Goal: Task Accomplishment & Management: Manage account settings

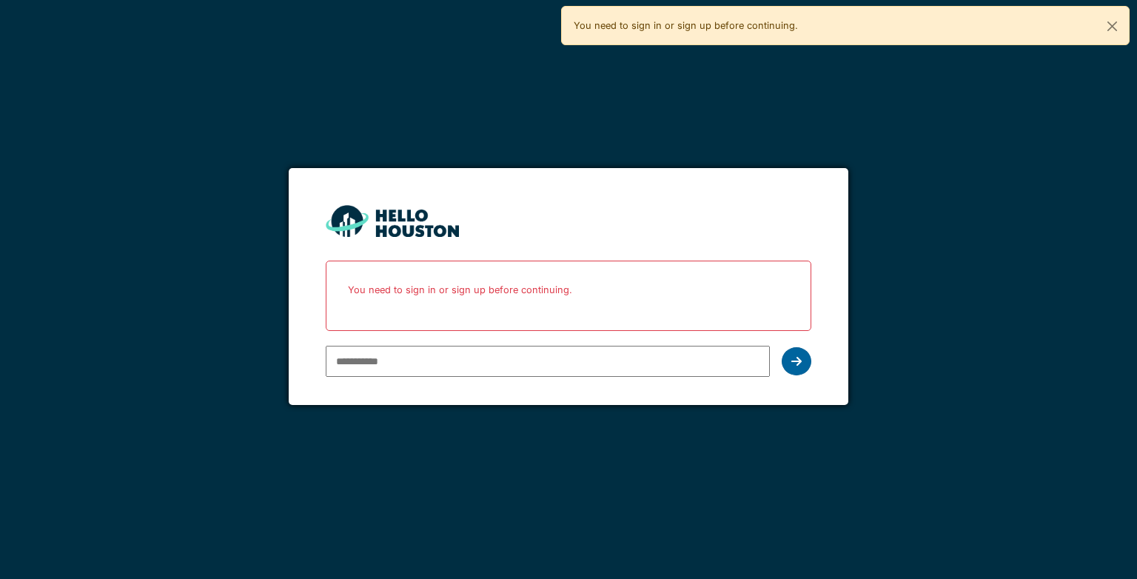
type input "**********"
click at [577, 279] on icon at bounding box center [796, 361] width 10 height 12
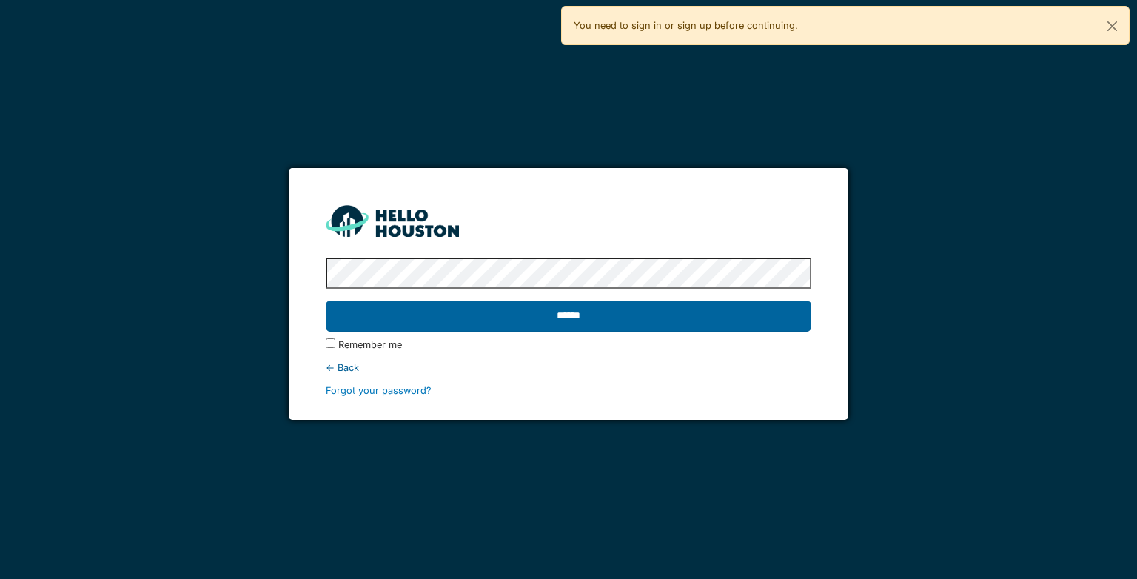
click at [577, 279] on input "******" at bounding box center [568, 315] width 485 height 31
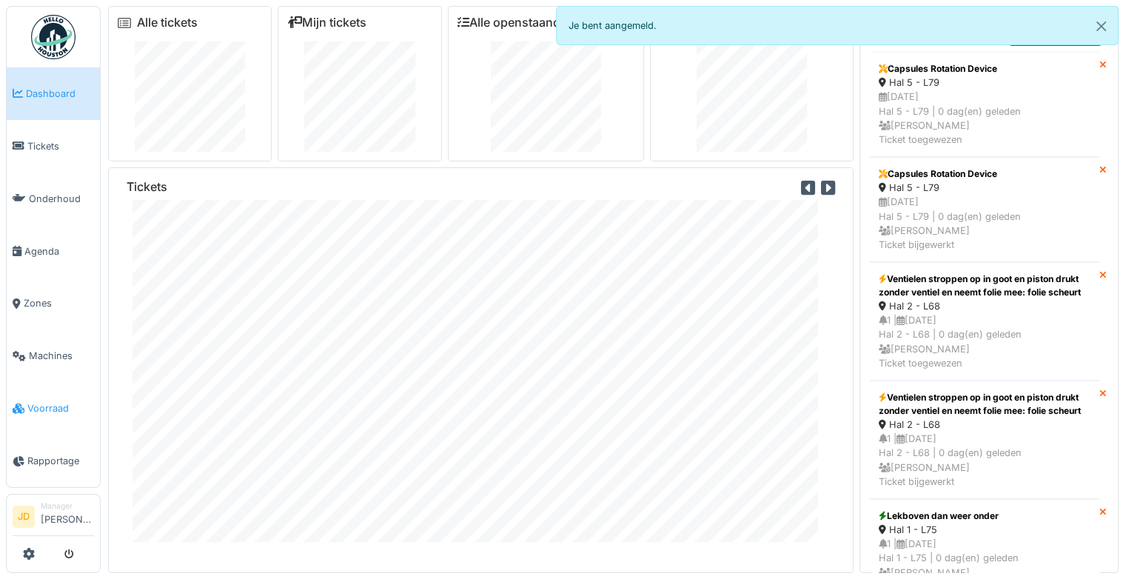
click at [56, 401] on span "Voorraad" at bounding box center [60, 408] width 67 height 14
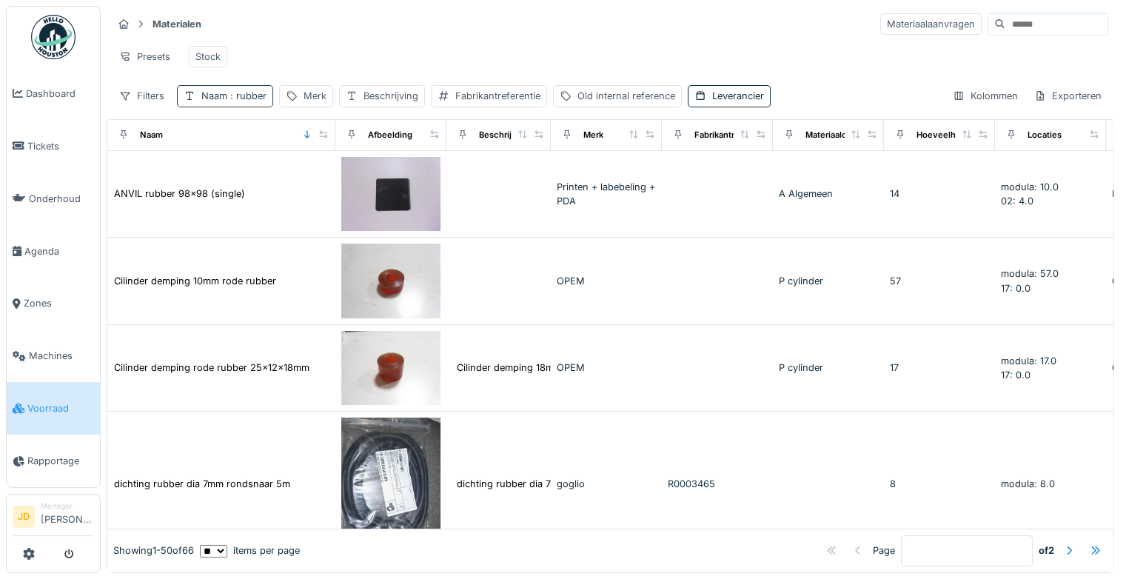
click at [249, 101] on span ": rubber" at bounding box center [246, 95] width 39 height 11
click at [320, 178] on icon at bounding box center [315, 176] width 7 height 7
click at [299, 174] on input "Naam" at bounding box center [259, 177] width 150 height 31
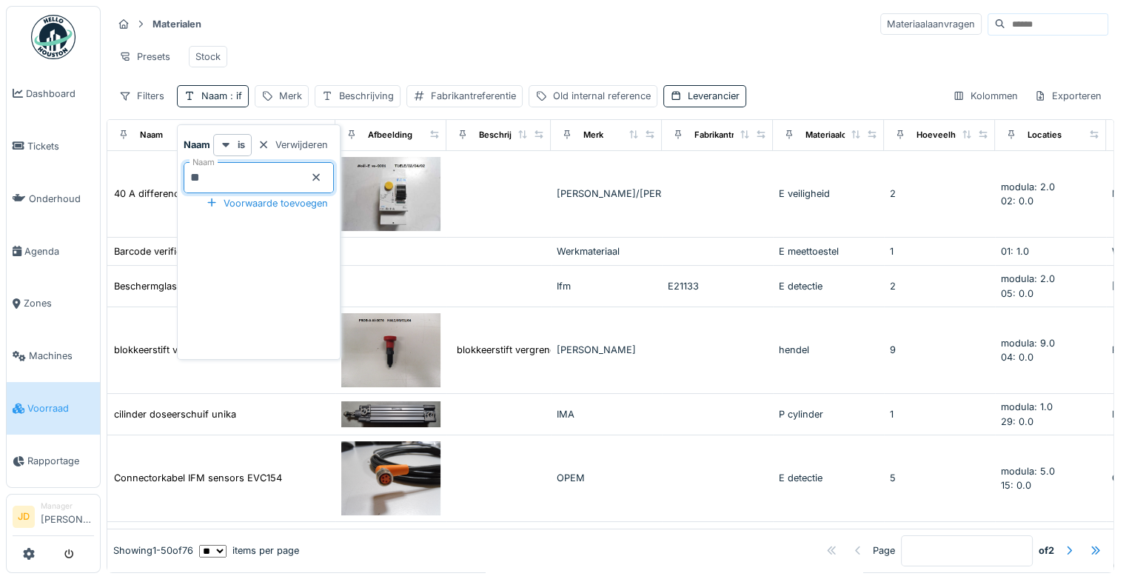
type input "*"
type input "******"
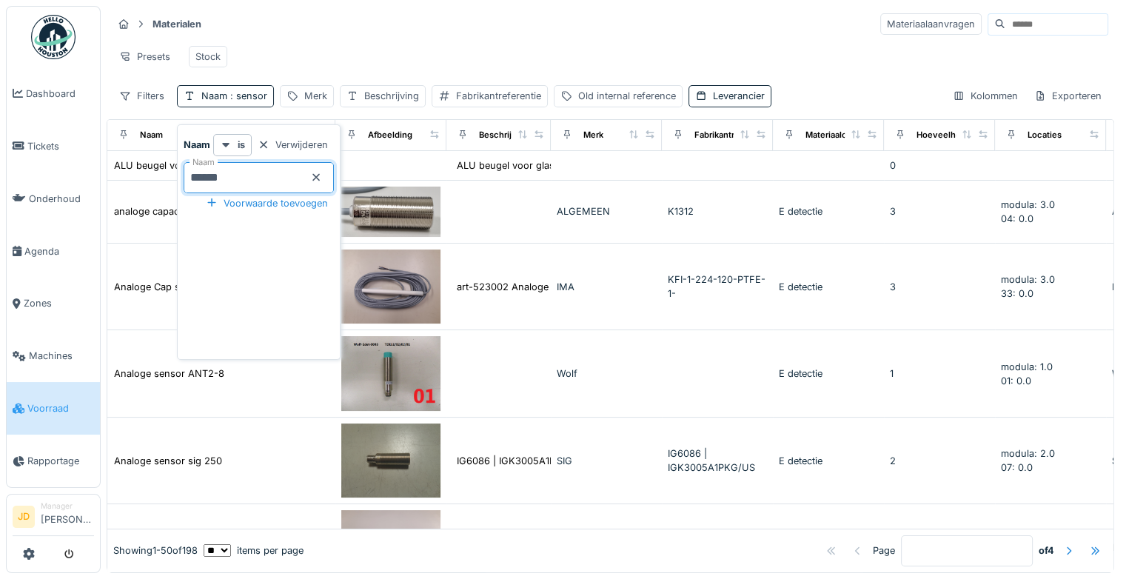
click at [565, 38] on hr at bounding box center [609, 38] width 995 height 1
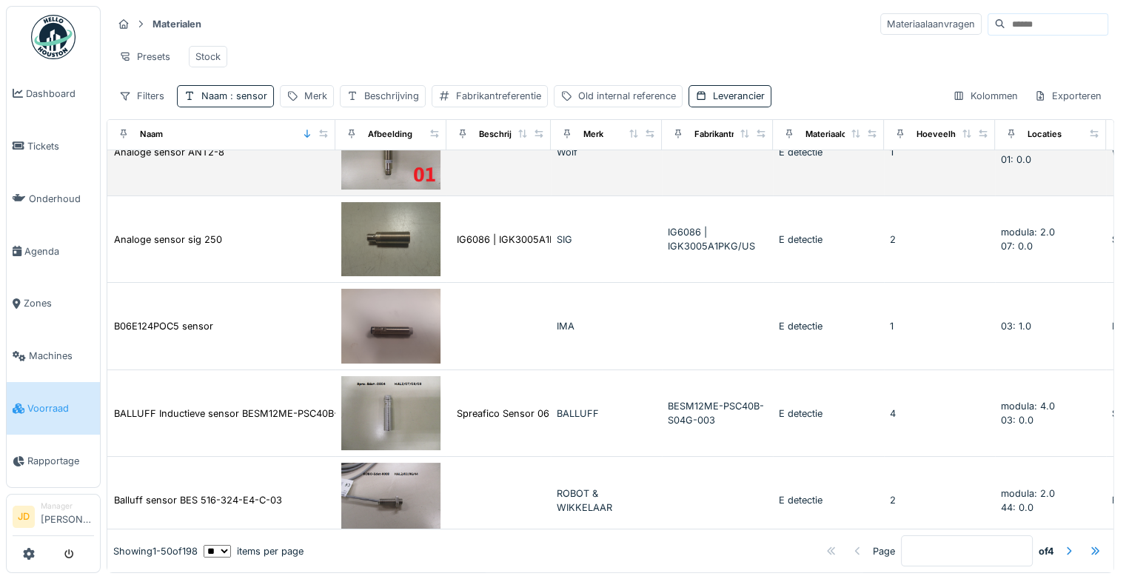
scroll to position [222, 0]
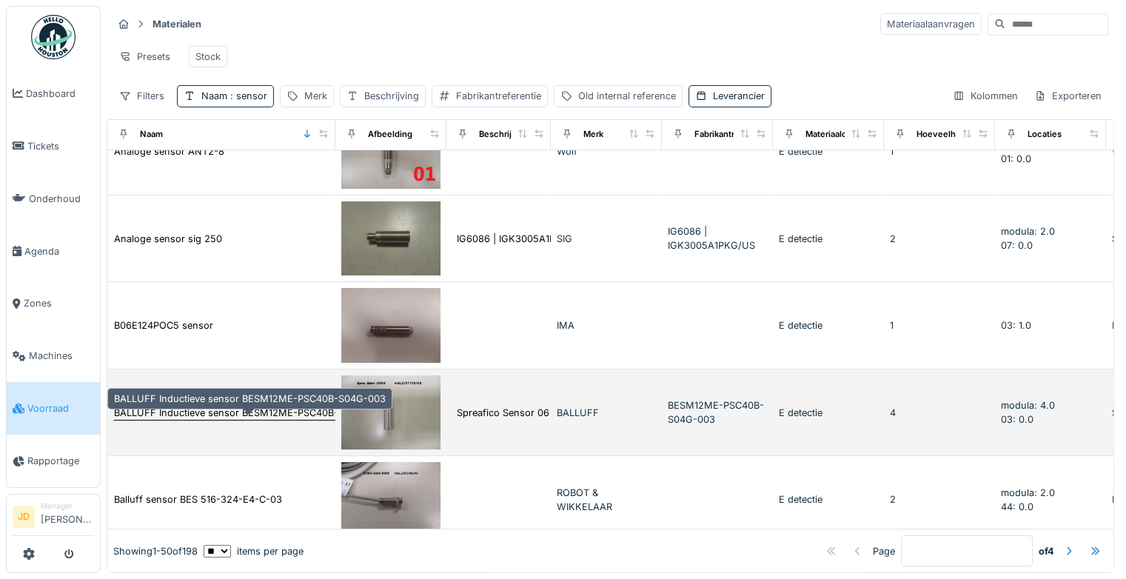
click at [295, 420] on div "BALLUFF Inductieve sensor BESM12ME-PSC40B-S04G-003" at bounding box center [250, 413] width 272 height 14
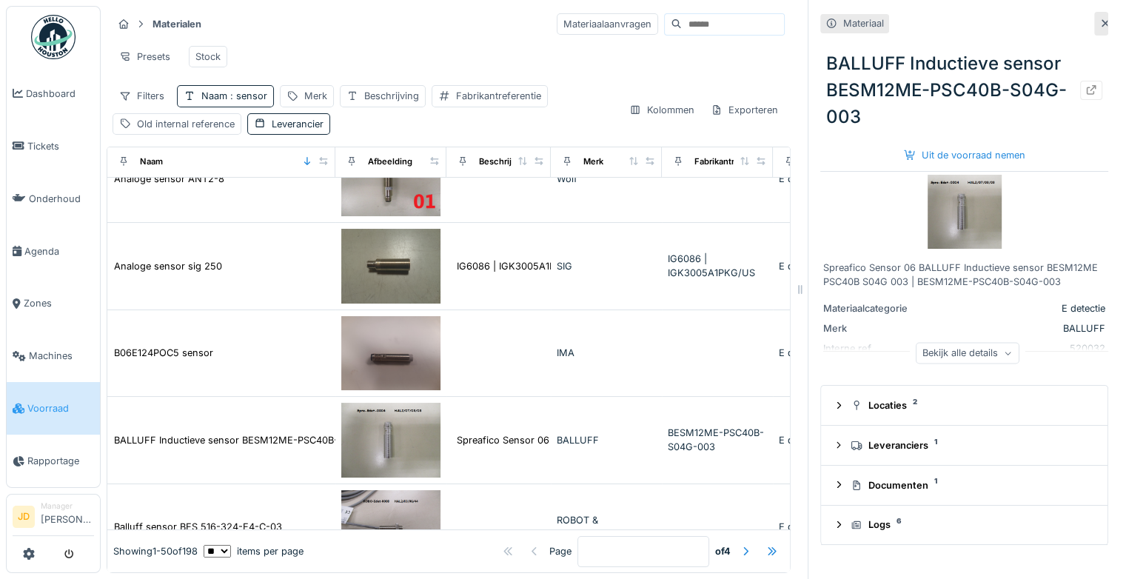
click at [953, 205] on img at bounding box center [964, 212] width 74 height 74
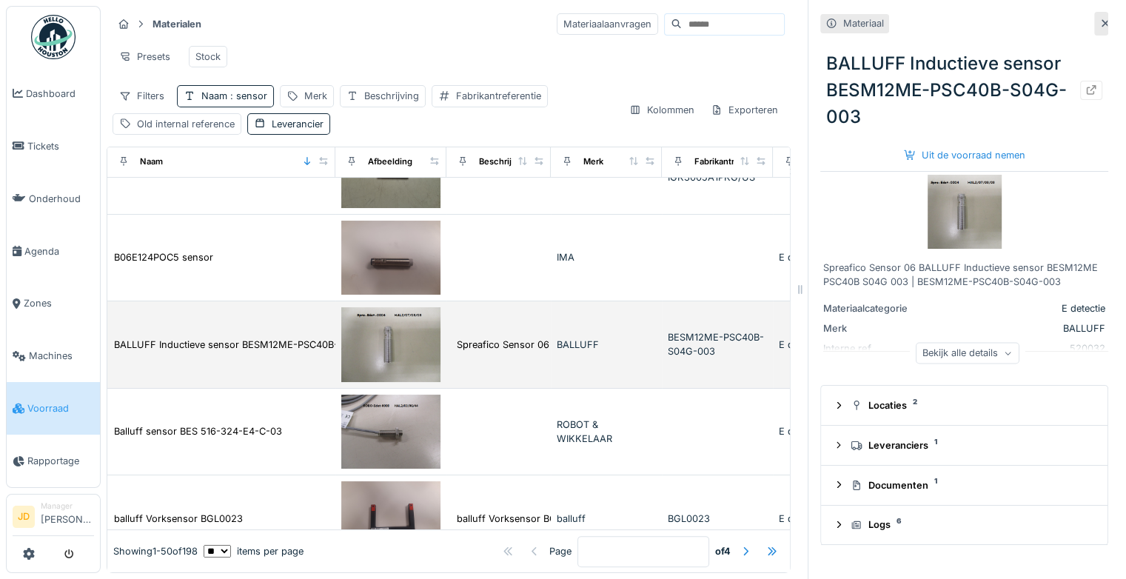
scroll to position [296, 0]
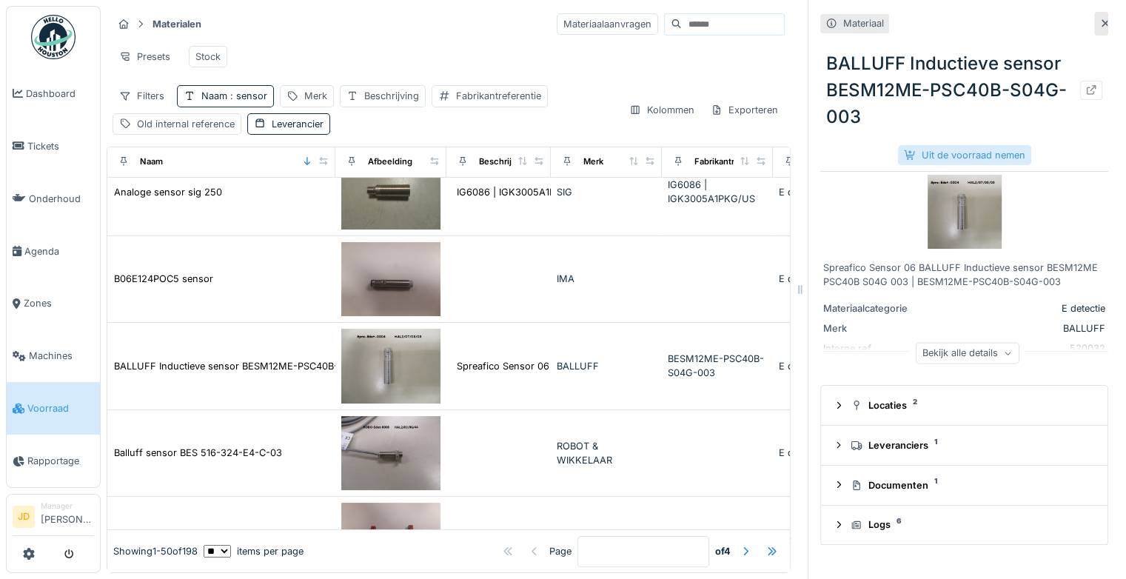
click at [924, 157] on div "Uit de voorraad nemen" at bounding box center [964, 155] width 133 height 20
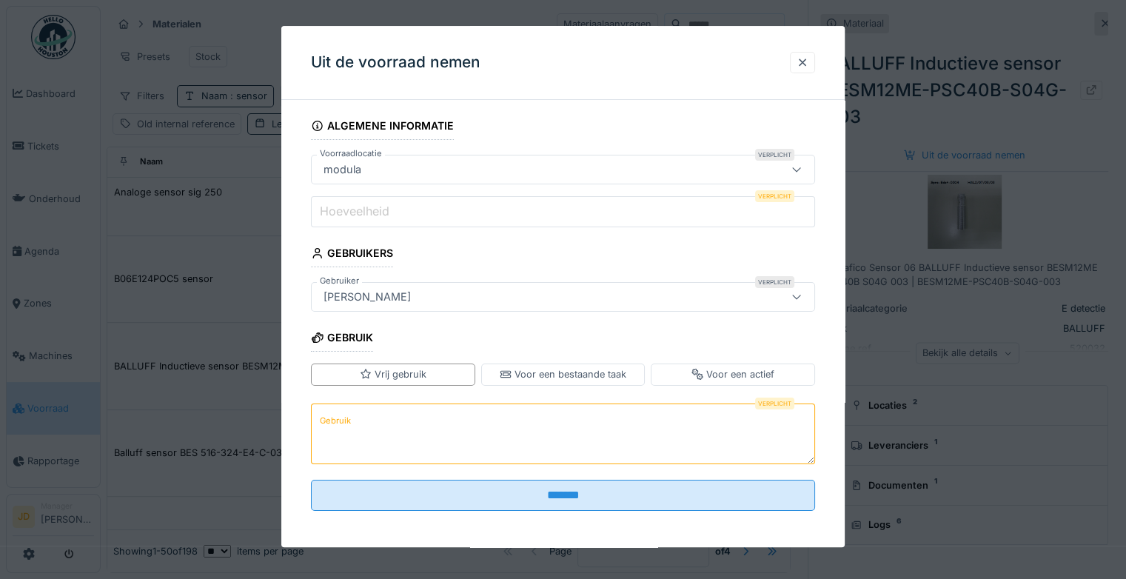
drag, startPoint x: 473, startPoint y: 181, endPoint x: 477, endPoint y: 192, distance: 12.4
click at [475, 190] on fieldset "Algemene informatie Voorraadlocatie Verplicht modula ****** Hoeveelheid Verplic…" at bounding box center [563, 317] width 504 height 411
drag, startPoint x: 477, startPoint y: 192, endPoint x: 479, endPoint y: 210, distance: 17.9
click at [479, 210] on input "Hoeveelheid" at bounding box center [563, 211] width 504 height 31
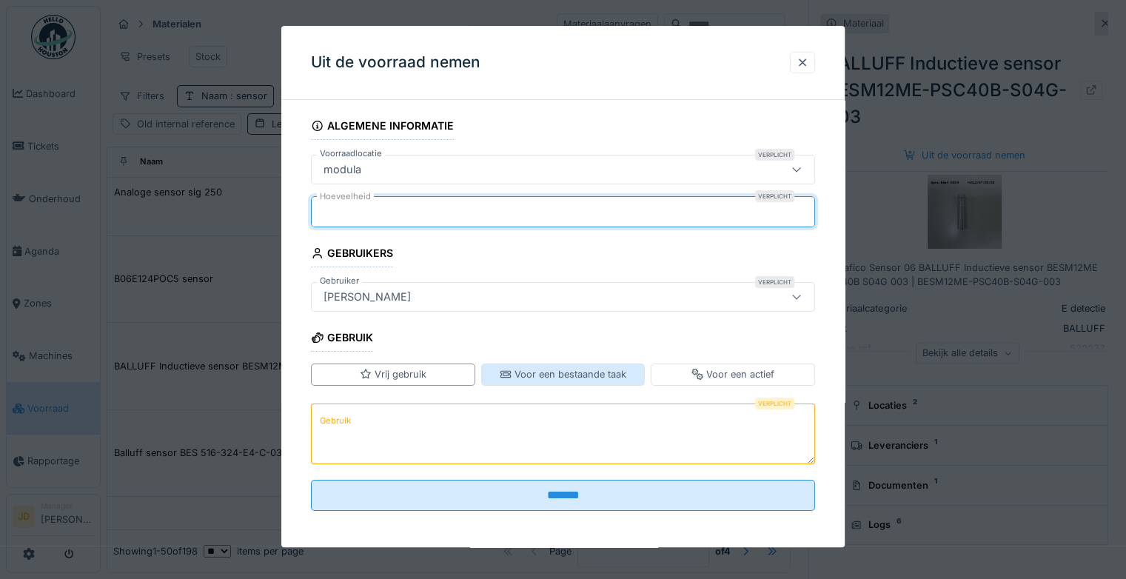
type input "*"
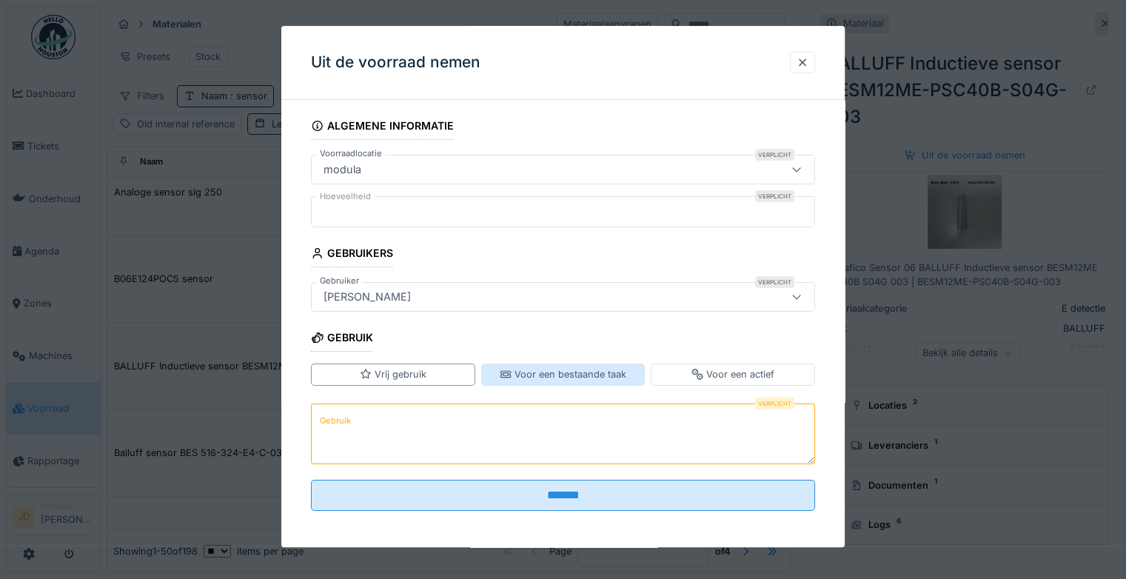
click at [533, 376] on div "Voor een bestaande taak" at bounding box center [563, 375] width 127 height 14
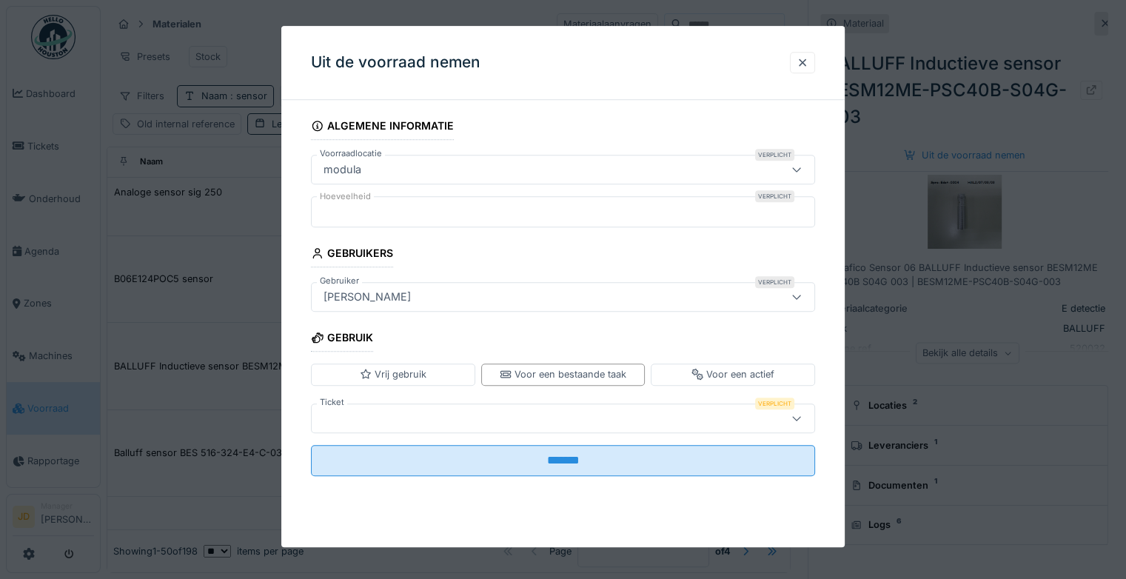
click at [520, 413] on div at bounding box center [531, 418] width 429 height 16
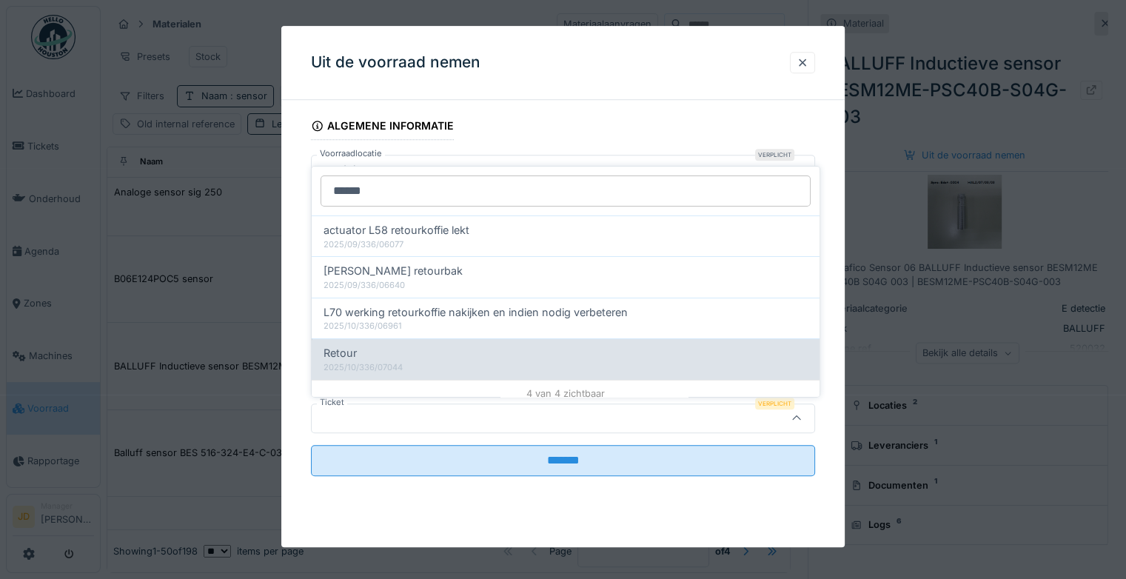
type input "******"
click at [474, 351] on div "Retour" at bounding box center [565, 353] width 484 height 16
type input "******"
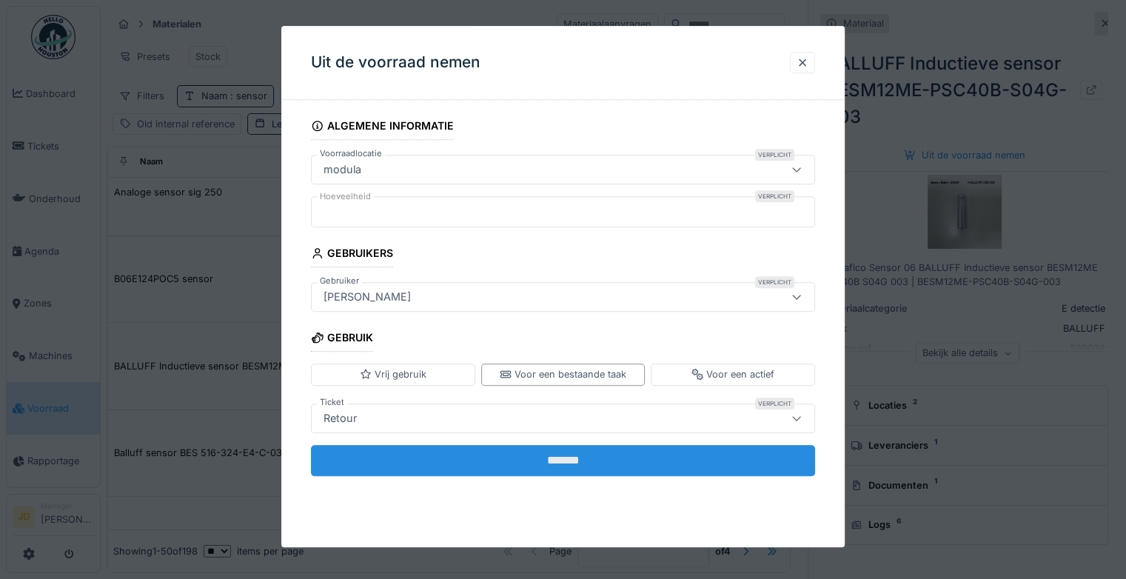
click at [506, 466] on input "*******" at bounding box center [563, 460] width 504 height 31
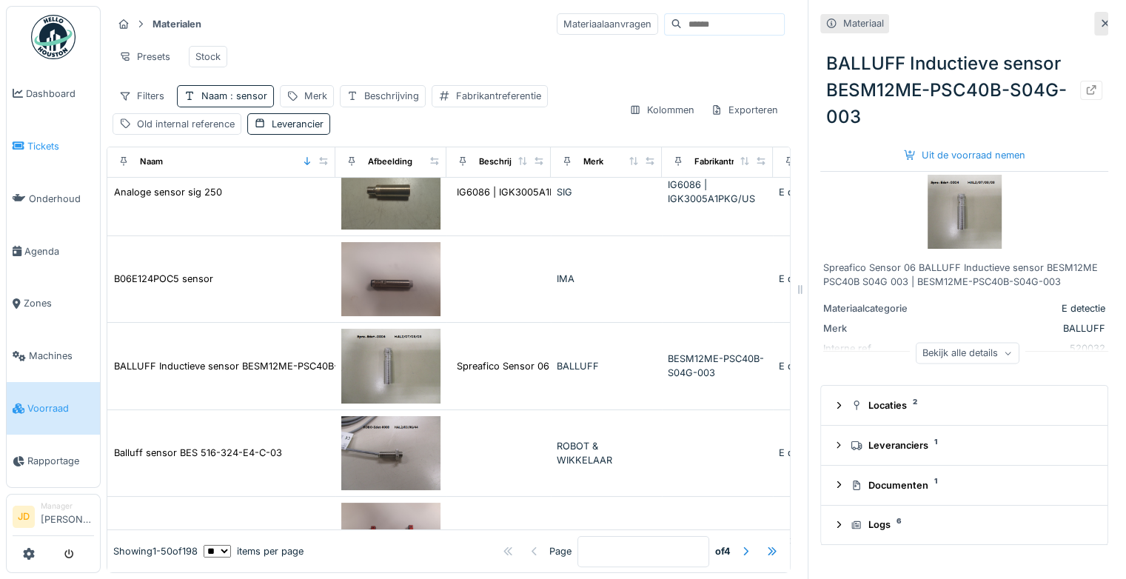
click at [56, 140] on span "Tickets" at bounding box center [60, 146] width 67 height 14
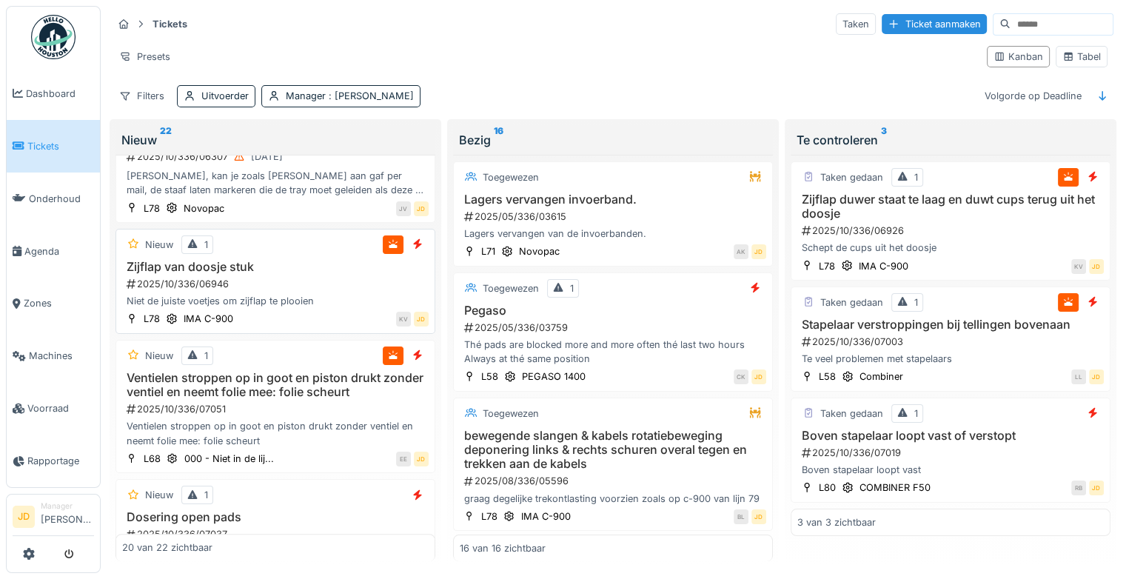
scroll to position [1110, 0]
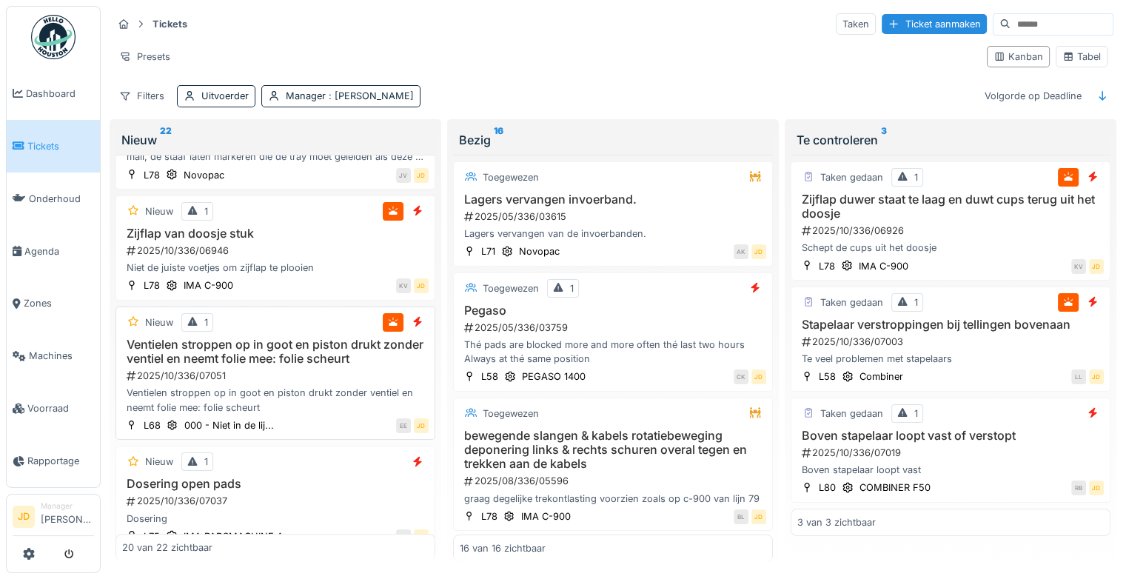
click at [317, 360] on h3 "Ventielen stroppen op in goot en piston drukt zonder ventiel en neemt folie mee…" at bounding box center [275, 351] width 306 height 28
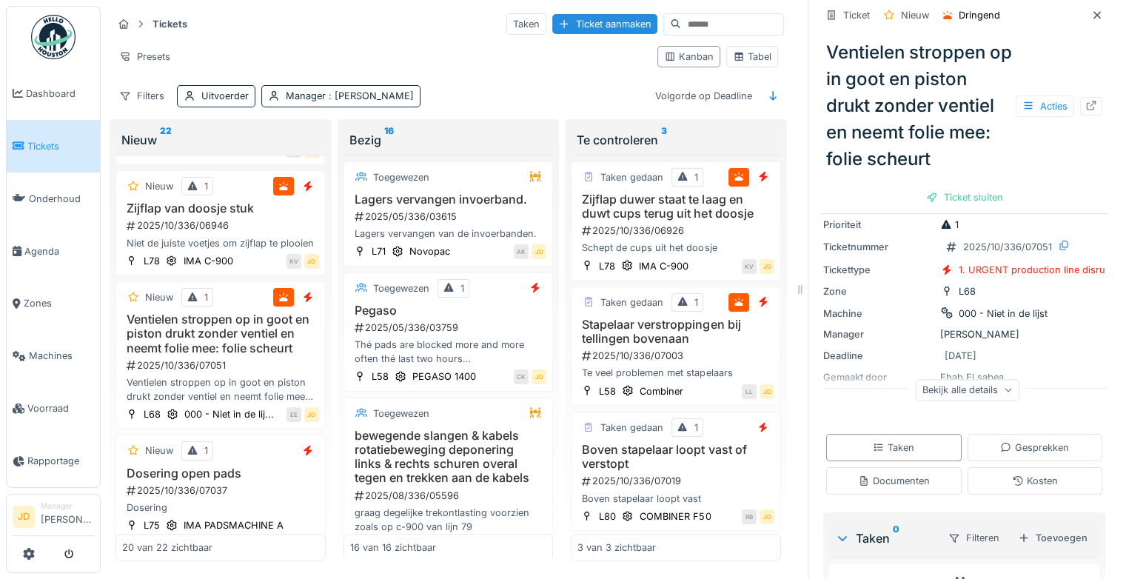
scroll to position [95, 0]
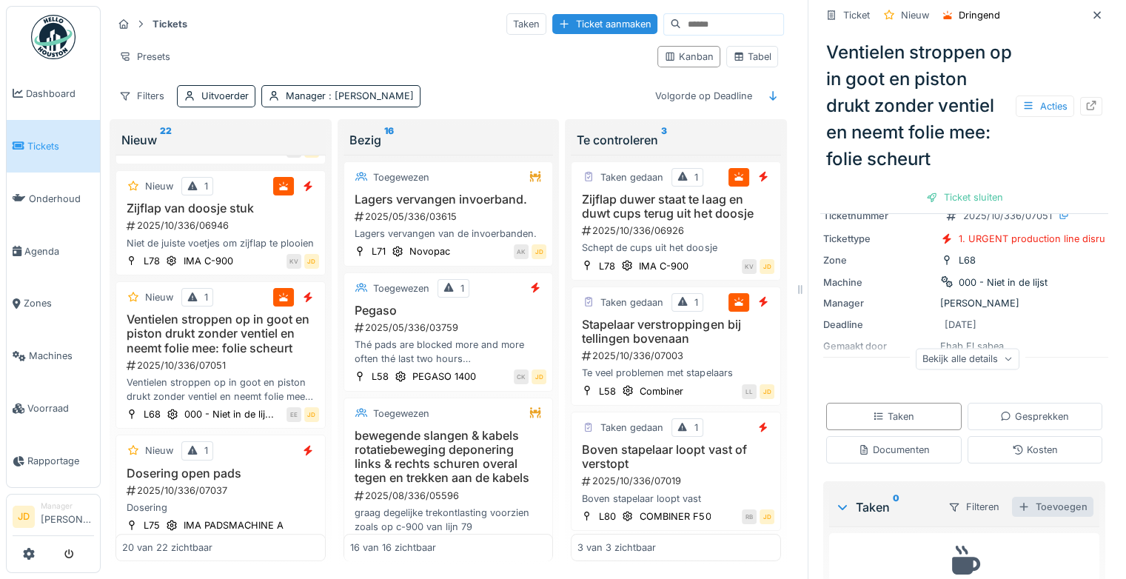
click at [1032, 508] on div "Toevoegen" at bounding box center [1052, 507] width 81 height 20
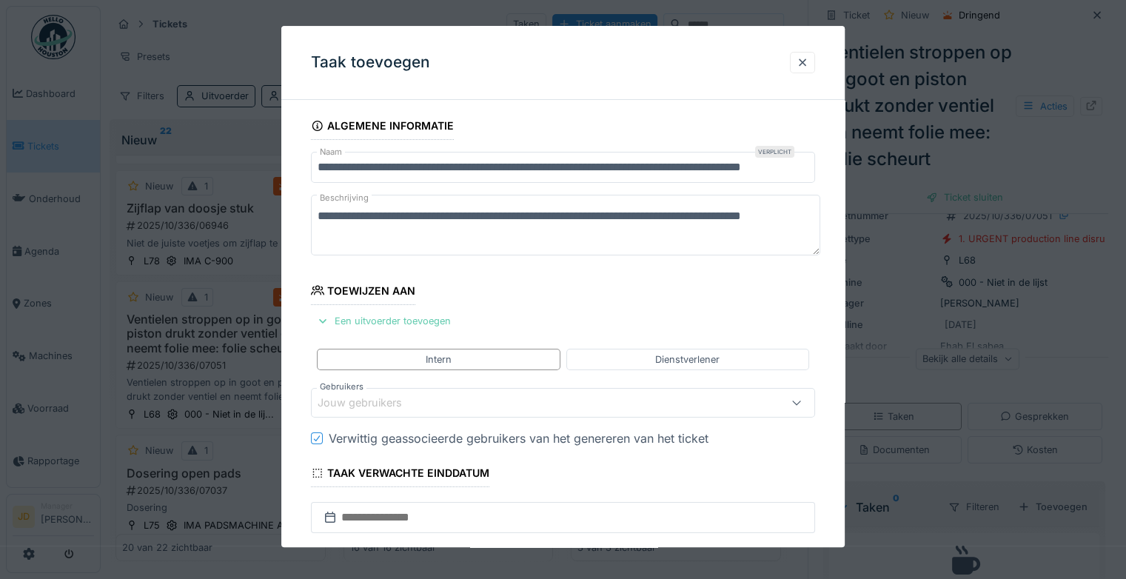
click at [400, 324] on div "Een uitvoerder toevoegen" at bounding box center [384, 321] width 146 height 20
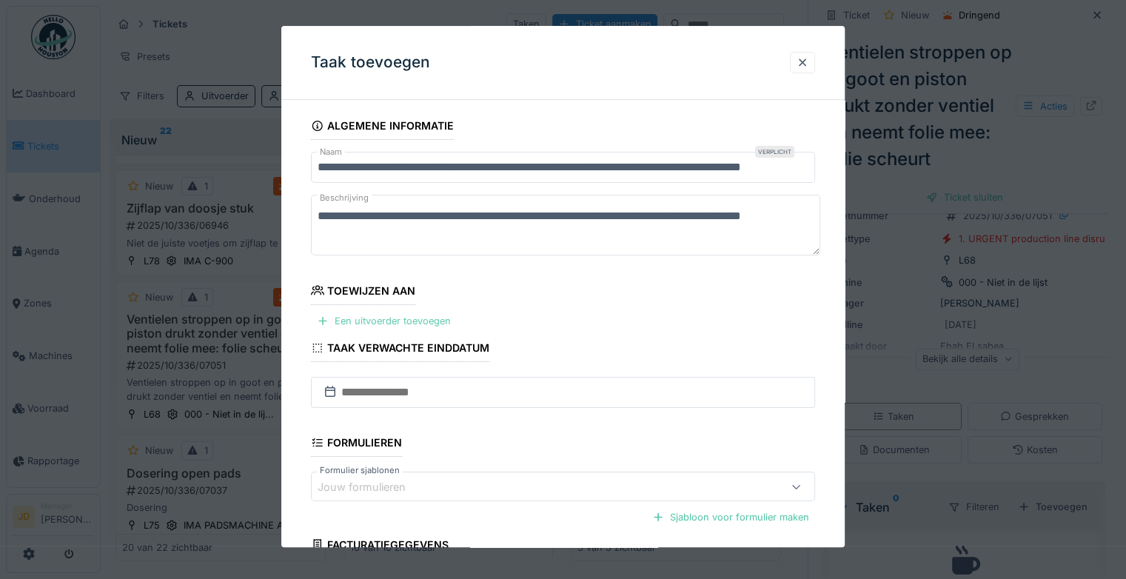
click at [367, 327] on div "Een uitvoerder toevoegen" at bounding box center [384, 321] width 146 height 20
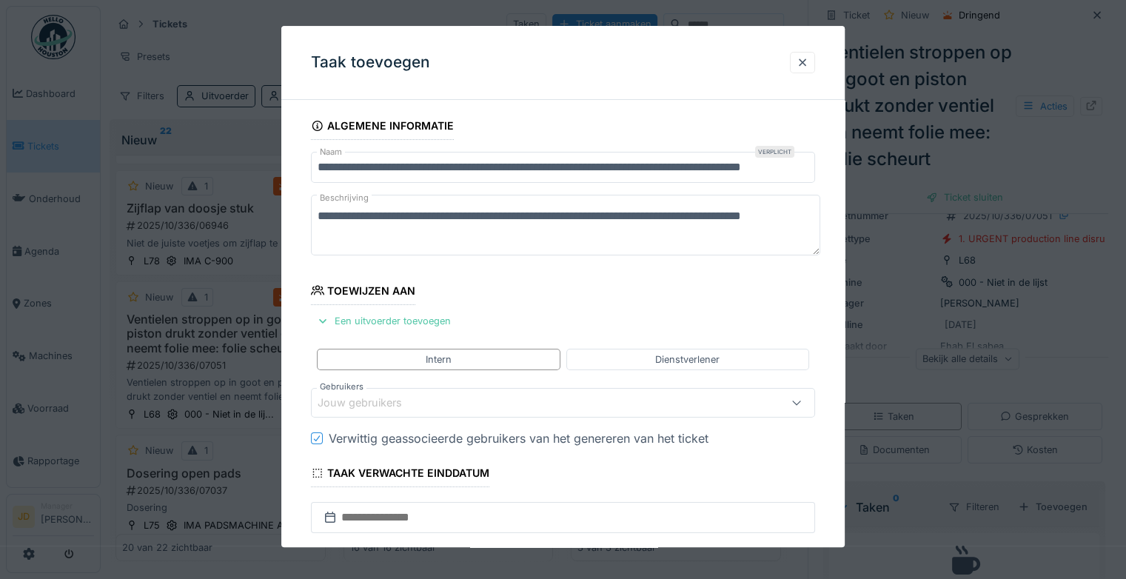
click at [372, 392] on div "Jouw gebruikers" at bounding box center [563, 403] width 504 height 30
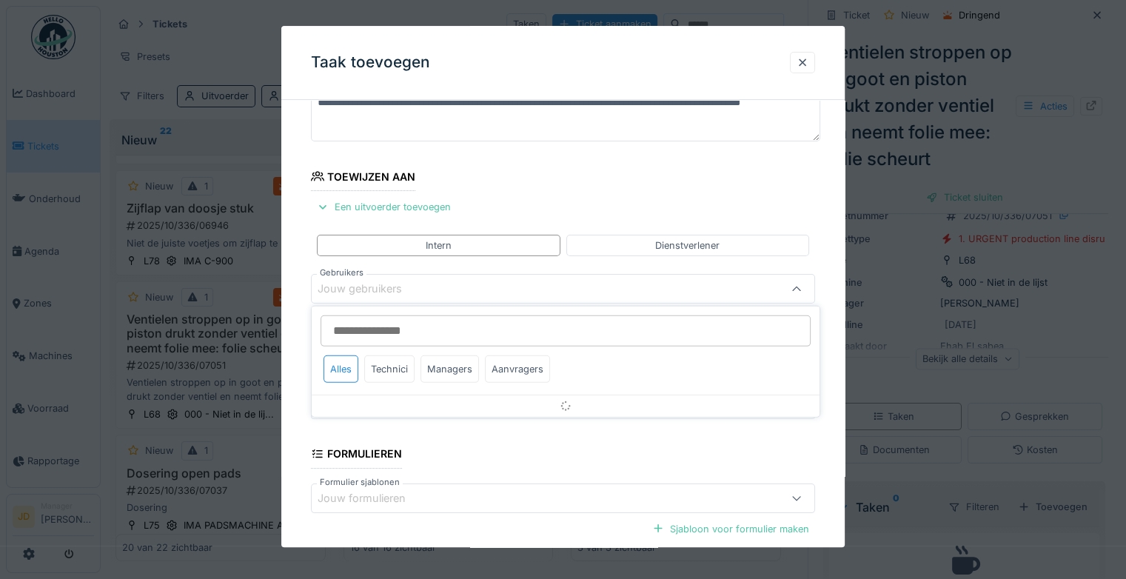
scroll to position [115, 0]
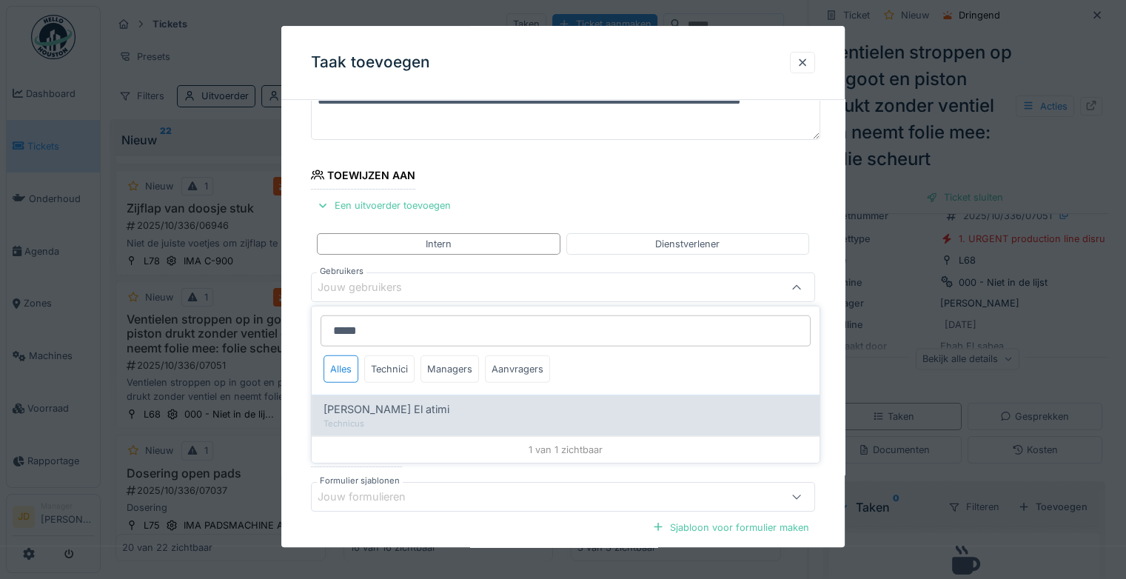
type input "*****"
click at [372, 417] on div "Technicus" at bounding box center [565, 423] width 484 height 13
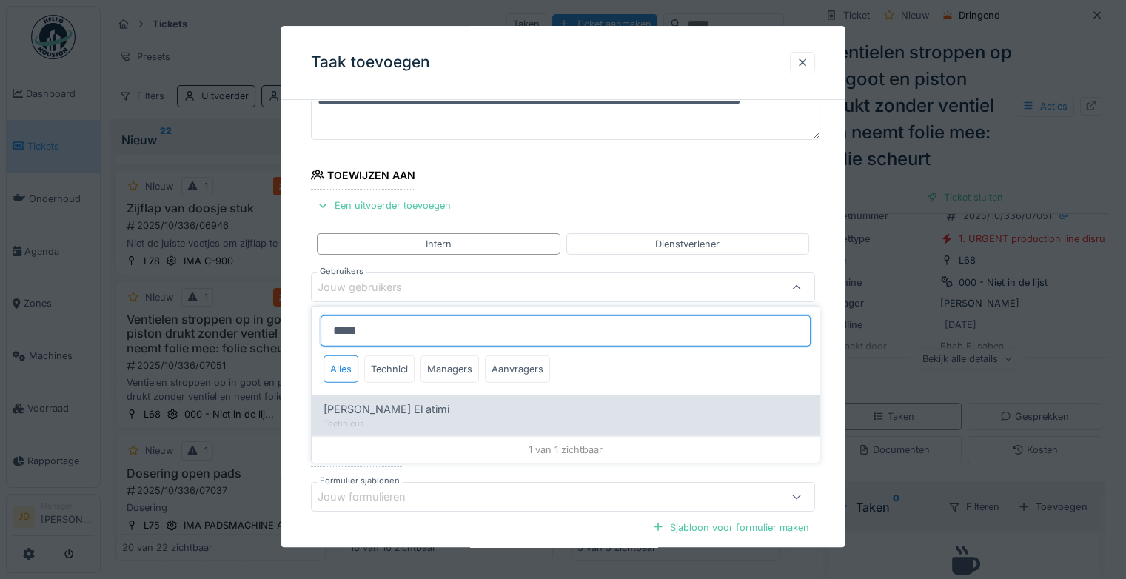
type input "****"
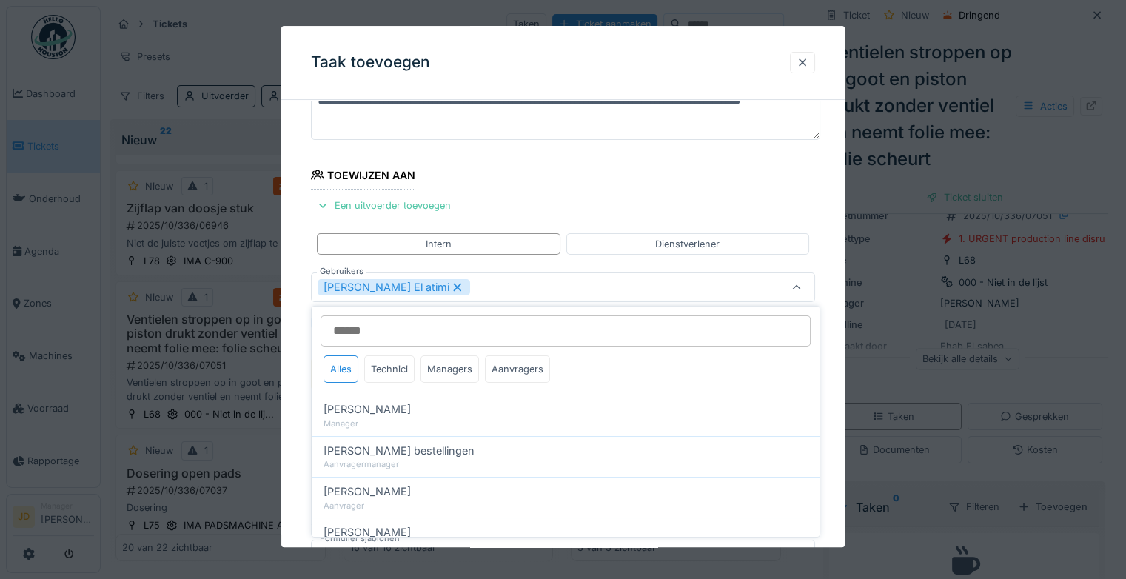
click at [798, 295] on div at bounding box center [797, 287] width 36 height 28
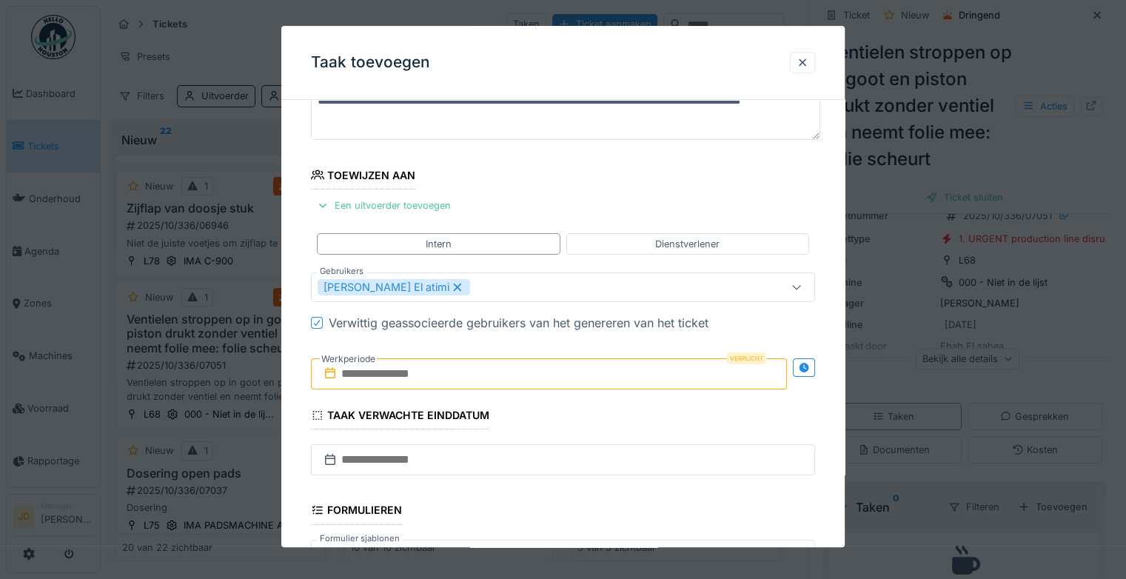
click at [542, 377] on input "text" at bounding box center [549, 373] width 476 height 31
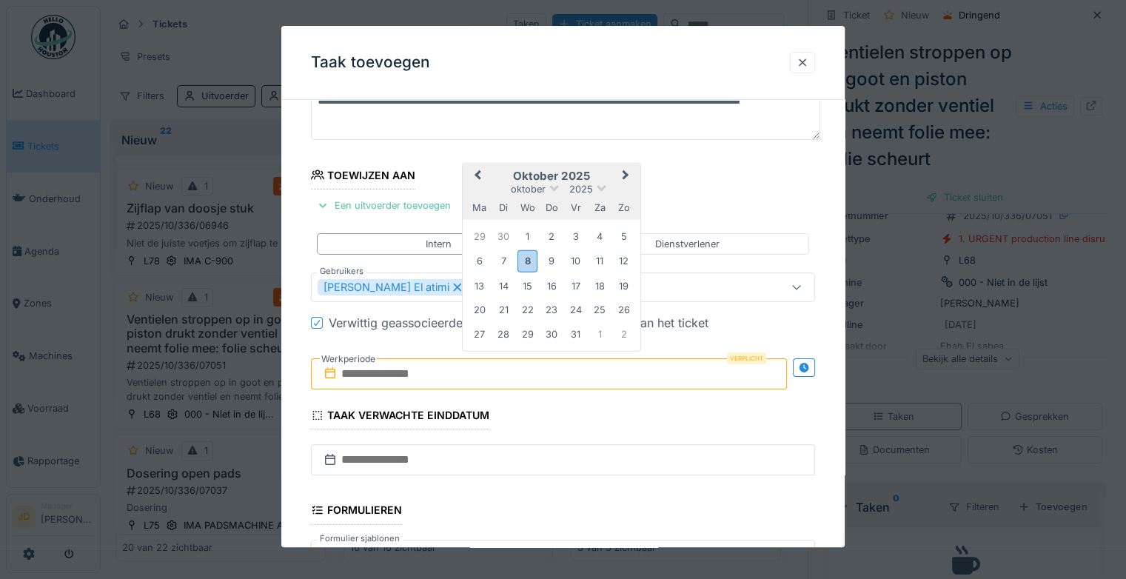
click at [593, 169] on h2 "oktober 2025" at bounding box center [552, 175] width 178 height 13
click at [537, 259] on div "6 7 8 9 10 11 12" at bounding box center [552, 261] width 168 height 25
click at [531, 259] on div "8" at bounding box center [527, 260] width 20 height 21
click at [530, 259] on div "8" at bounding box center [527, 260] width 20 height 21
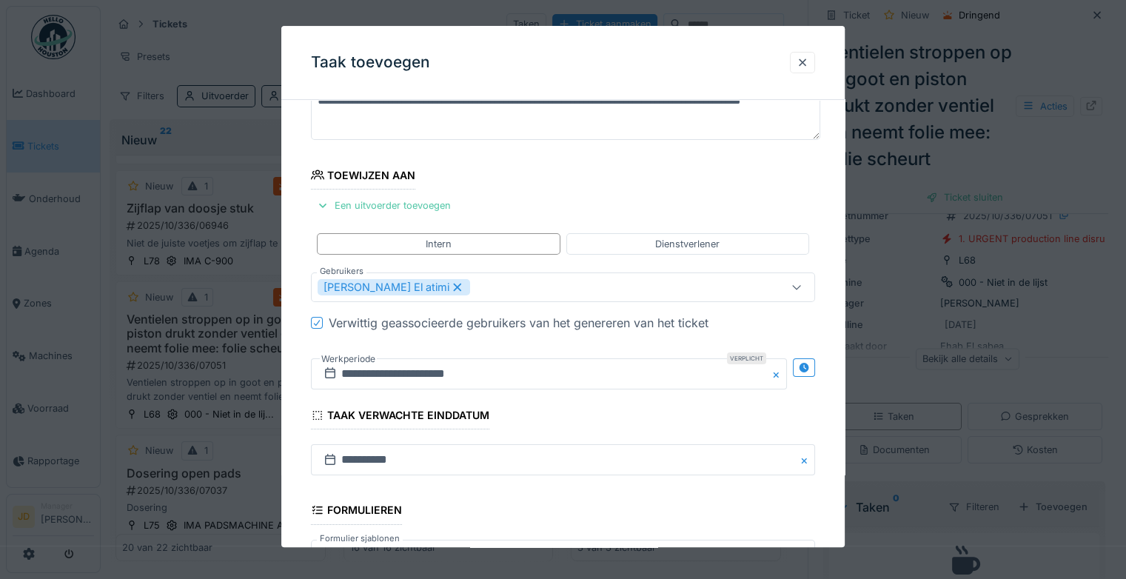
scroll to position [320, 0]
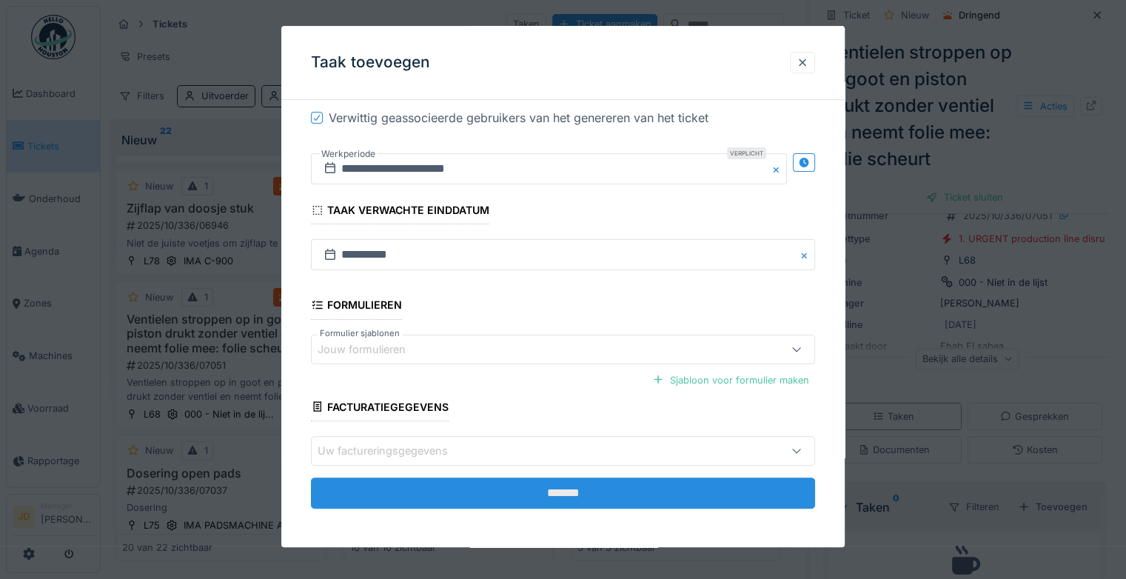
click at [540, 485] on input "*******" at bounding box center [563, 492] width 504 height 31
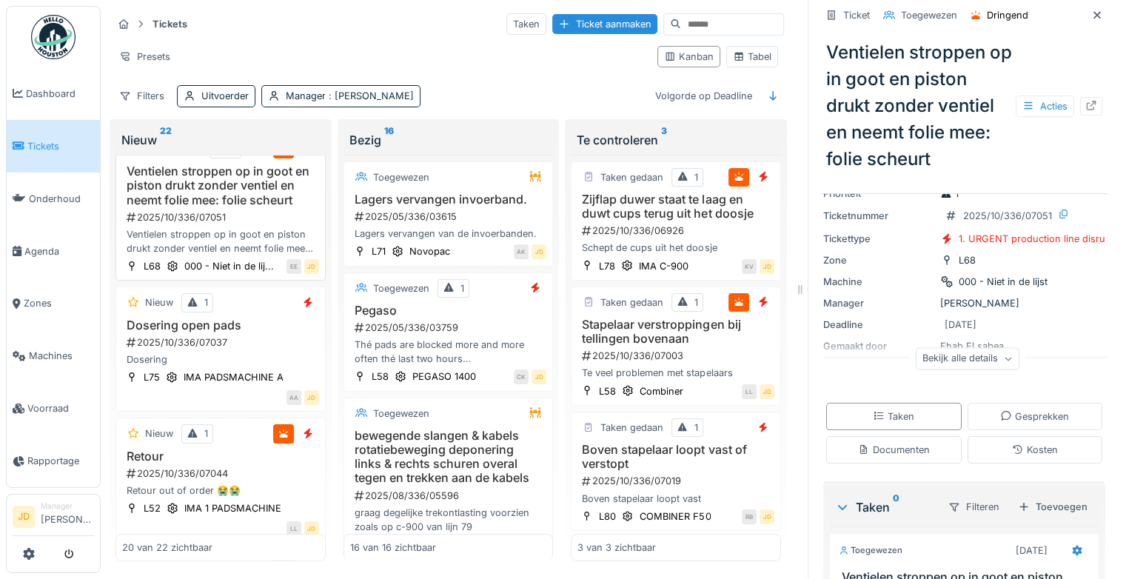
scroll to position [1456, 0]
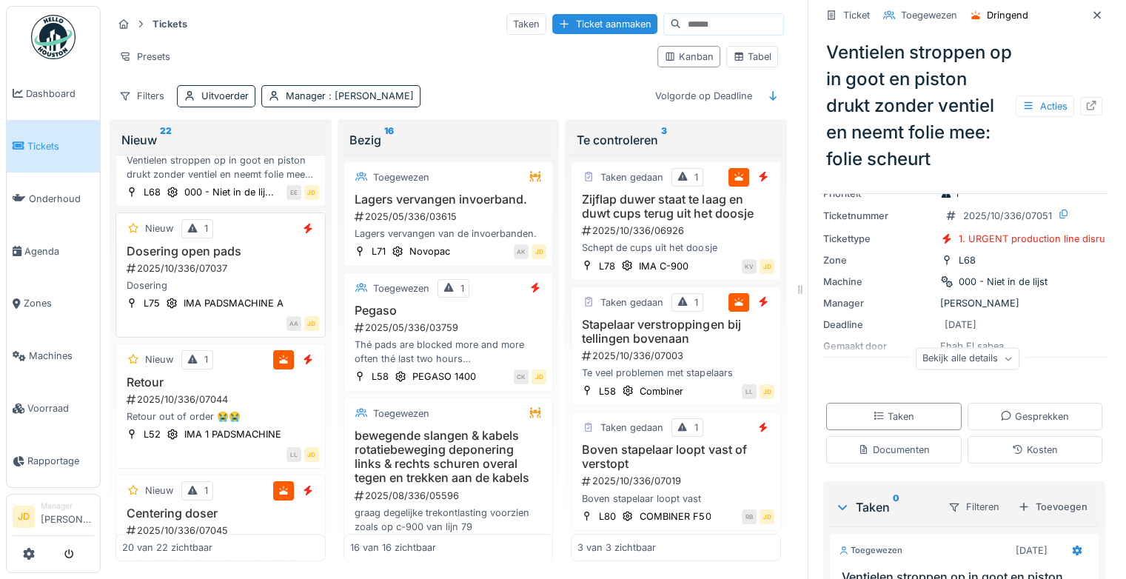
click at [260, 275] on div "2025/10/336/07037" at bounding box center [222, 268] width 194 height 14
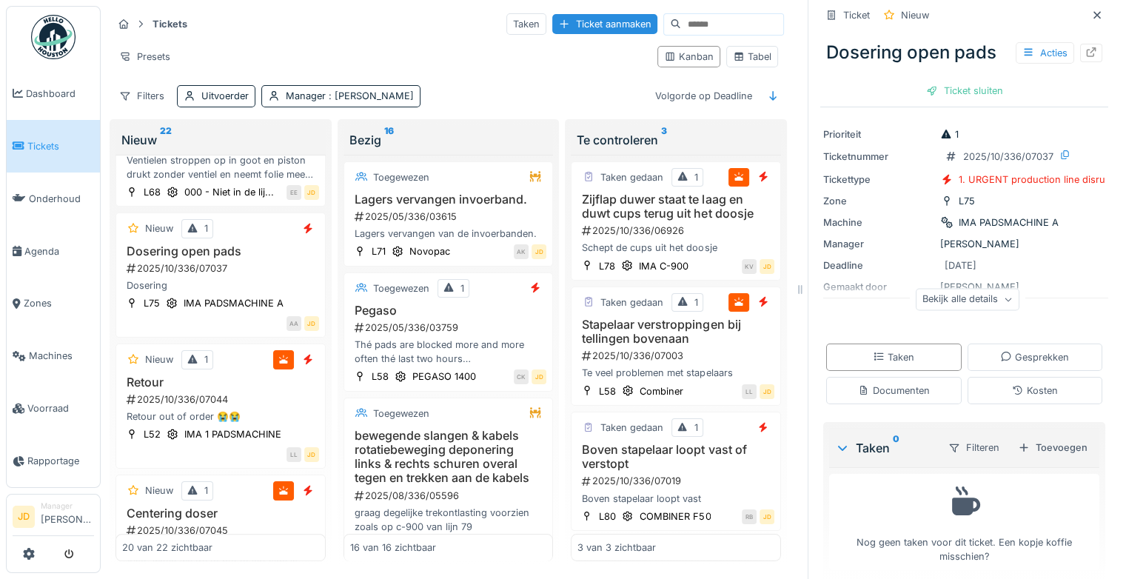
scroll to position [48, 0]
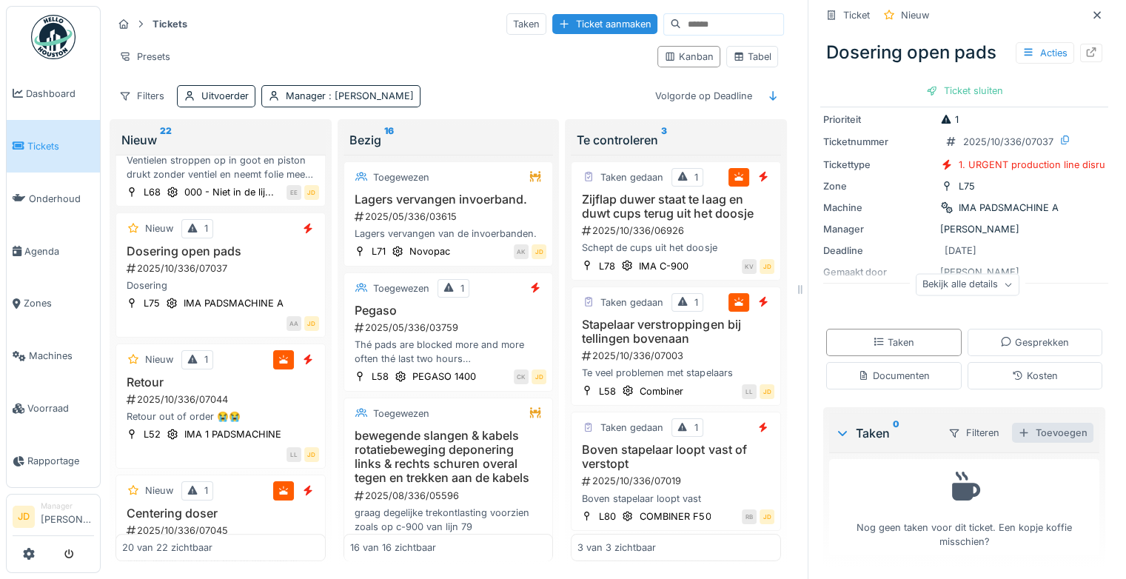
click at [1032, 437] on div "Toevoegen" at bounding box center [1052, 433] width 81 height 20
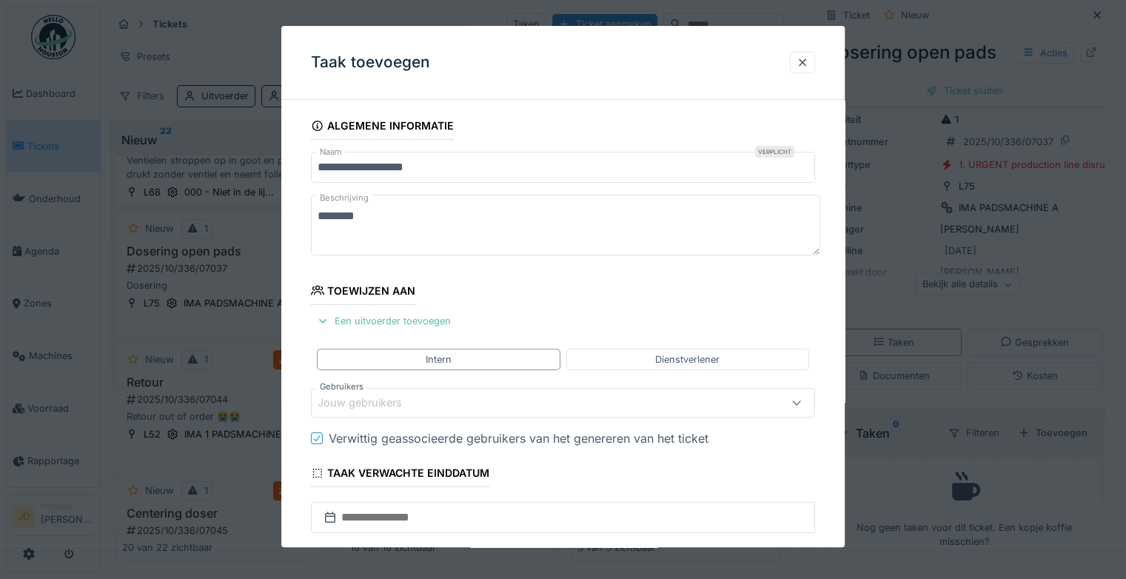
click at [355, 402] on div "Jouw gebruikers" at bounding box center [369, 403] width 105 height 16
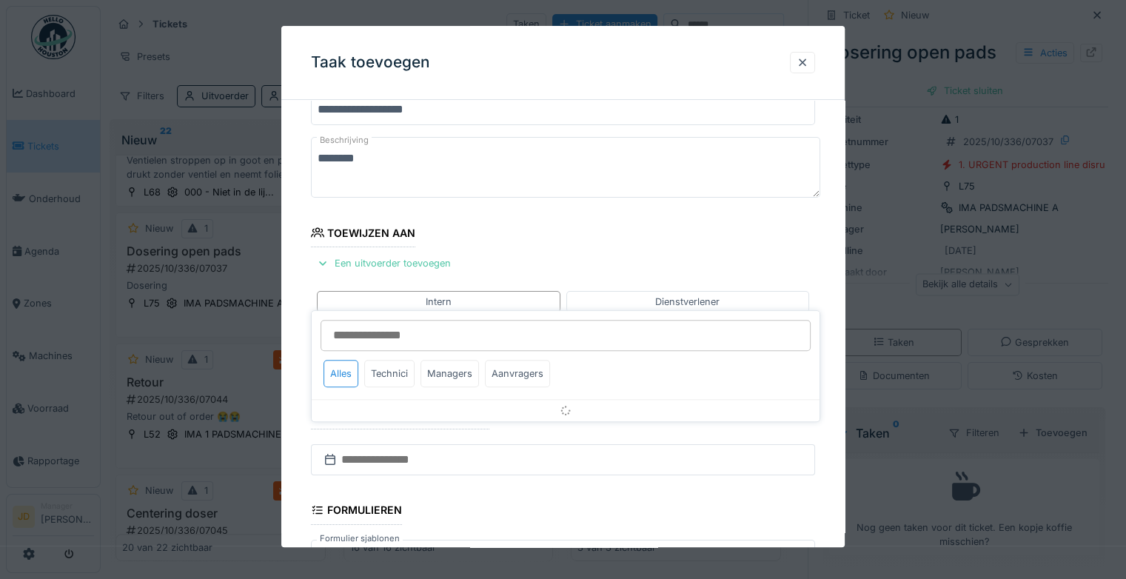
scroll to position [115, 0]
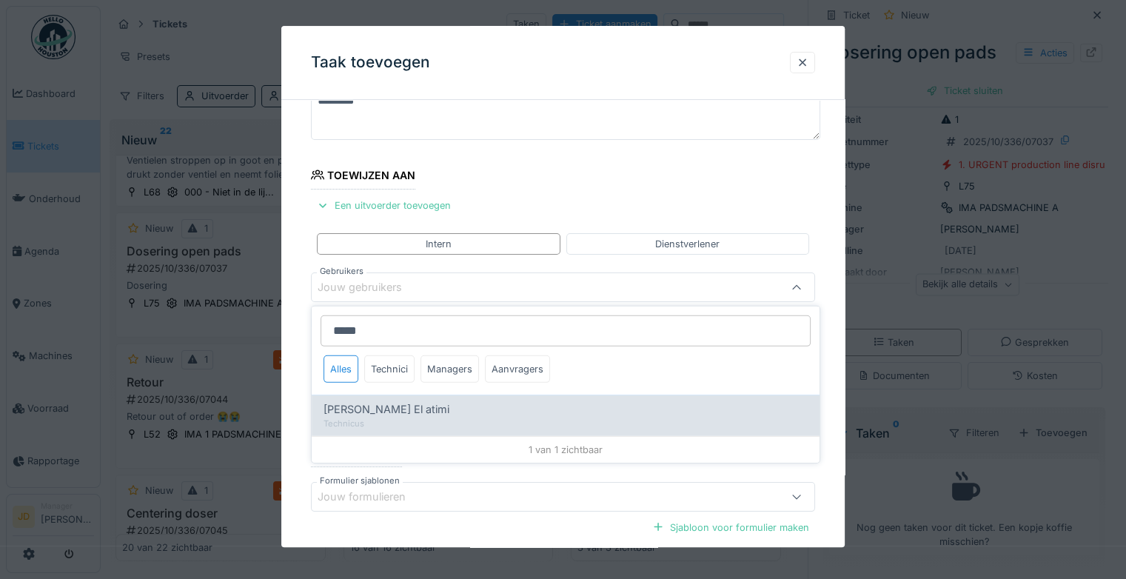
type input "*****"
drag, startPoint x: 380, startPoint y: 413, endPoint x: 397, endPoint y: 403, distance: 19.9
click at [382, 412] on span "[PERSON_NAME] El atimi" at bounding box center [386, 409] width 126 height 16
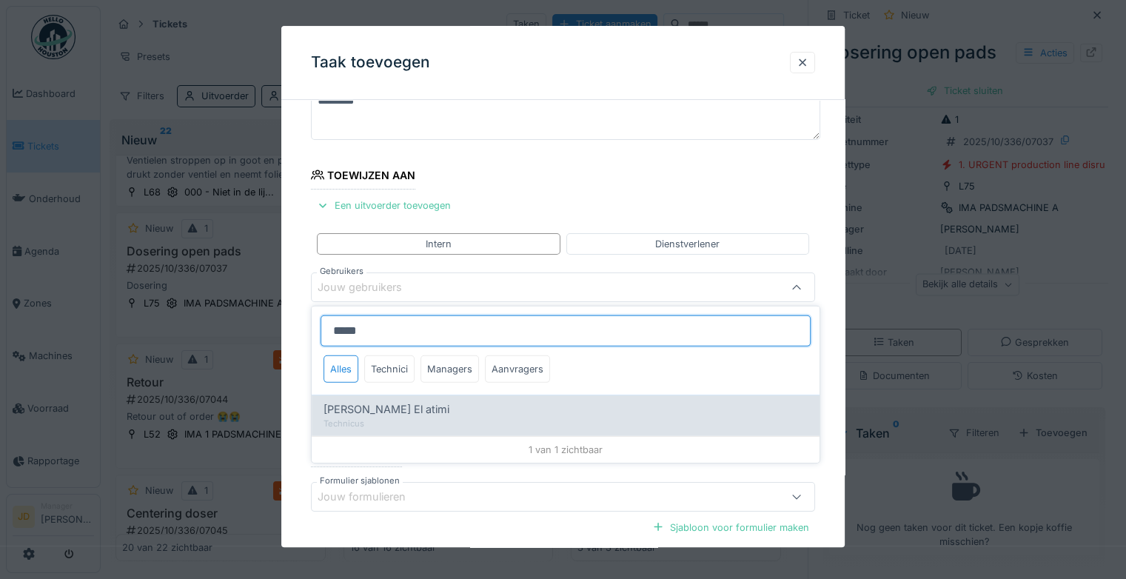
type input "****"
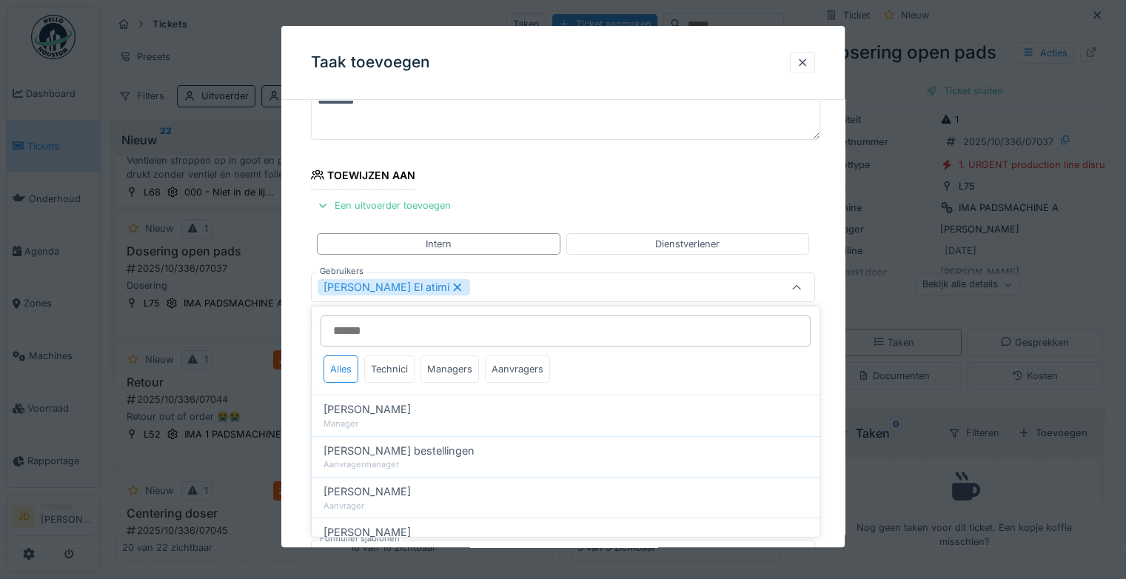
click at [791, 283] on div at bounding box center [797, 287] width 36 height 28
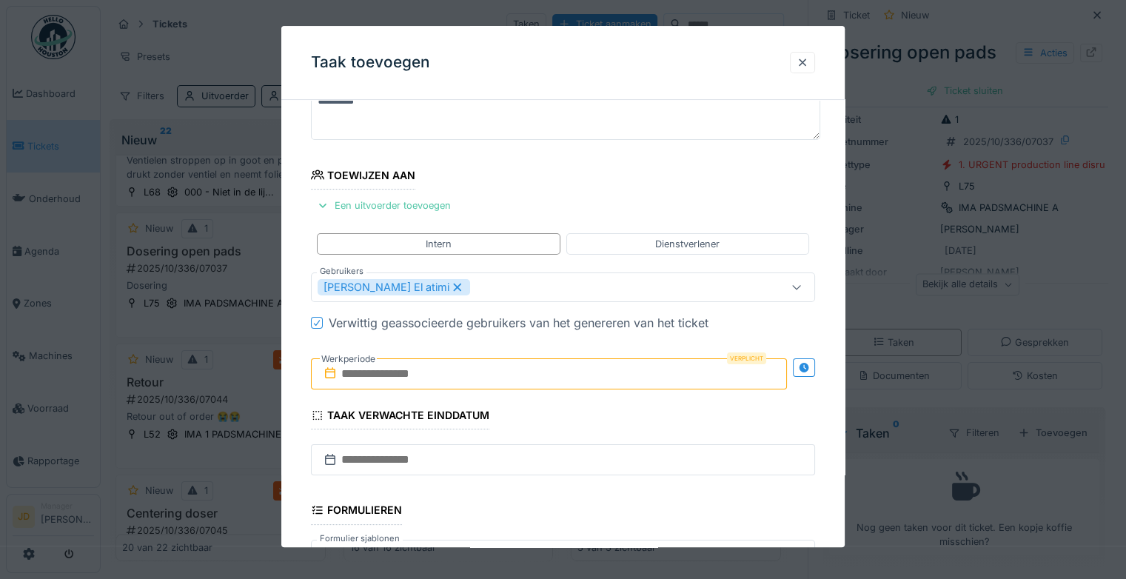
click at [465, 368] on input "text" at bounding box center [549, 373] width 476 height 31
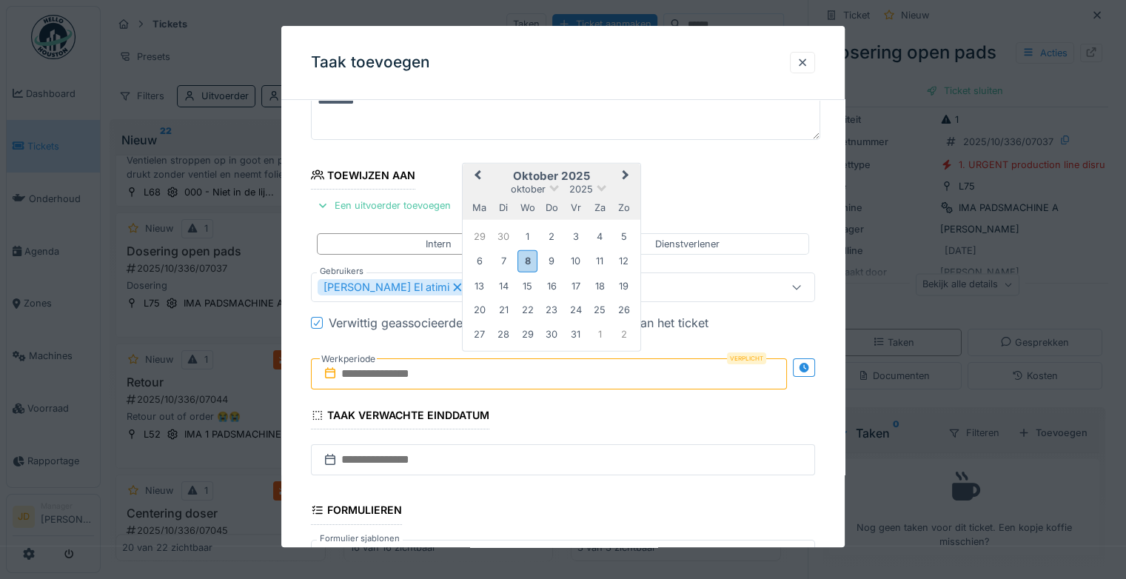
click at [591, 172] on h2 "oktober 2025" at bounding box center [552, 175] width 178 height 13
click at [532, 263] on div "8" at bounding box center [527, 260] width 20 height 21
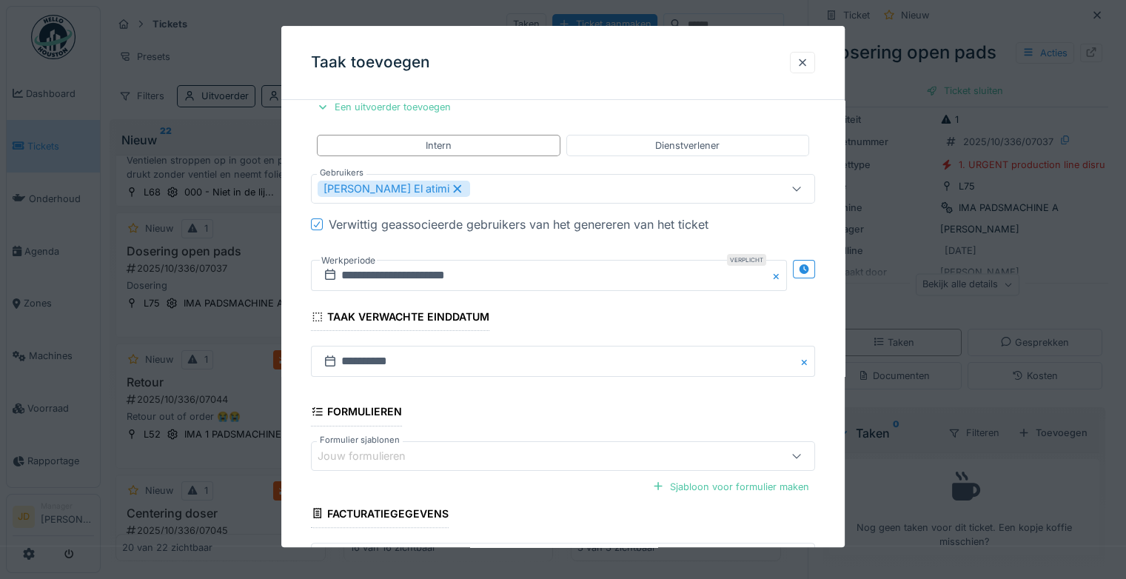
scroll to position [320, 0]
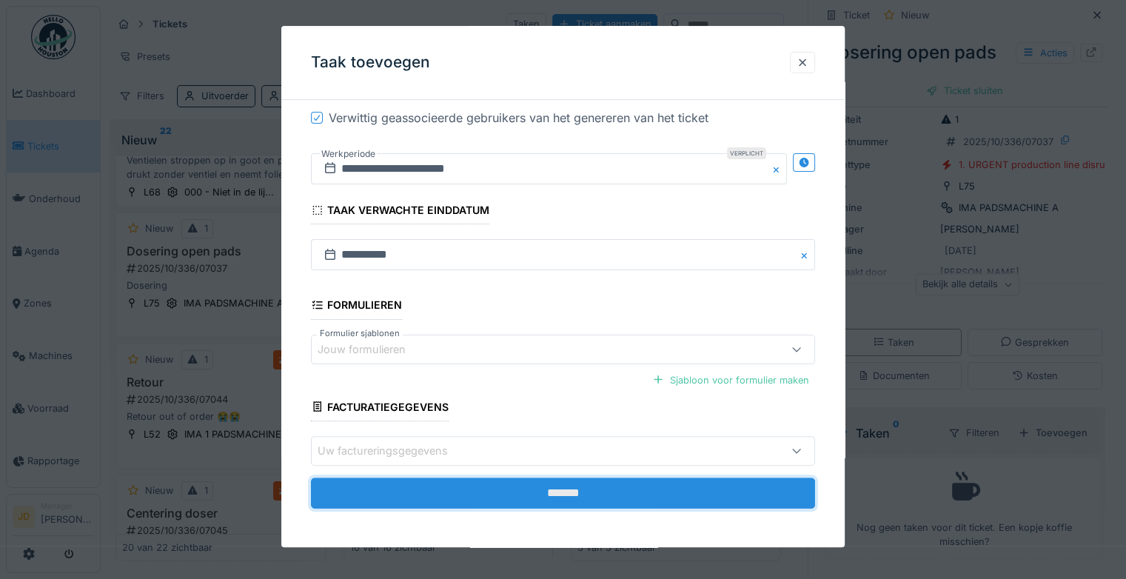
click at [572, 483] on input "*******" at bounding box center [563, 492] width 504 height 31
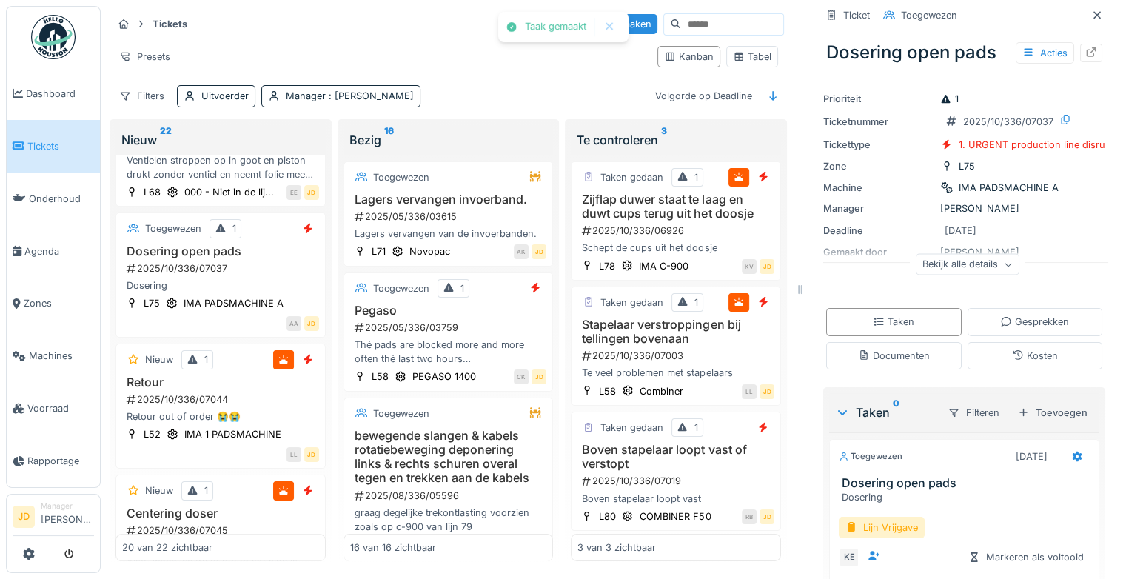
scroll to position [28, 0]
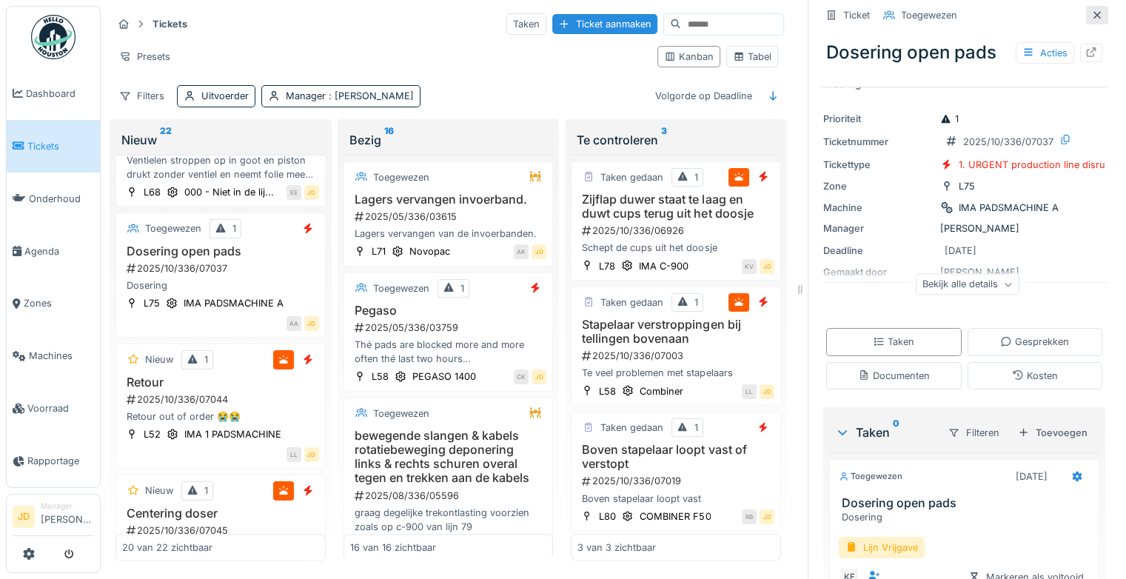
click at [1091, 17] on icon at bounding box center [1097, 15] width 12 height 10
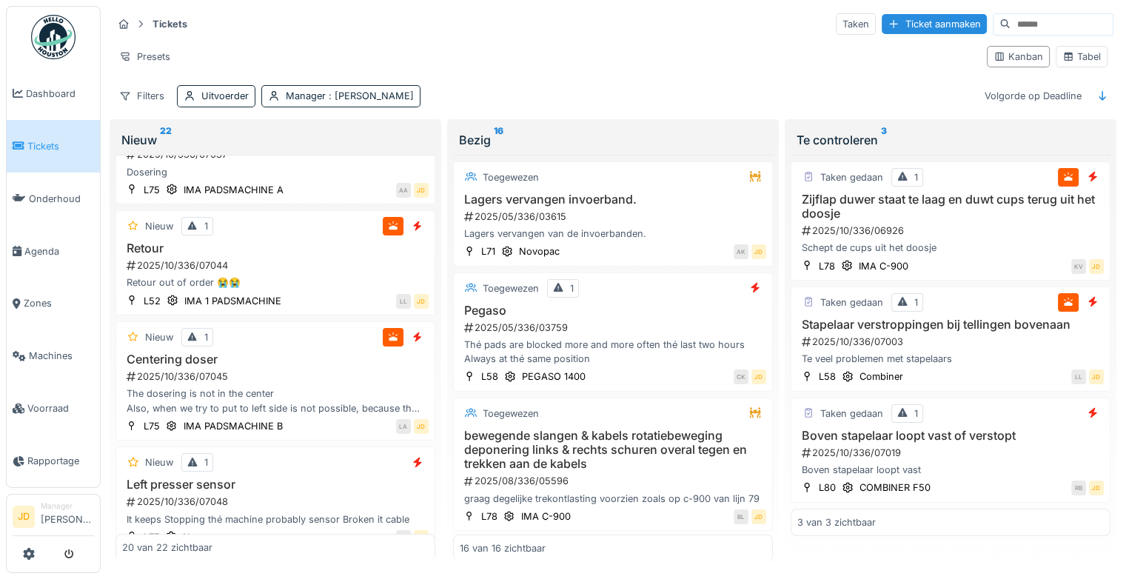
scroll to position [1317, 0]
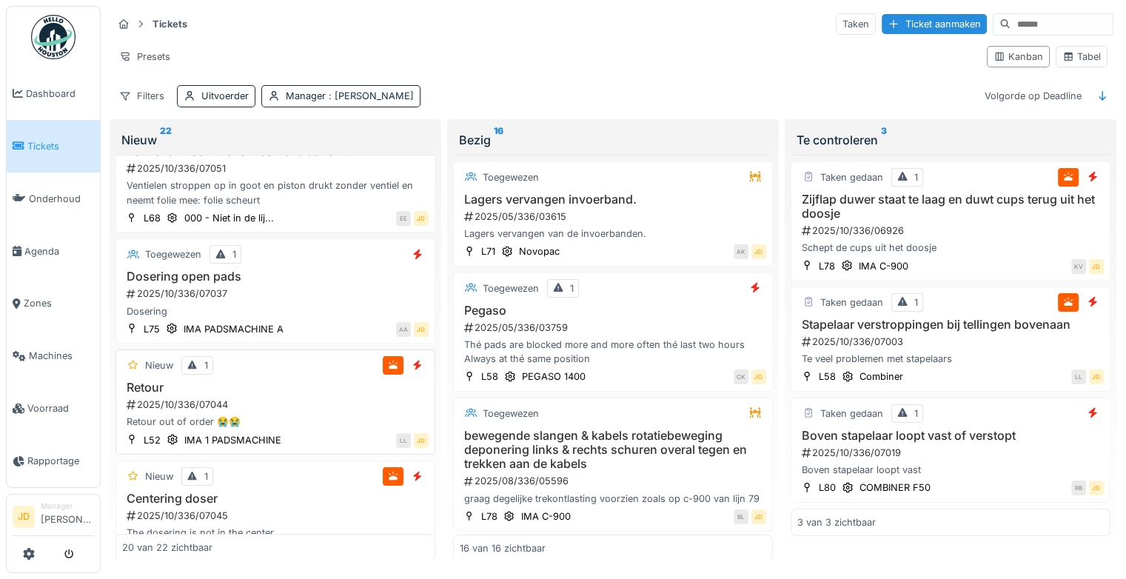
click at [275, 394] on h3 "Retour" at bounding box center [275, 387] width 306 height 14
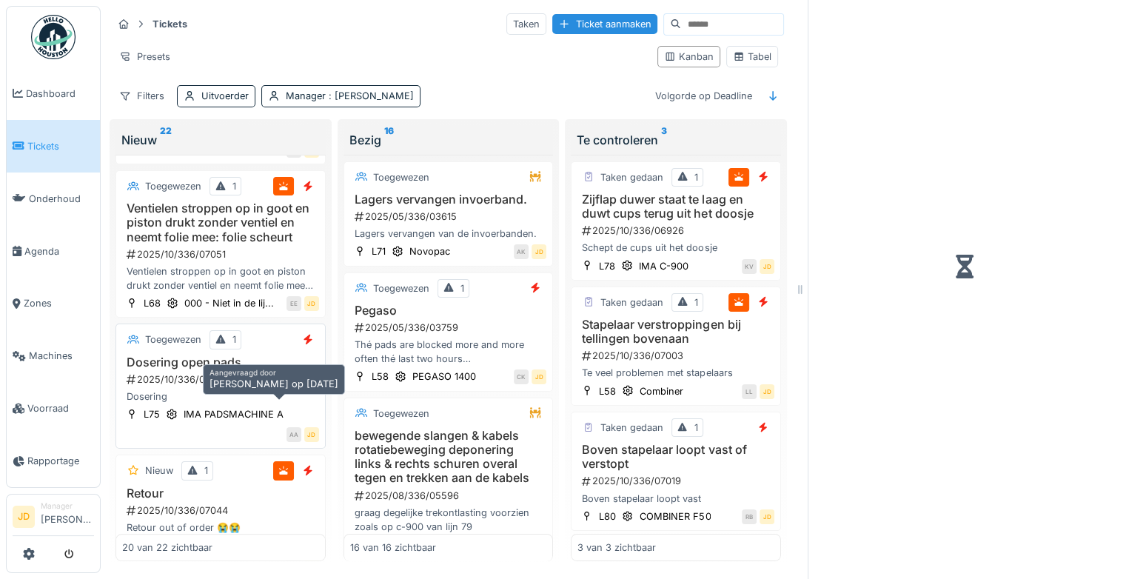
scroll to position [1456, 0]
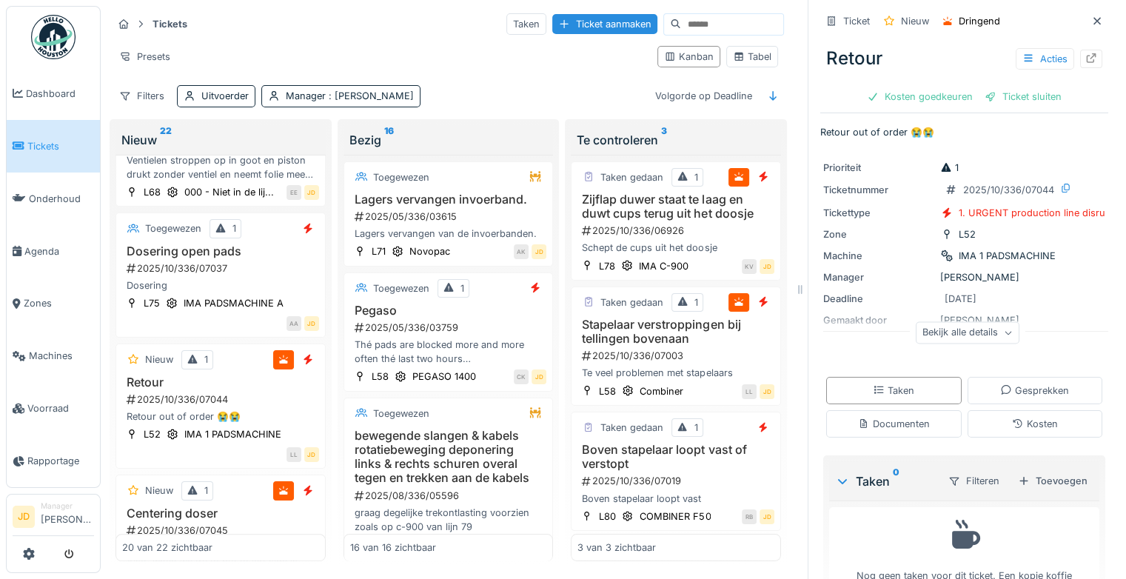
click at [1029, 476] on div "Toevoegen" at bounding box center [1052, 481] width 81 height 20
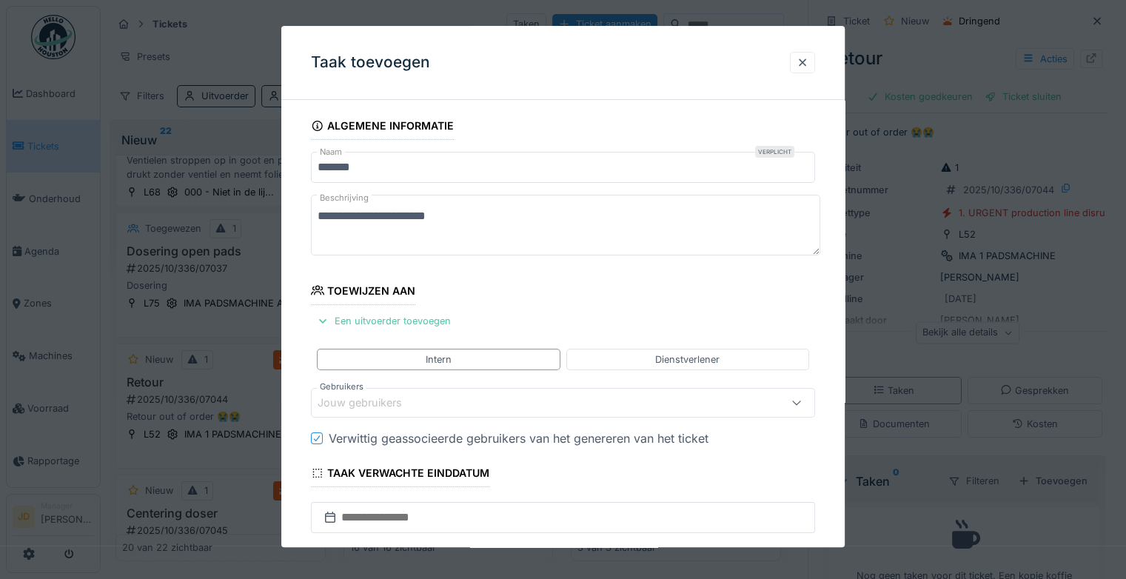
click at [395, 395] on div "Jouw gebruikers" at bounding box center [369, 403] width 105 height 16
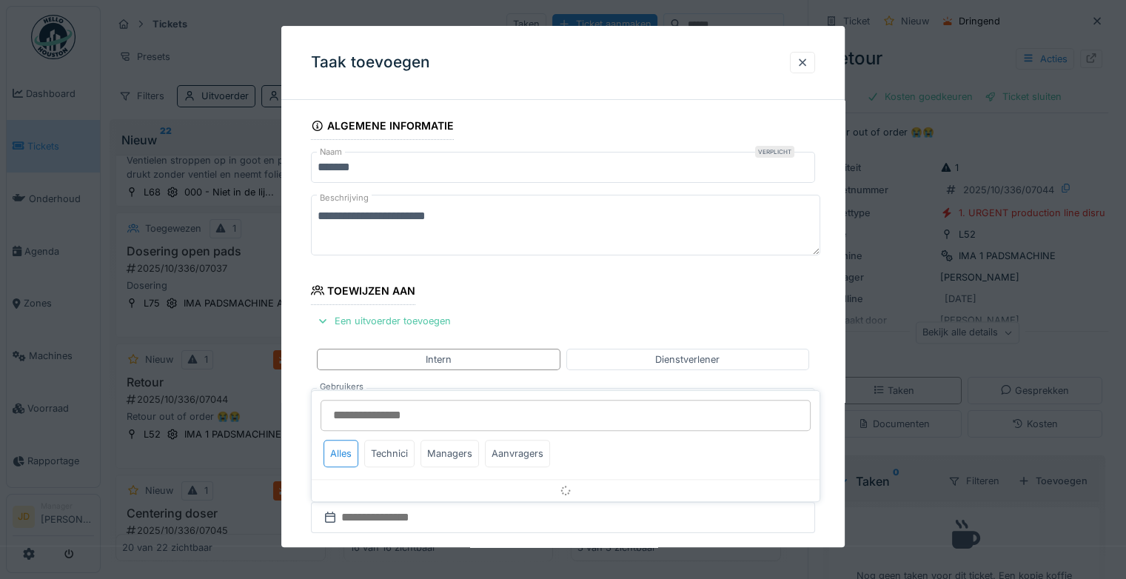
scroll to position [115, 0]
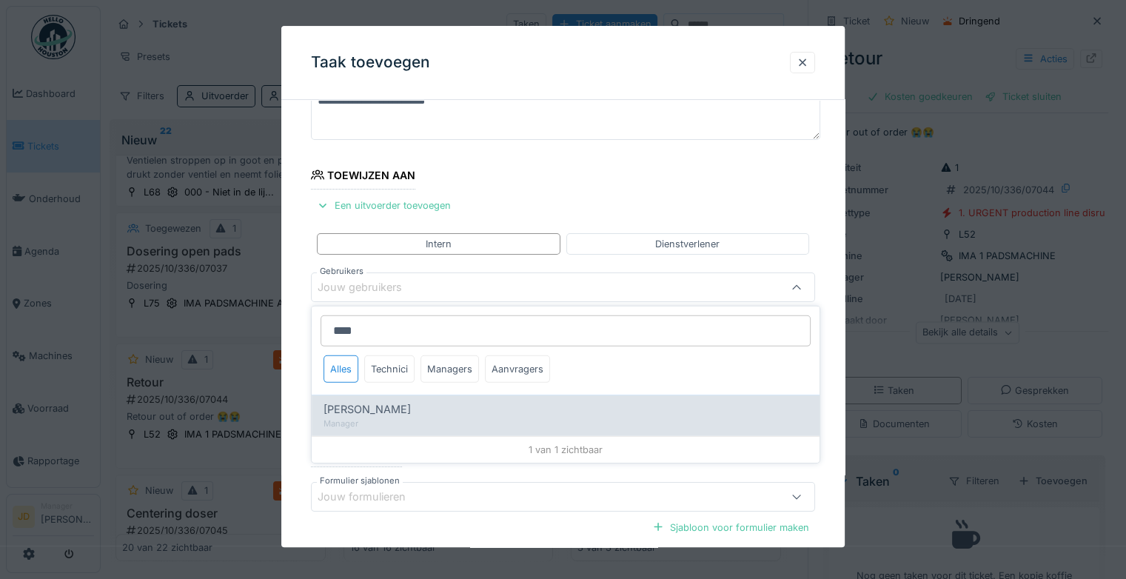
type input "****"
click at [401, 411] on div "[PERSON_NAME]" at bounding box center [565, 409] width 484 height 16
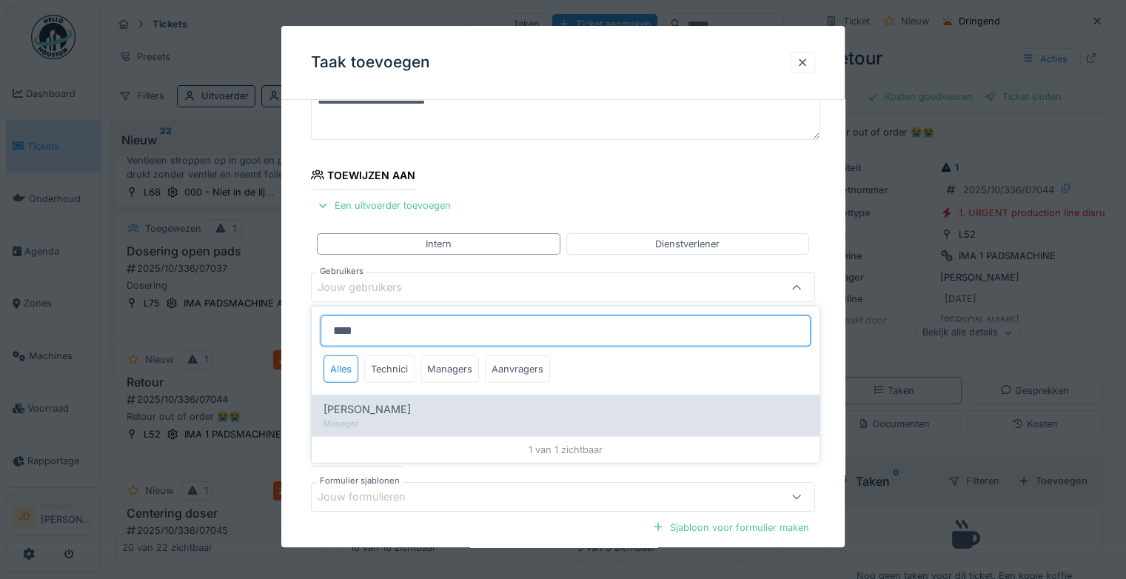
type input "****"
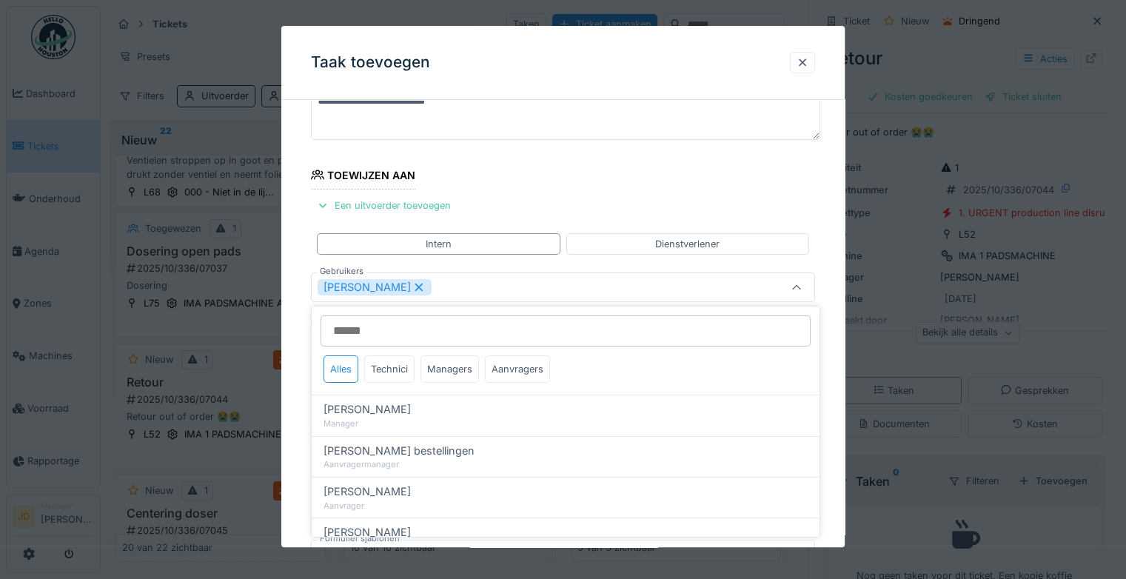
click at [747, 280] on div "[PERSON_NAME]" at bounding box center [531, 287] width 429 height 16
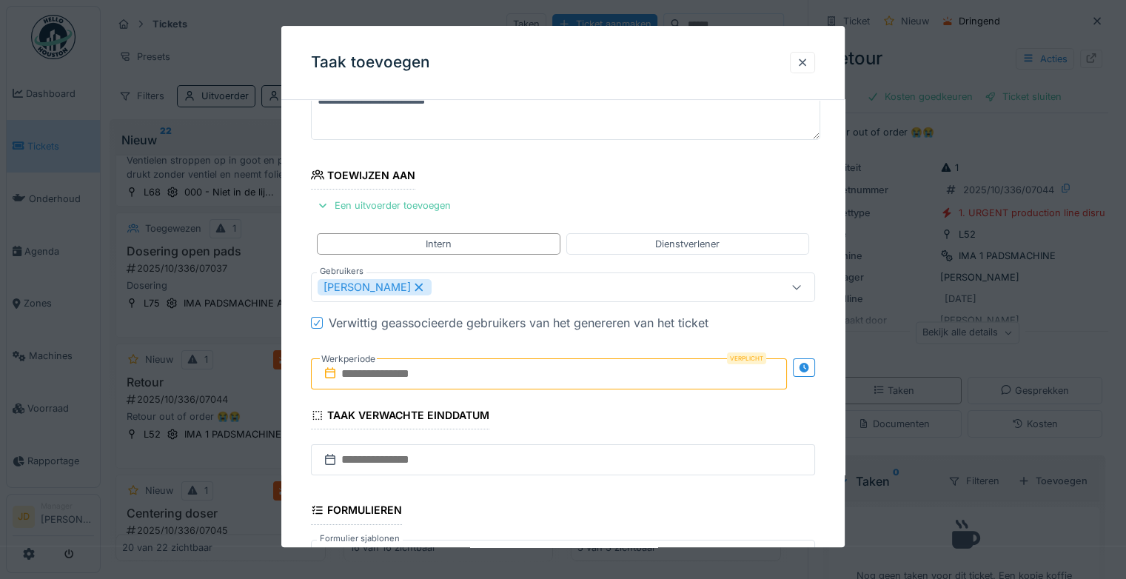
click at [380, 363] on input "text" at bounding box center [549, 373] width 476 height 31
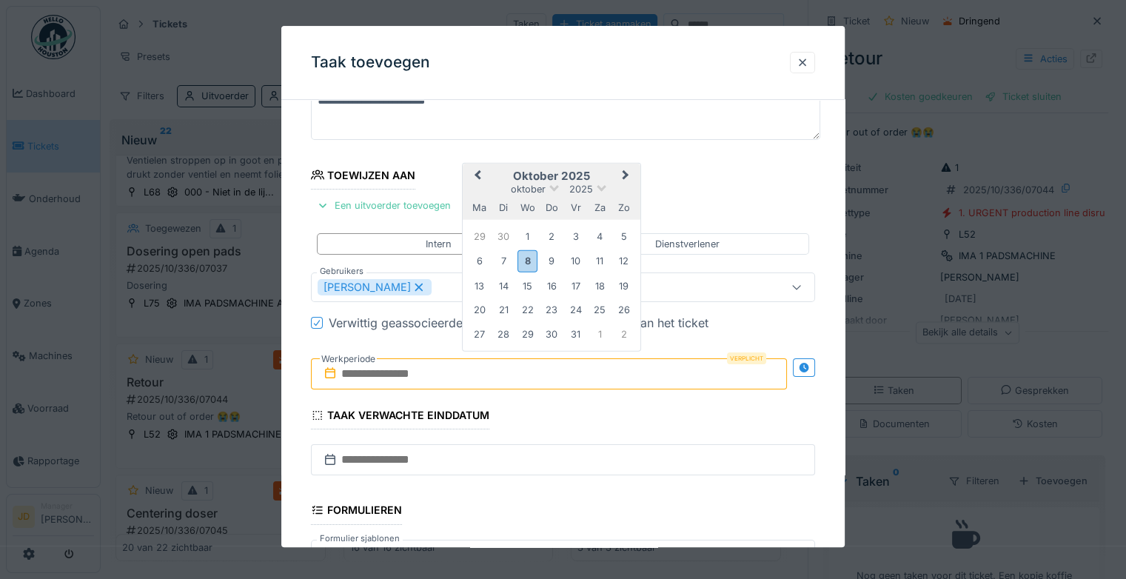
click at [585, 170] on h2 "oktober 2025" at bounding box center [552, 175] width 178 height 13
click at [531, 253] on div "8" at bounding box center [527, 260] width 20 height 21
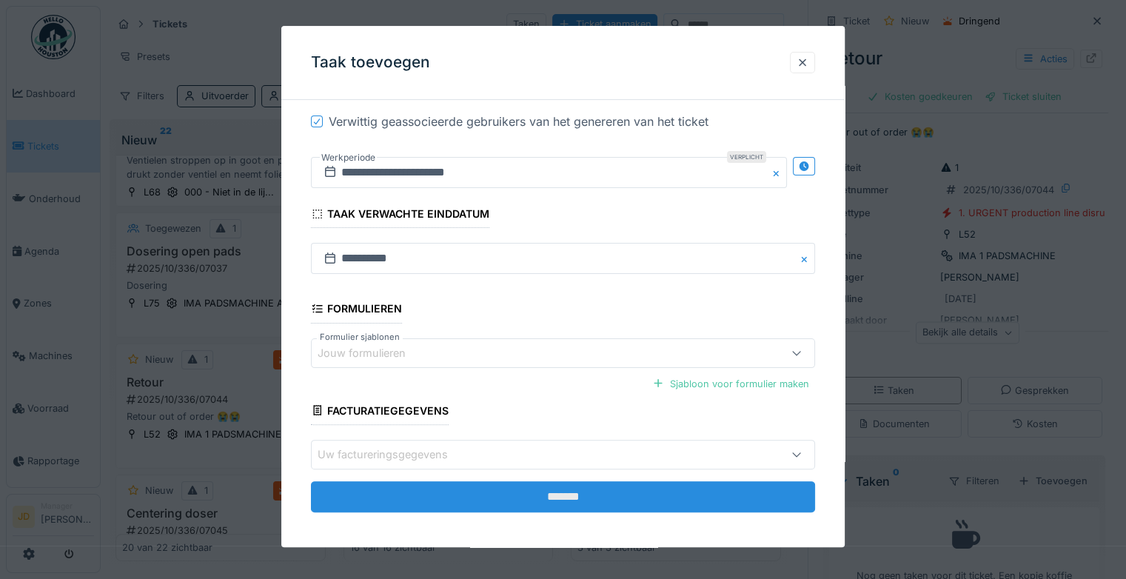
scroll to position [320, 0]
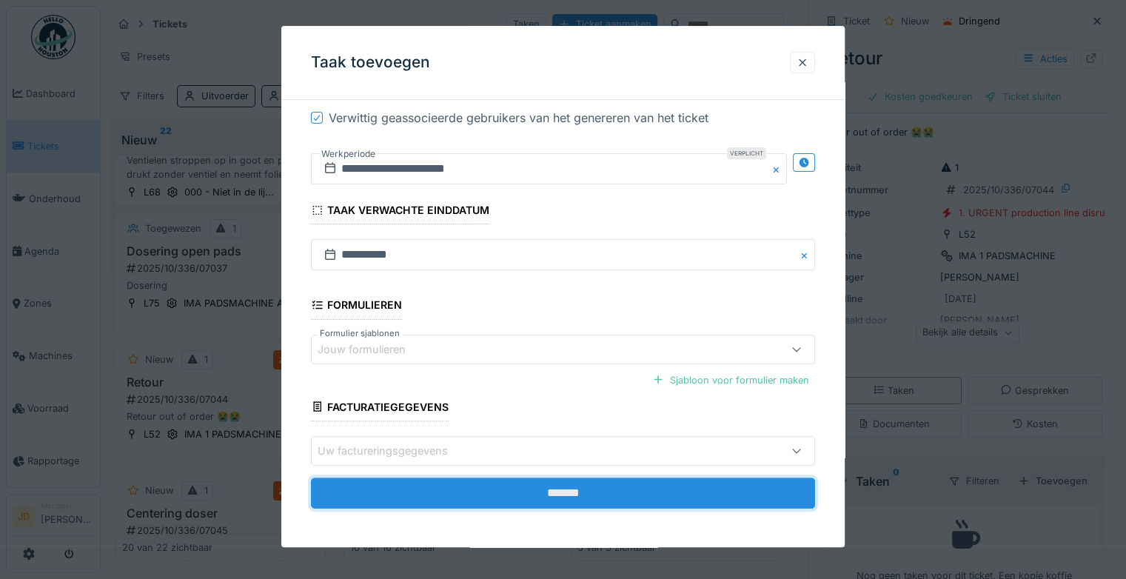
click at [530, 493] on input "*******" at bounding box center [563, 492] width 504 height 31
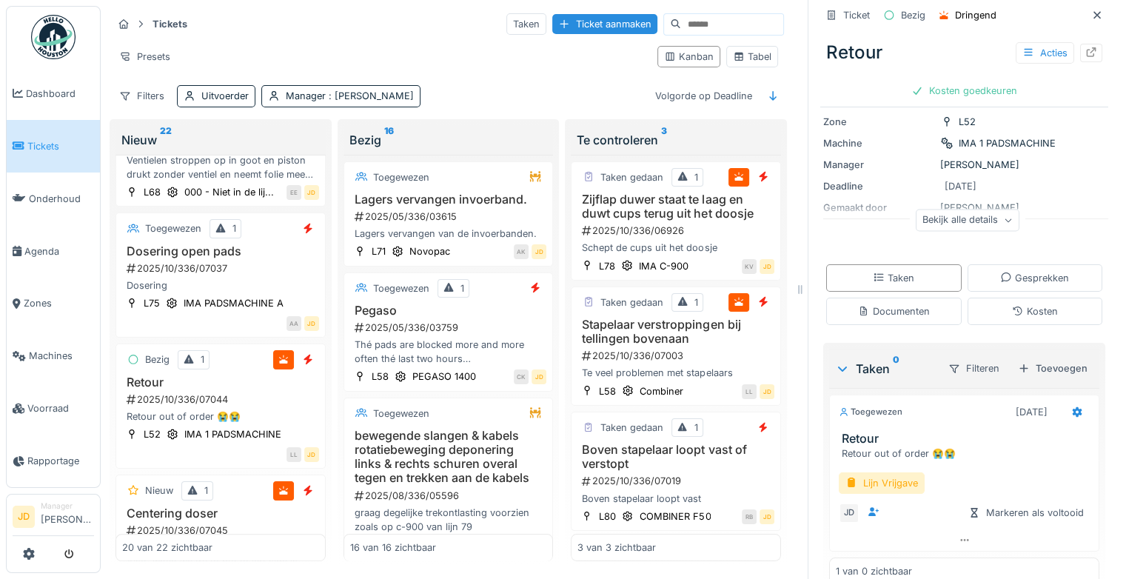
scroll to position [135, 0]
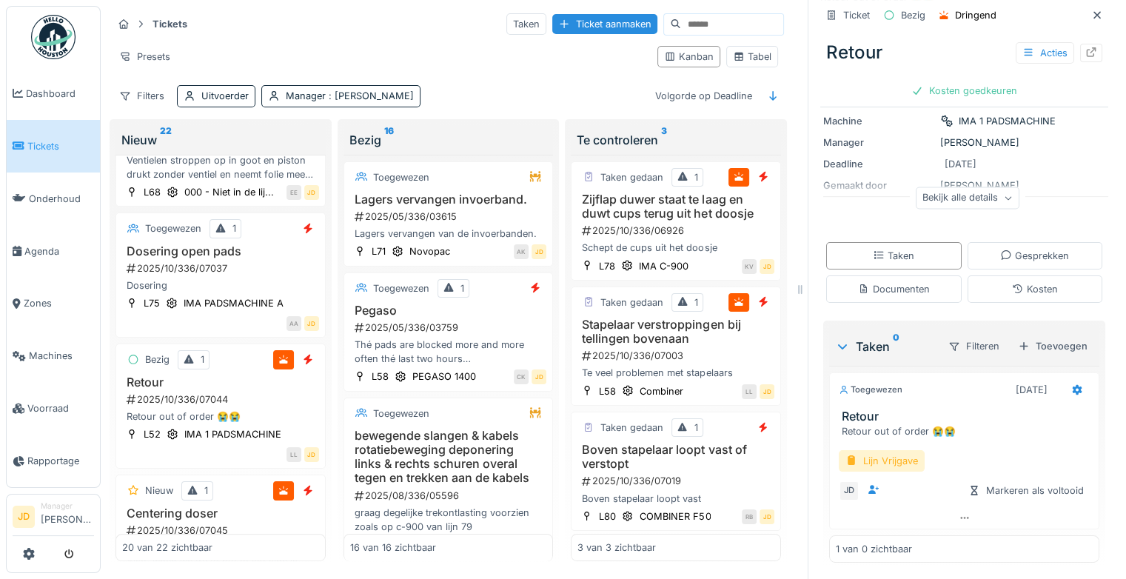
click at [889, 464] on div "Lijn Vrijgave" at bounding box center [882, 460] width 86 height 21
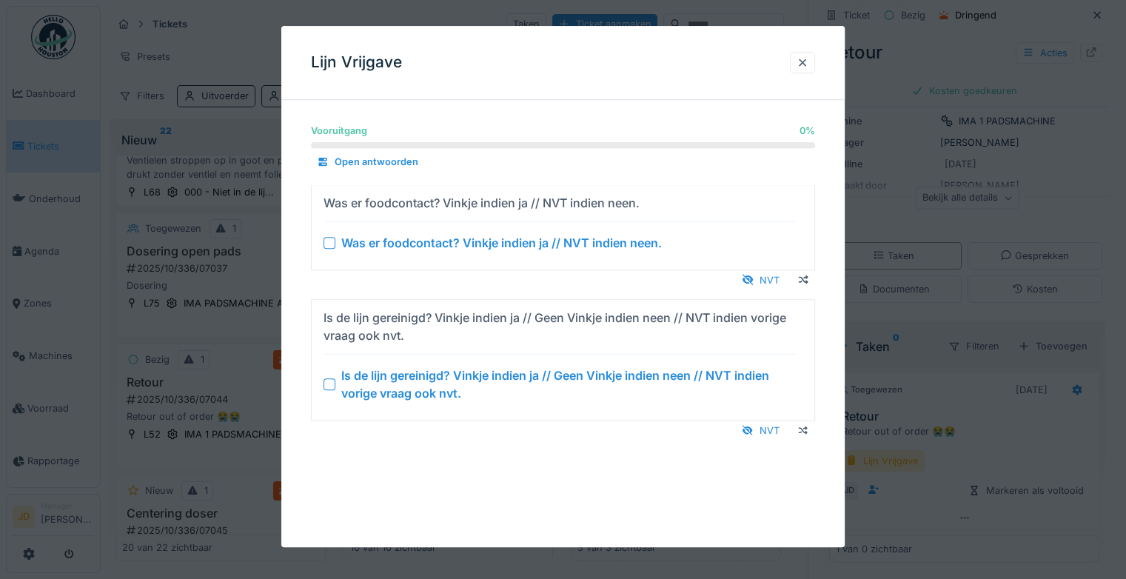
click at [332, 381] on div at bounding box center [329, 384] width 12 height 12
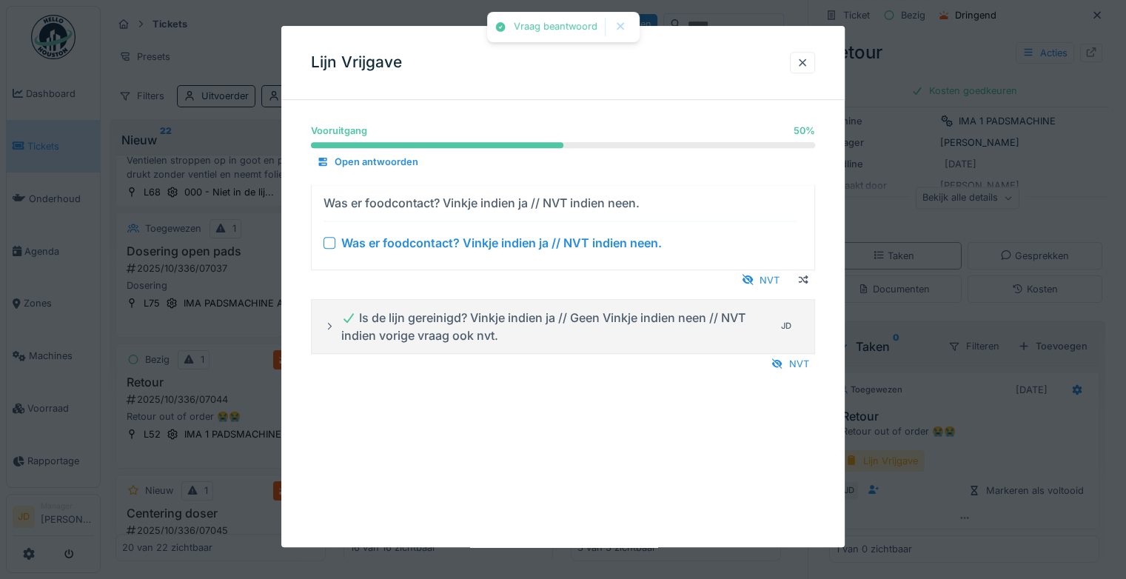
click at [332, 239] on div at bounding box center [329, 243] width 12 height 12
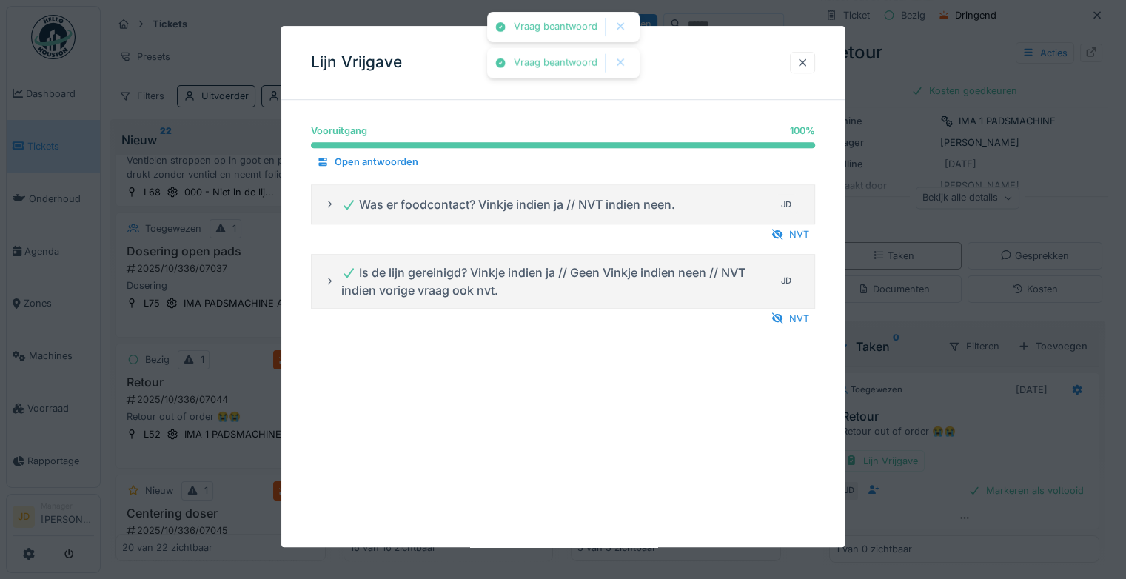
click at [1013, 424] on div at bounding box center [563, 289] width 1126 height 579
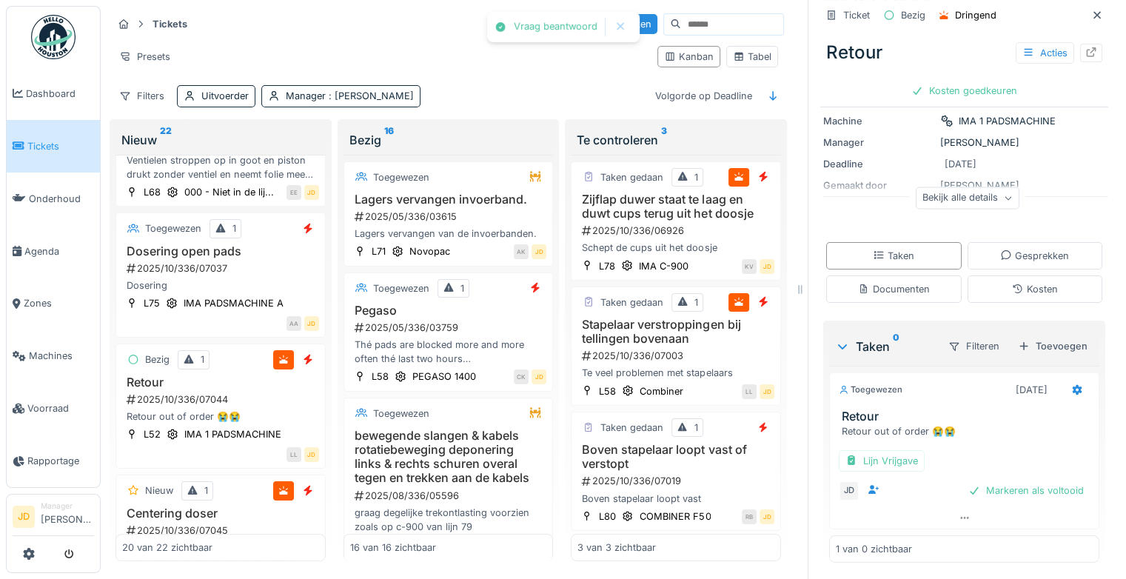
click at [1007, 490] on div "Markeren als voltooid" at bounding box center [1025, 490] width 127 height 20
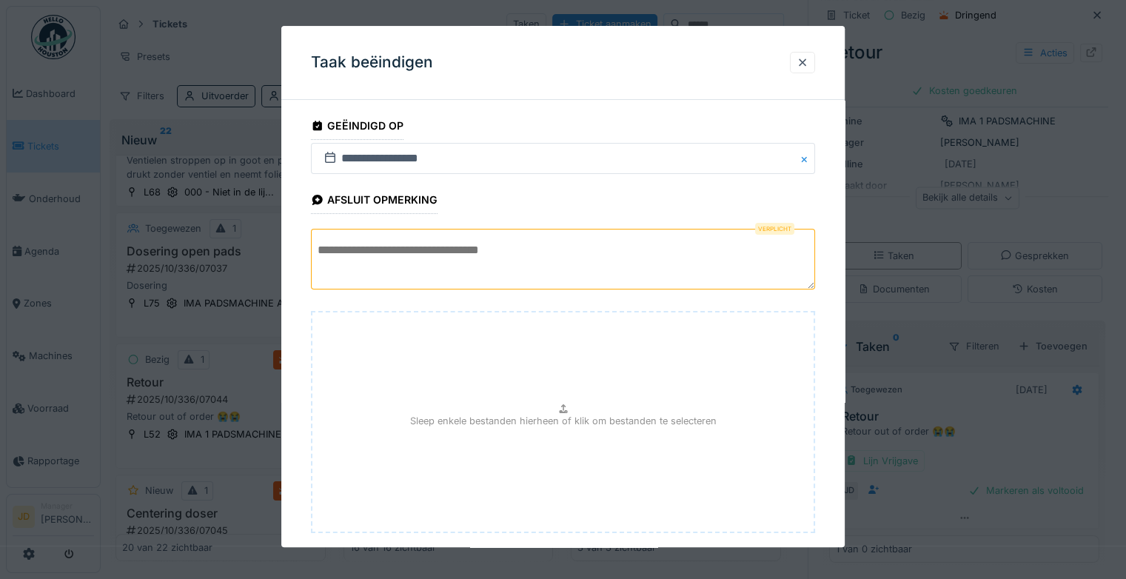
click at [408, 260] on textarea at bounding box center [563, 259] width 504 height 61
type textarea "*"
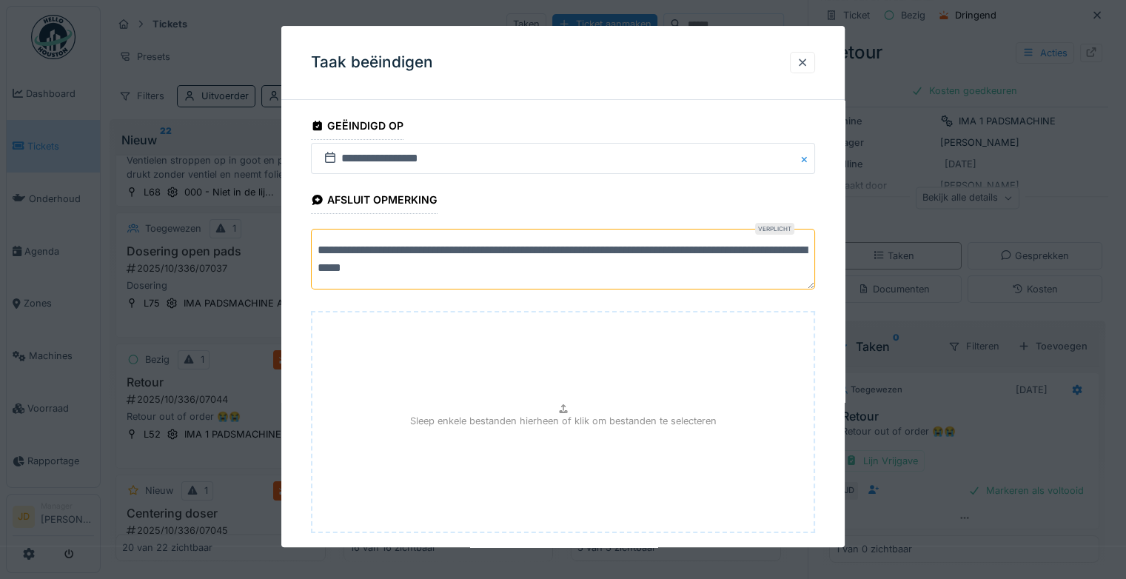
scroll to position [81, 0]
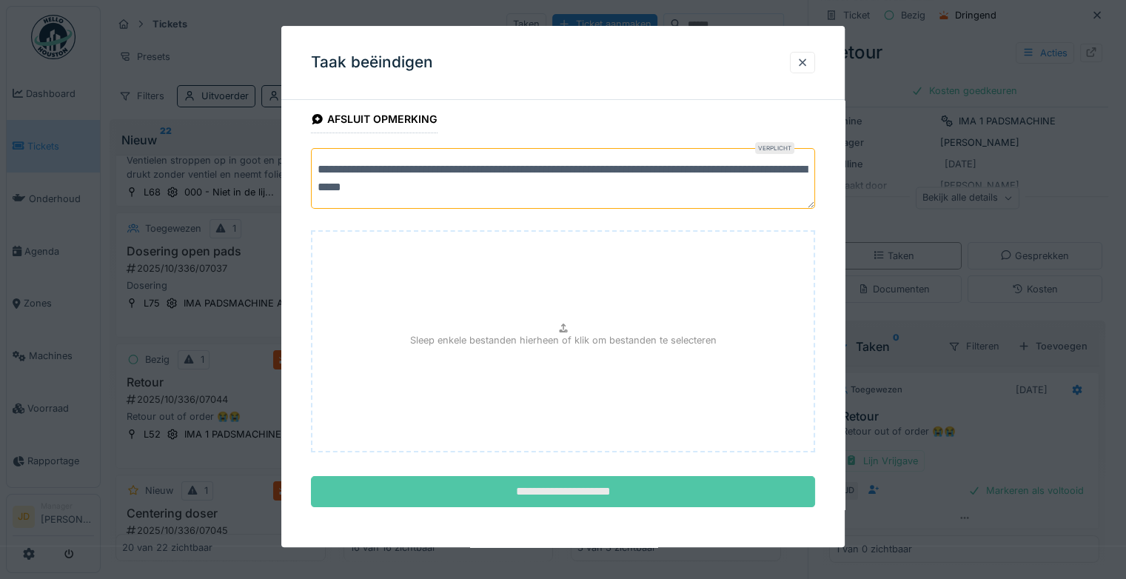
type textarea "**********"
click at [619, 482] on input "**********" at bounding box center [563, 492] width 504 height 31
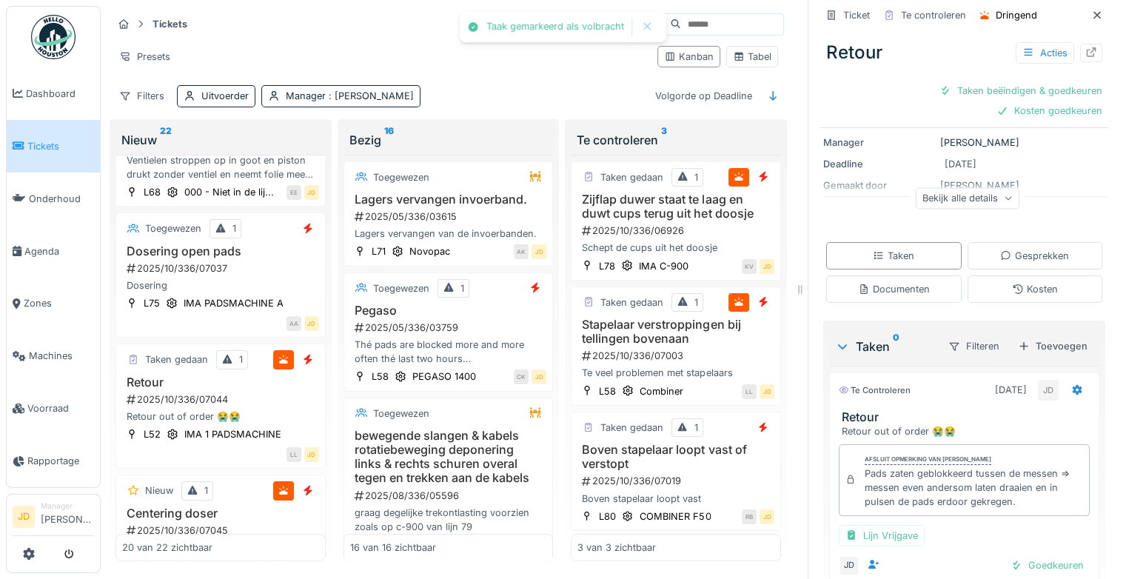
scroll to position [11, 0]
click at [1018, 555] on div "Goedkeuren" at bounding box center [1046, 565] width 85 height 20
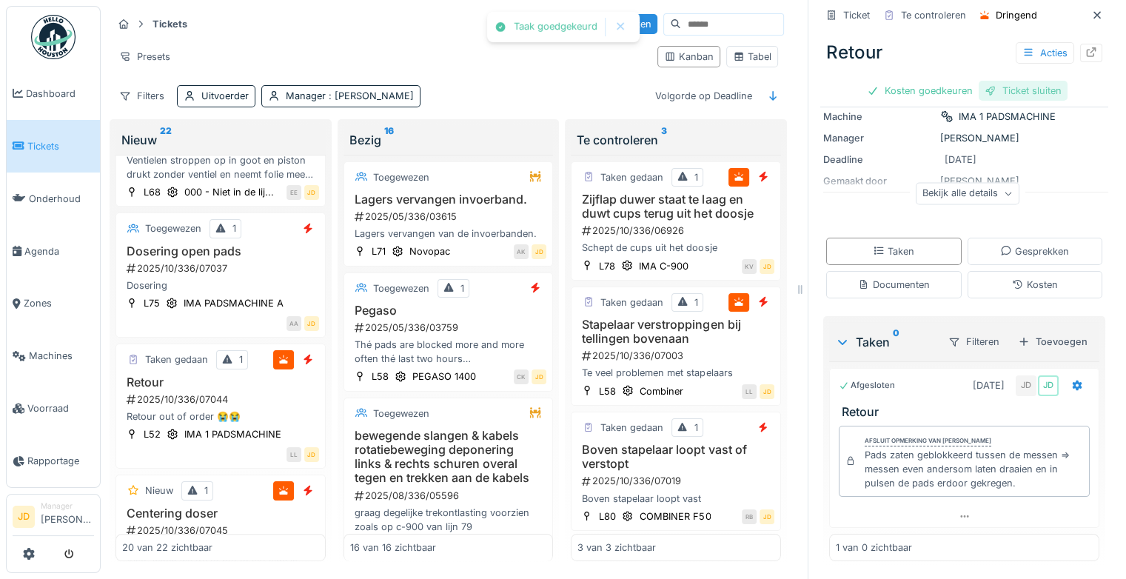
scroll to position [135, 0]
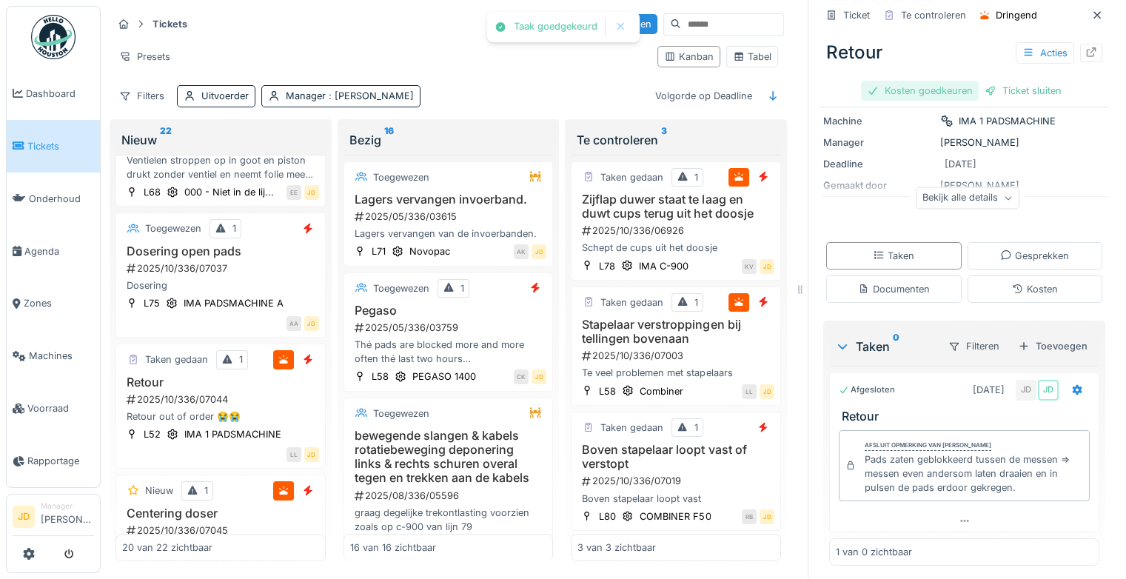
click at [932, 81] on div "Kosten goedkeuren" at bounding box center [920, 91] width 118 height 20
click at [975, 81] on div "Ticket sluiten" at bounding box center [964, 91] width 89 height 20
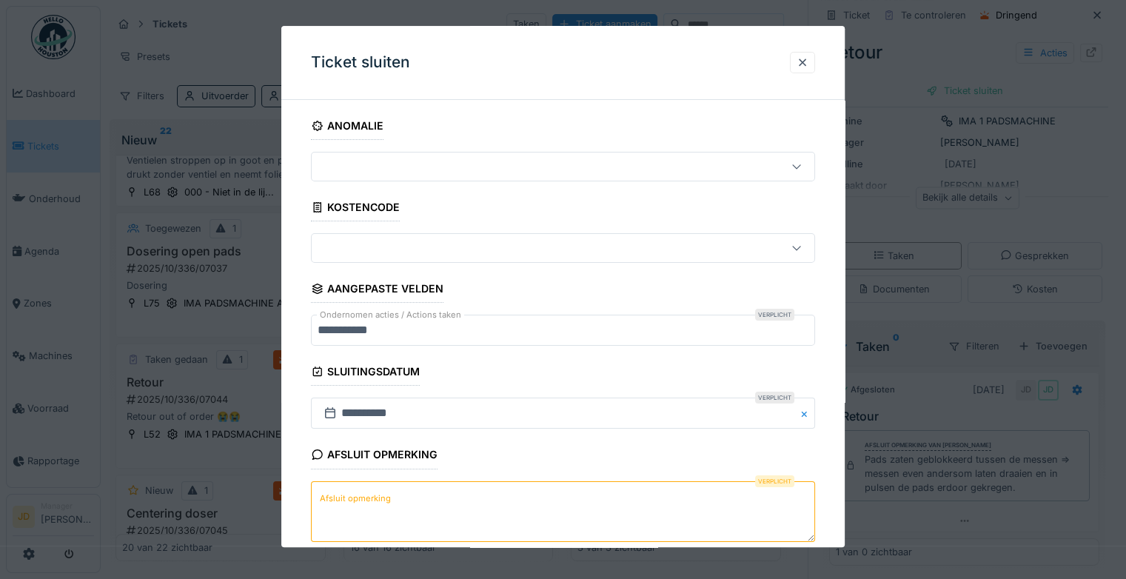
click at [438, 494] on textarea "Afsluit opmerking" at bounding box center [563, 511] width 504 height 61
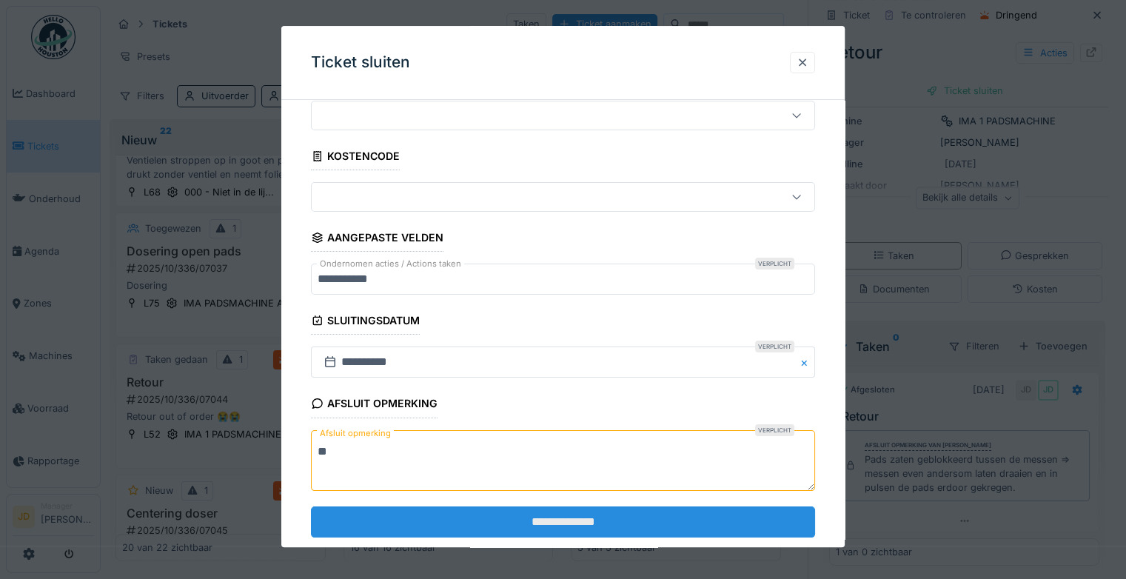
scroll to position [74, 0]
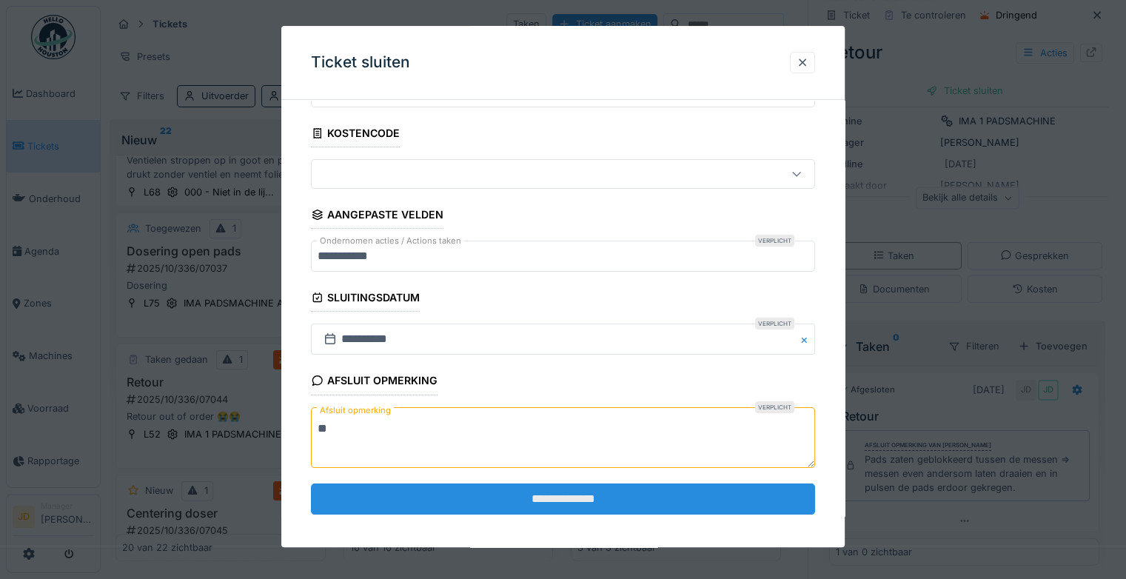
type textarea "**"
click at [442, 492] on input "**********" at bounding box center [563, 498] width 504 height 31
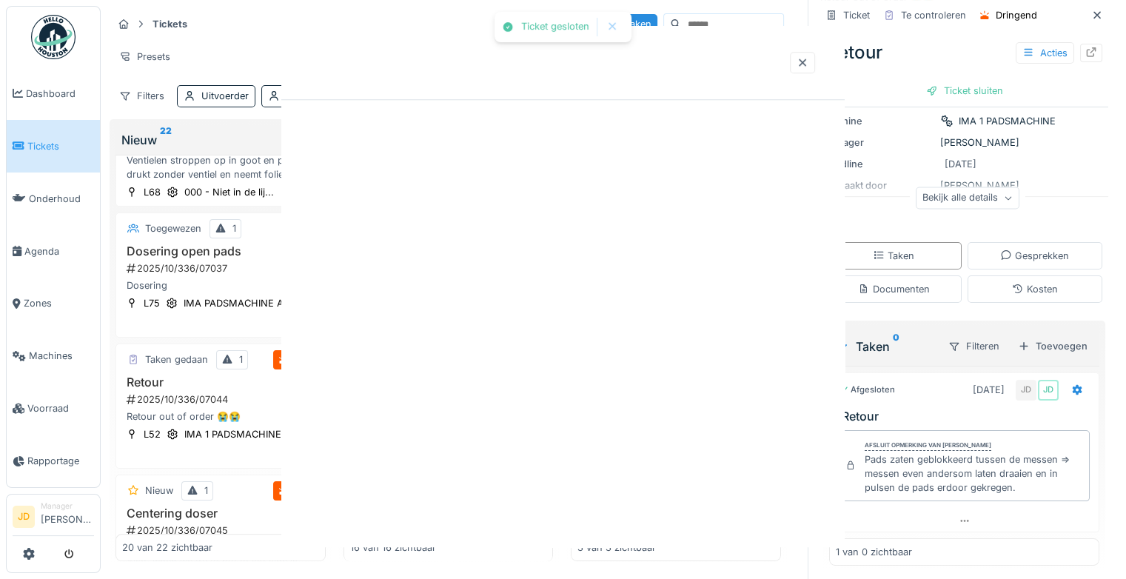
scroll to position [0, 0]
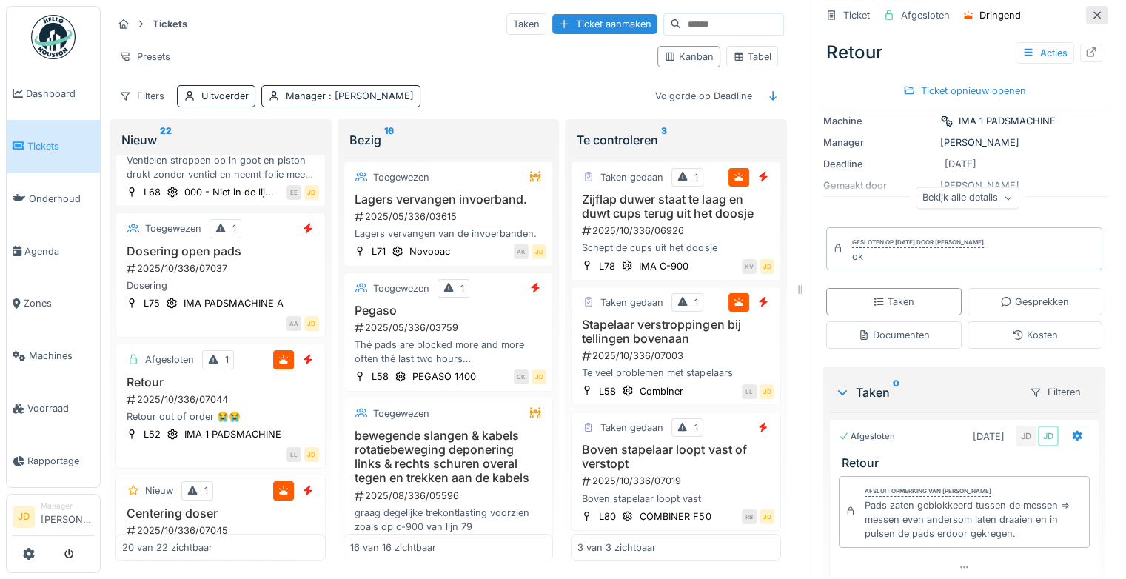
click at [1091, 10] on icon at bounding box center [1097, 15] width 12 height 10
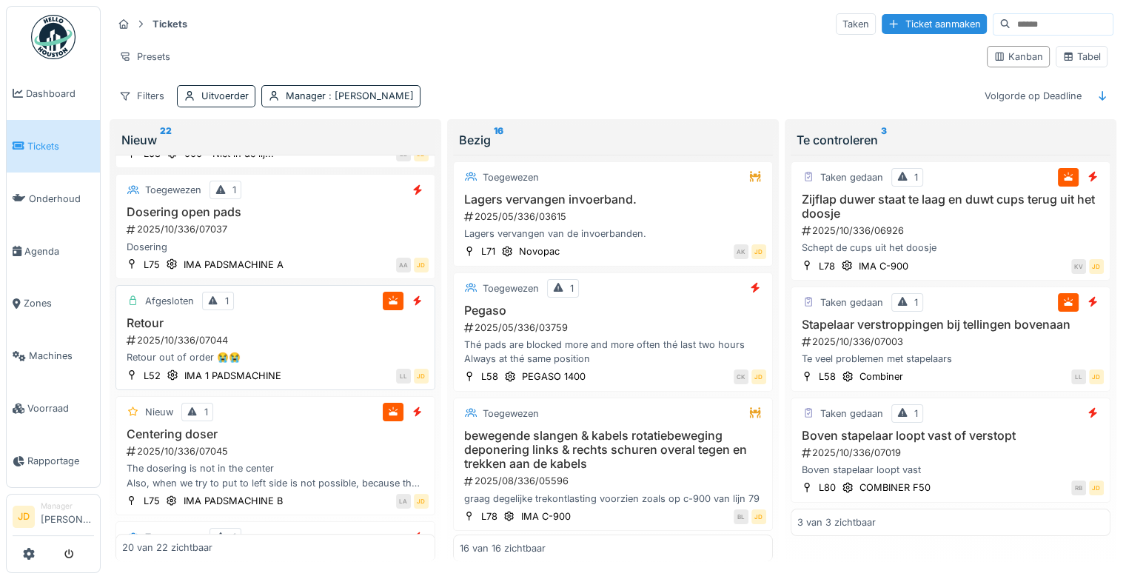
scroll to position [1465, 0]
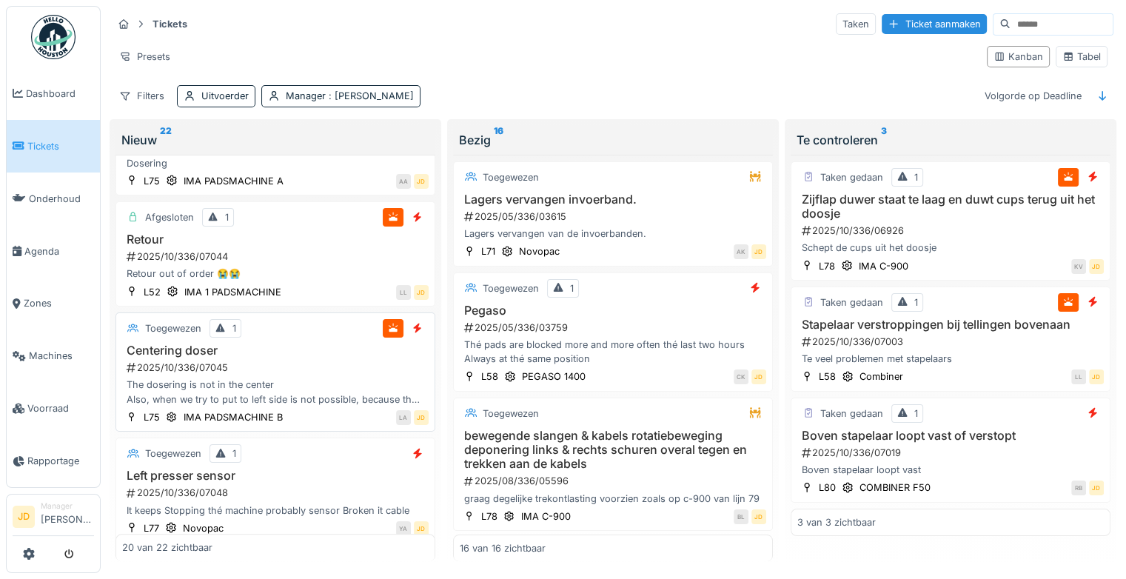
click at [313, 365] on div "2025/10/336/07045" at bounding box center [276, 367] width 303 height 14
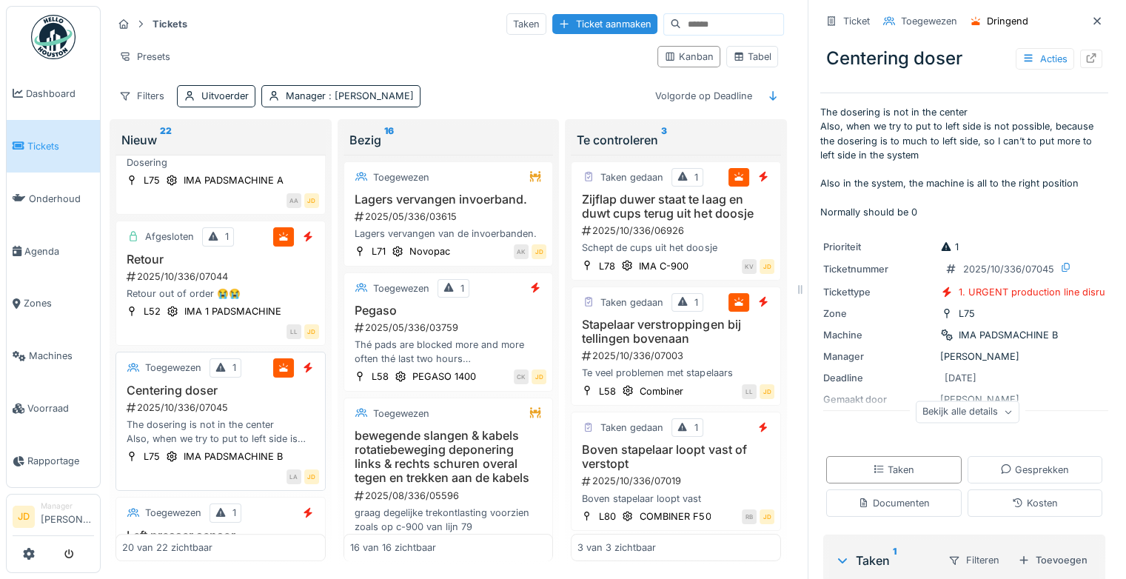
scroll to position [1653, 0]
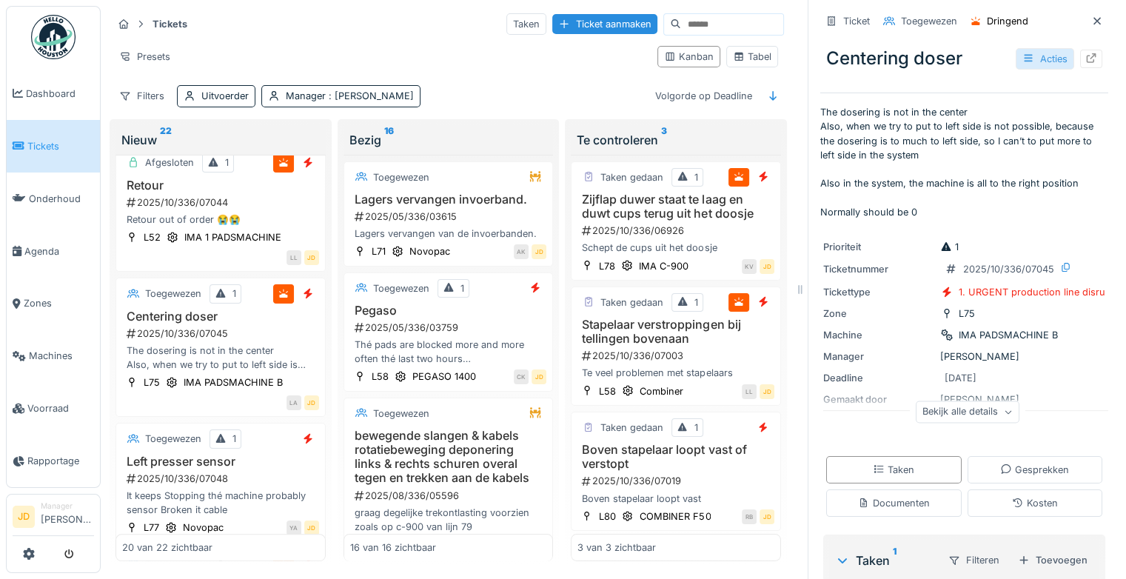
click at [1015, 55] on div "Acties" at bounding box center [1044, 58] width 58 height 21
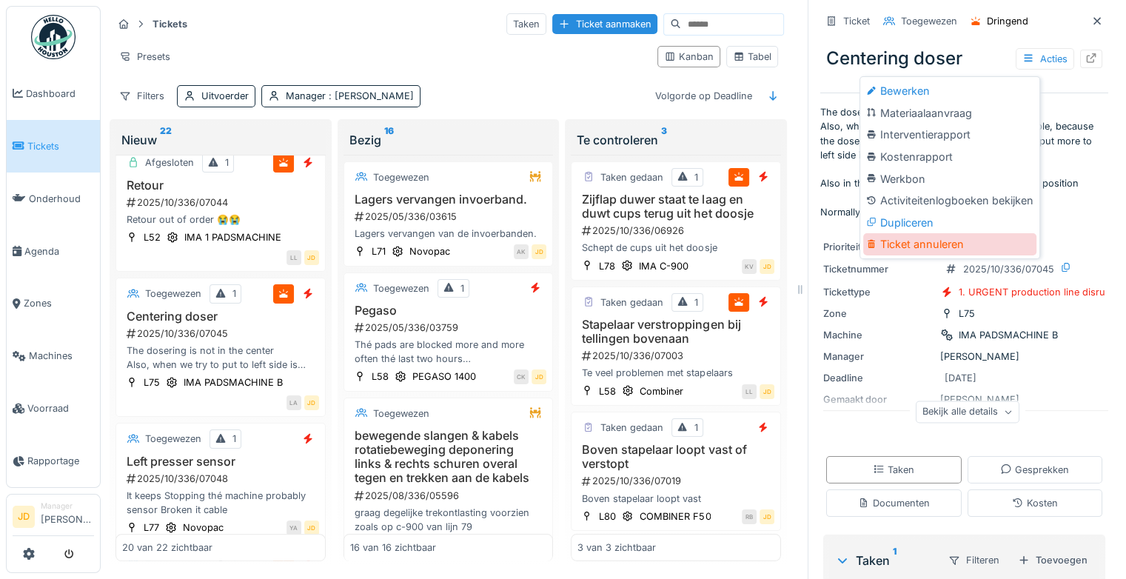
click at [910, 233] on div "Ticket annuleren" at bounding box center [949, 244] width 173 height 22
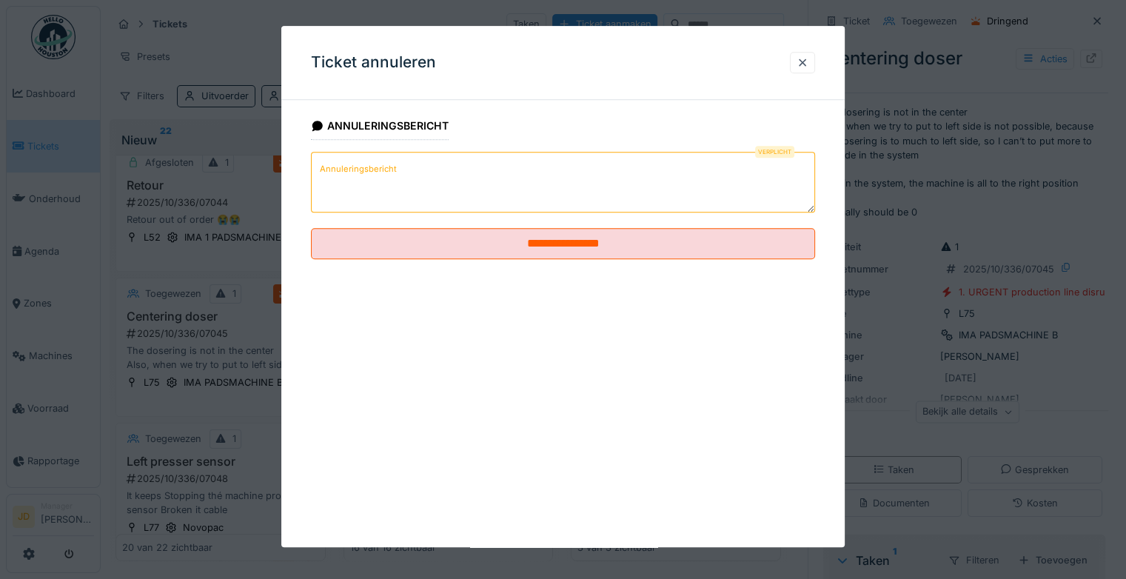
click at [548, 183] on textarea "Annuleringsbericht" at bounding box center [563, 182] width 504 height 61
type textarea "*"
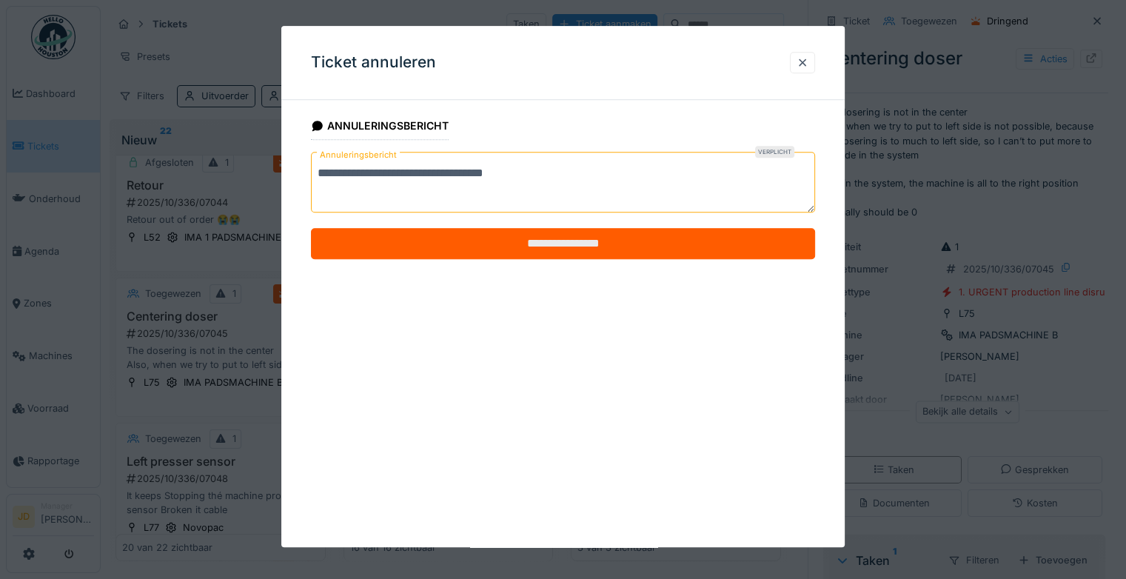
type textarea "**********"
click at [549, 252] on input "**********" at bounding box center [563, 243] width 504 height 31
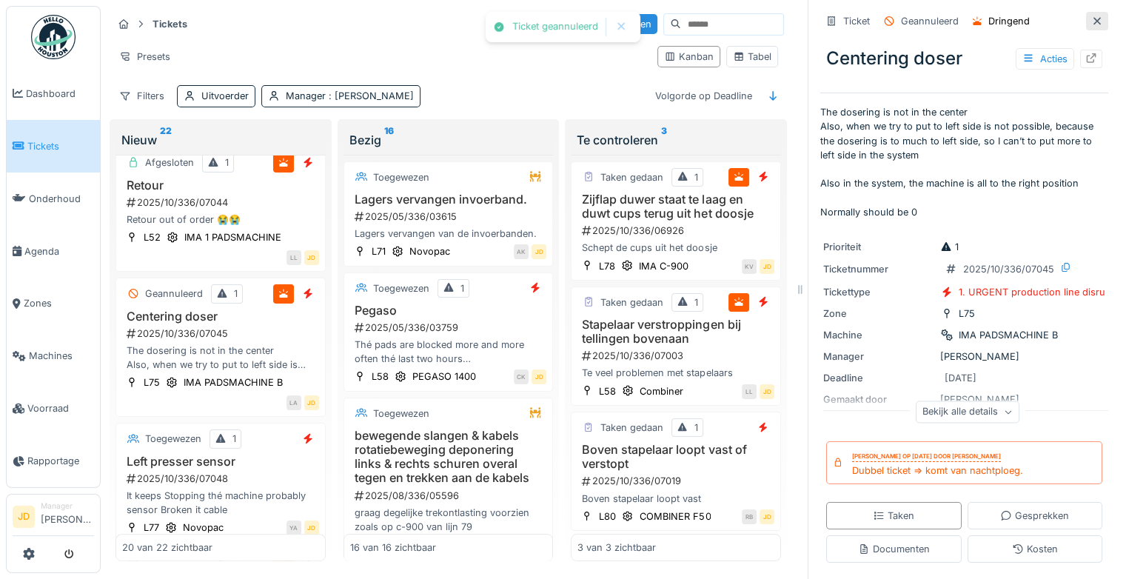
click at [1091, 16] on div at bounding box center [1097, 21] width 12 height 14
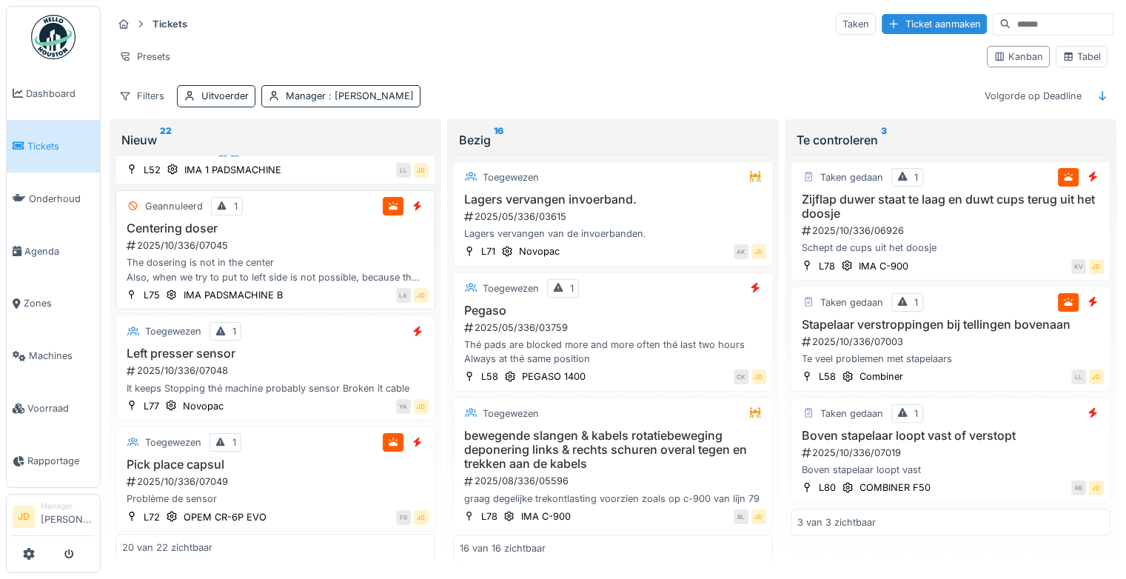
scroll to position [1613, 0]
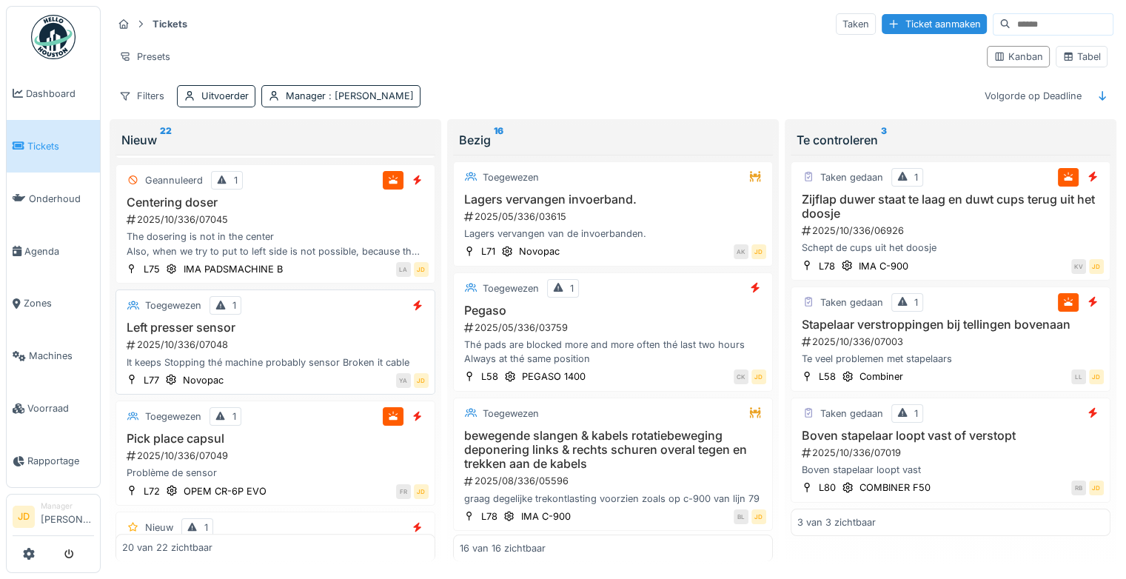
click at [303, 337] on div "2025/10/336/07048" at bounding box center [276, 344] width 303 height 14
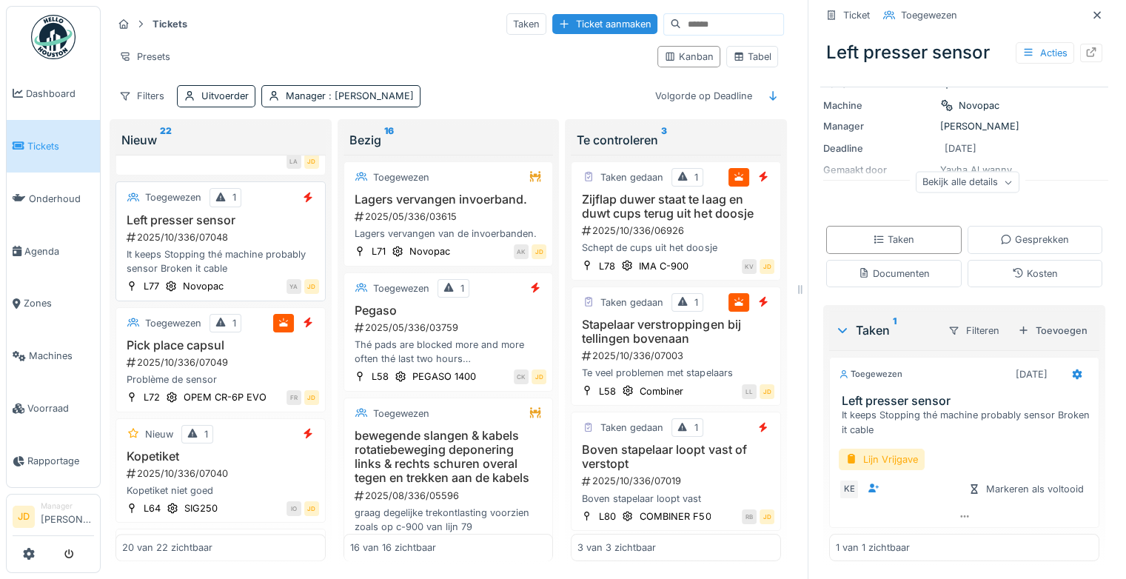
scroll to position [1969, 0]
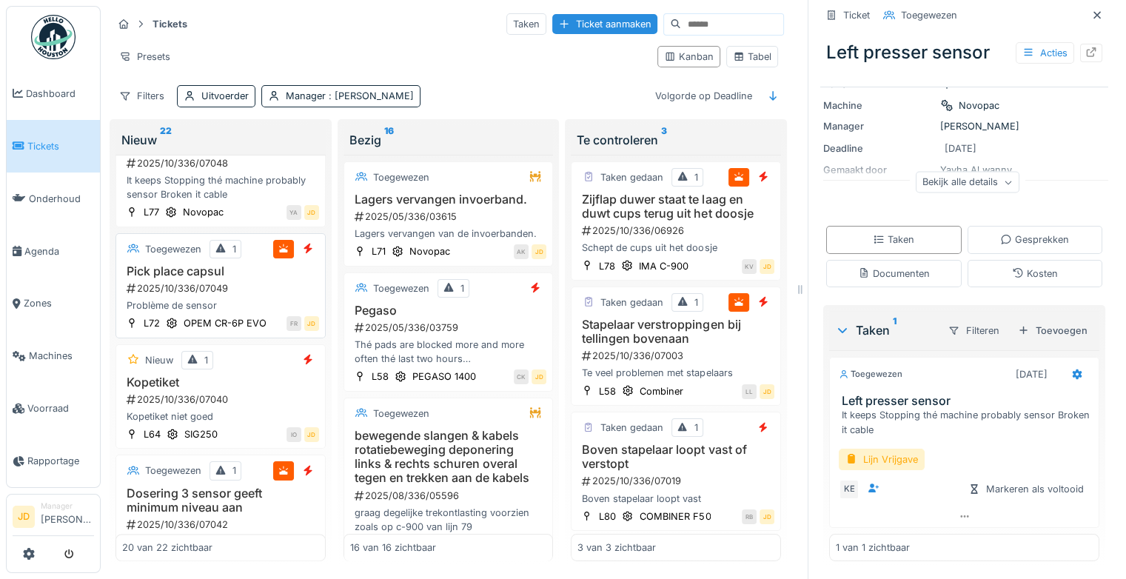
click at [263, 295] on div "2025/10/336/07049" at bounding box center [222, 288] width 194 height 14
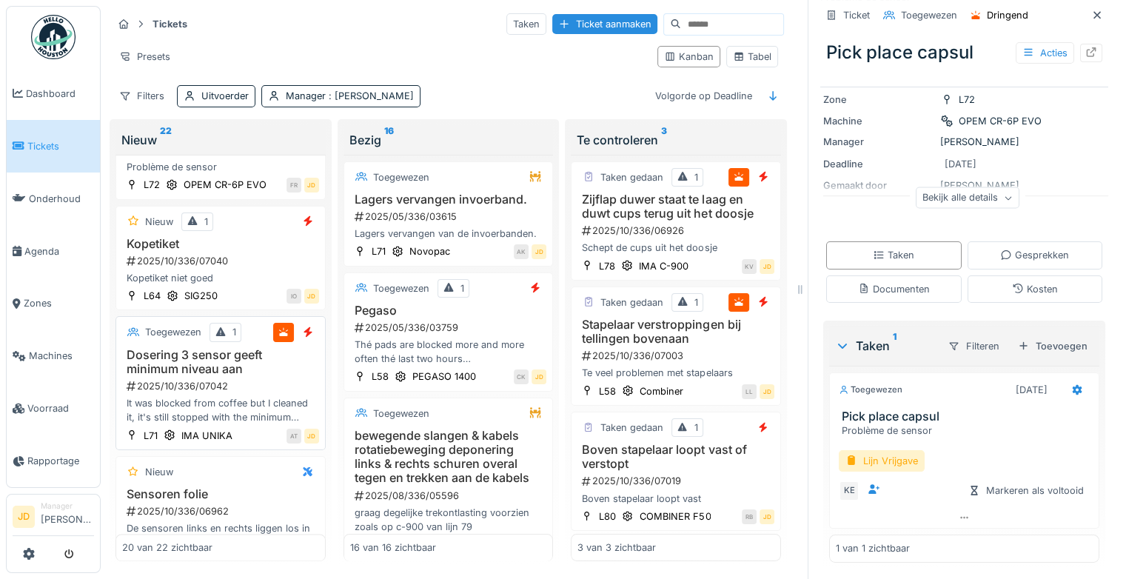
scroll to position [2117, 0]
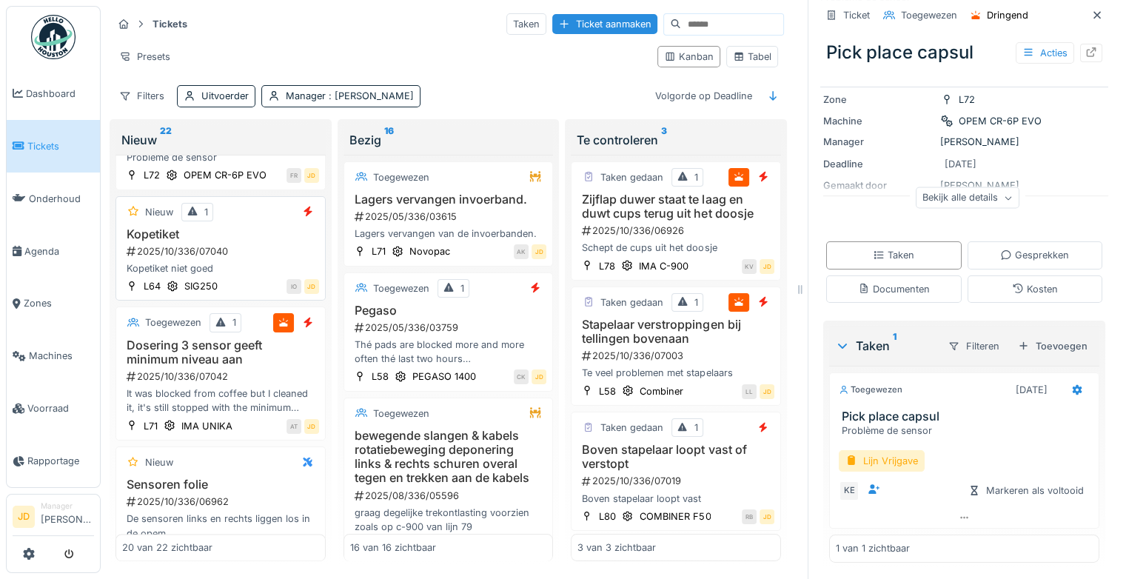
click at [250, 275] on div "Kopetiket niet goed" at bounding box center [220, 268] width 197 height 14
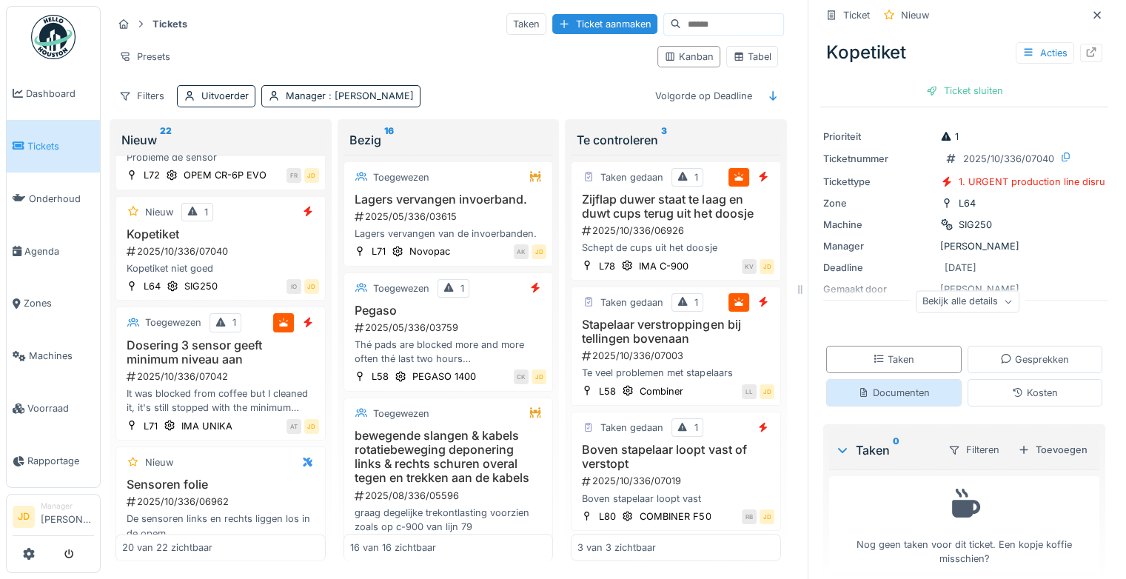
scroll to position [48, 0]
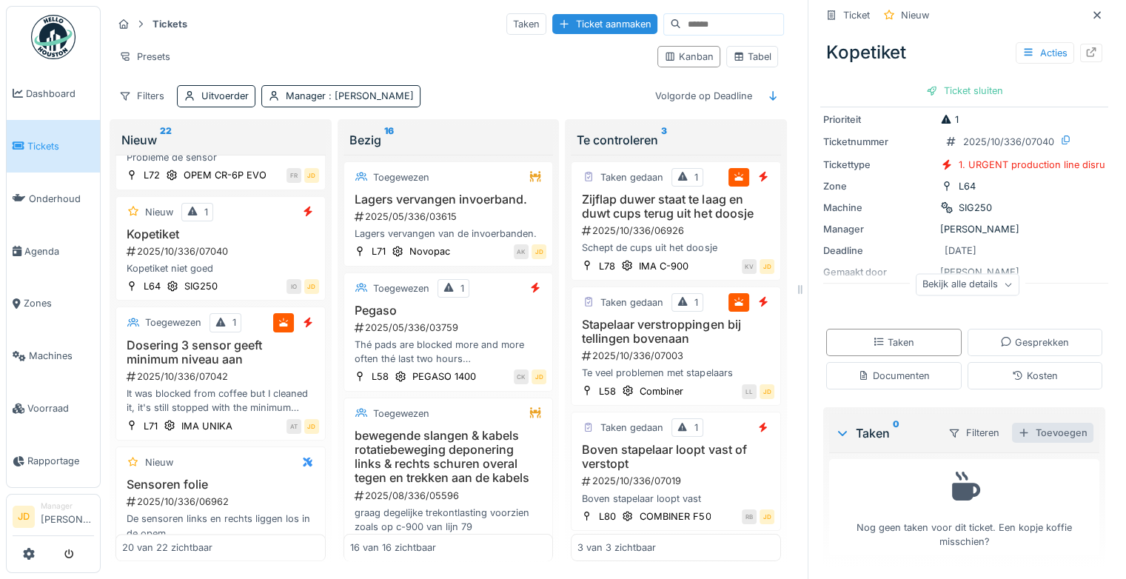
click at [1042, 423] on div "Toevoegen" at bounding box center [1052, 433] width 81 height 20
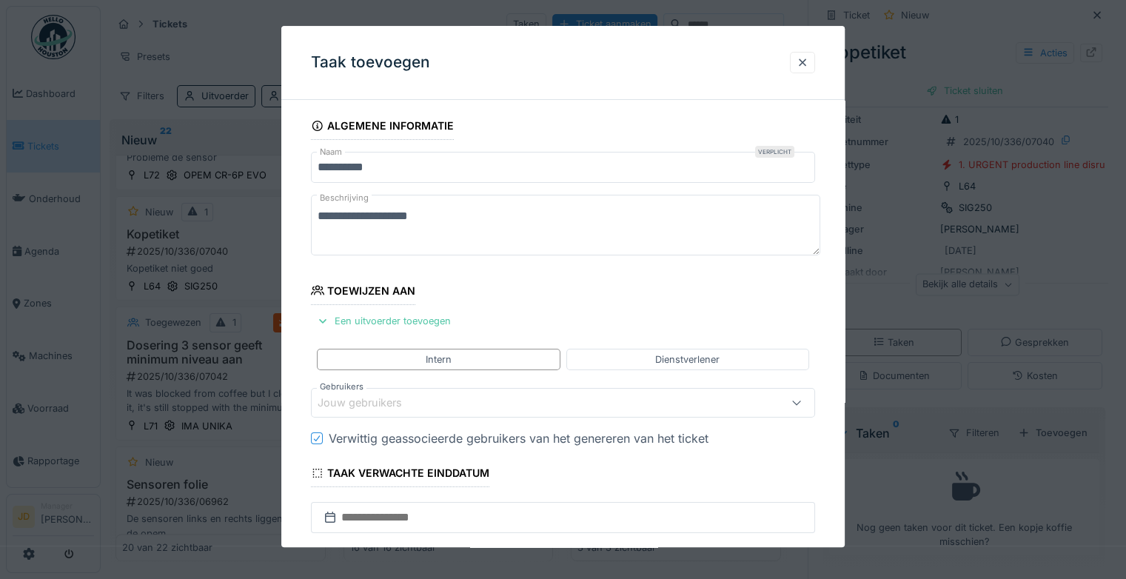
click at [357, 395] on div "Jouw gebruikers" at bounding box center [369, 403] width 105 height 16
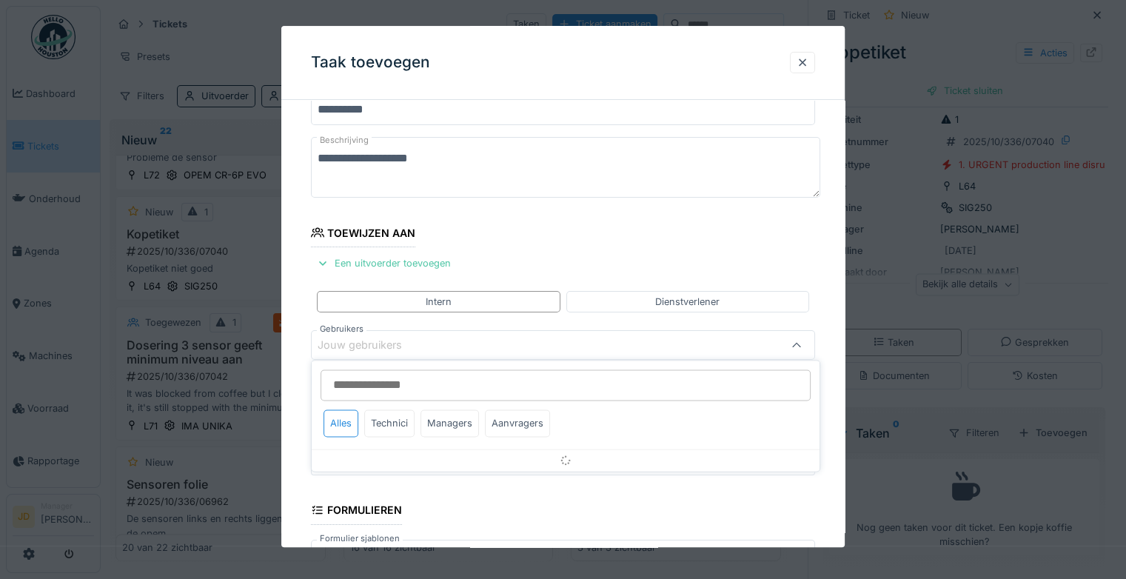
scroll to position [115, 0]
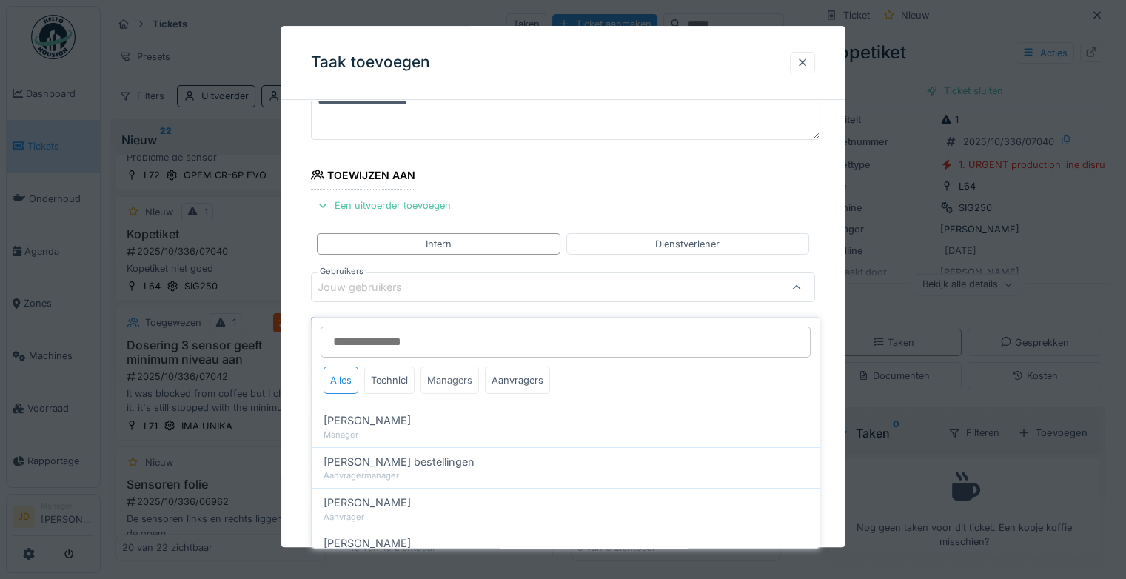
click at [420, 372] on div "Managers" at bounding box center [449, 379] width 58 height 27
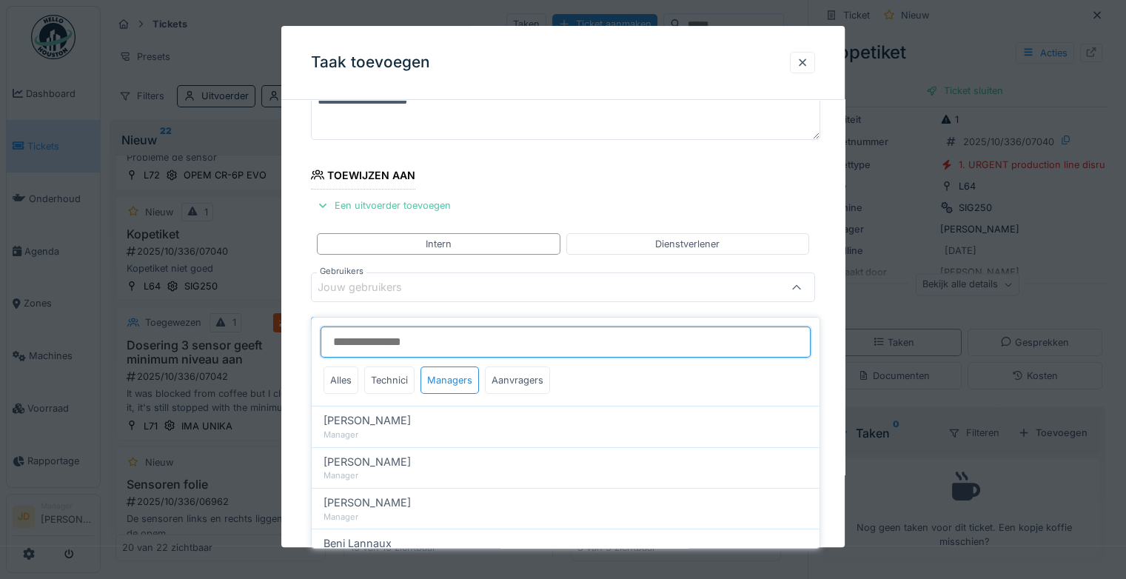
click at [415, 331] on input "Gebruikers" at bounding box center [565, 341] width 490 height 31
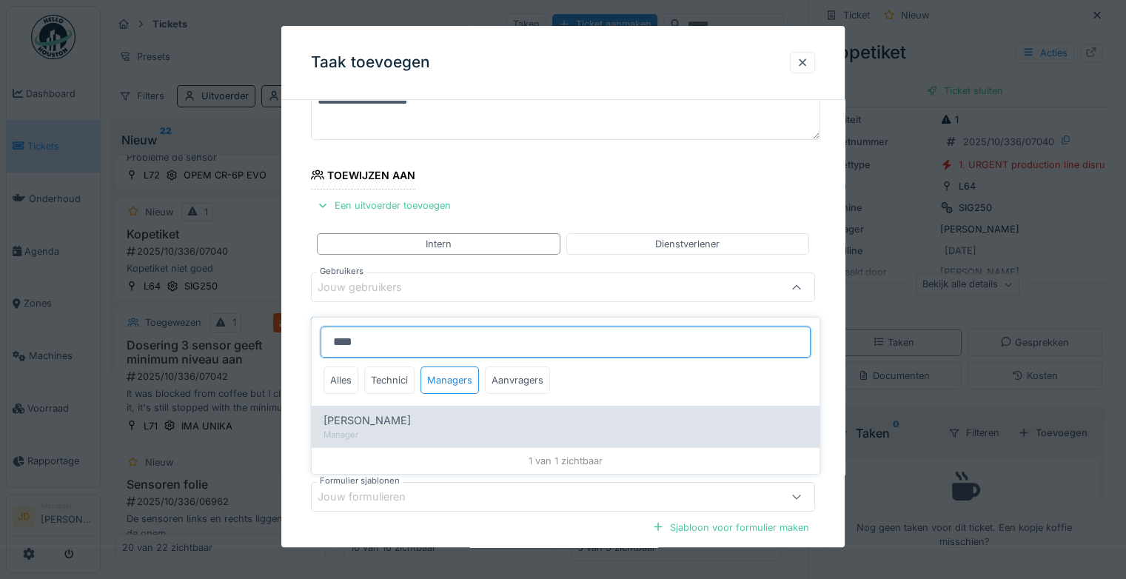
type input "****"
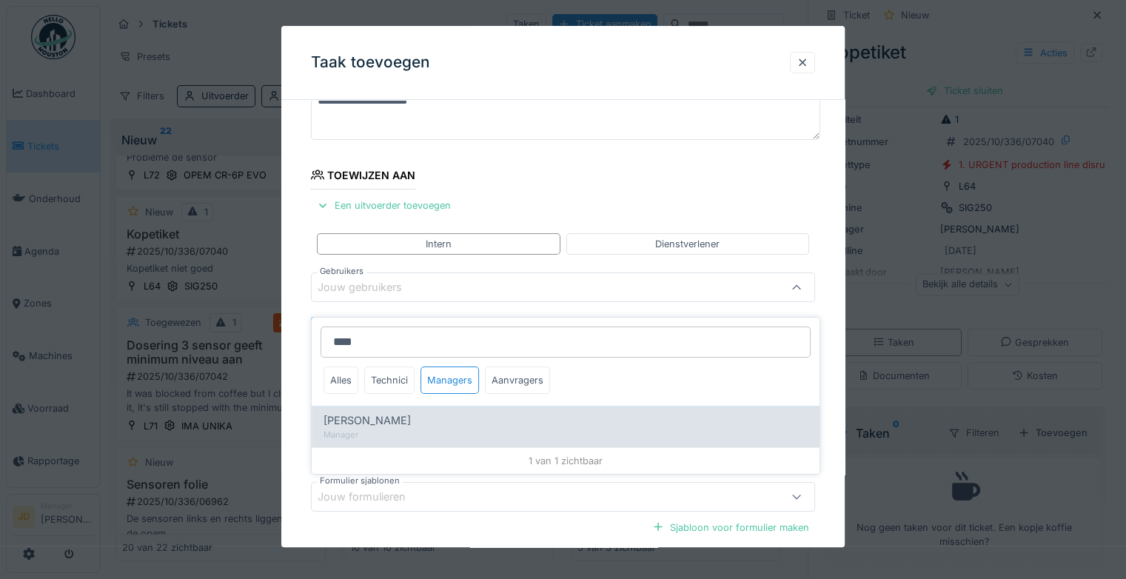
click at [440, 412] on div "[PERSON_NAME]" at bounding box center [565, 420] width 484 height 16
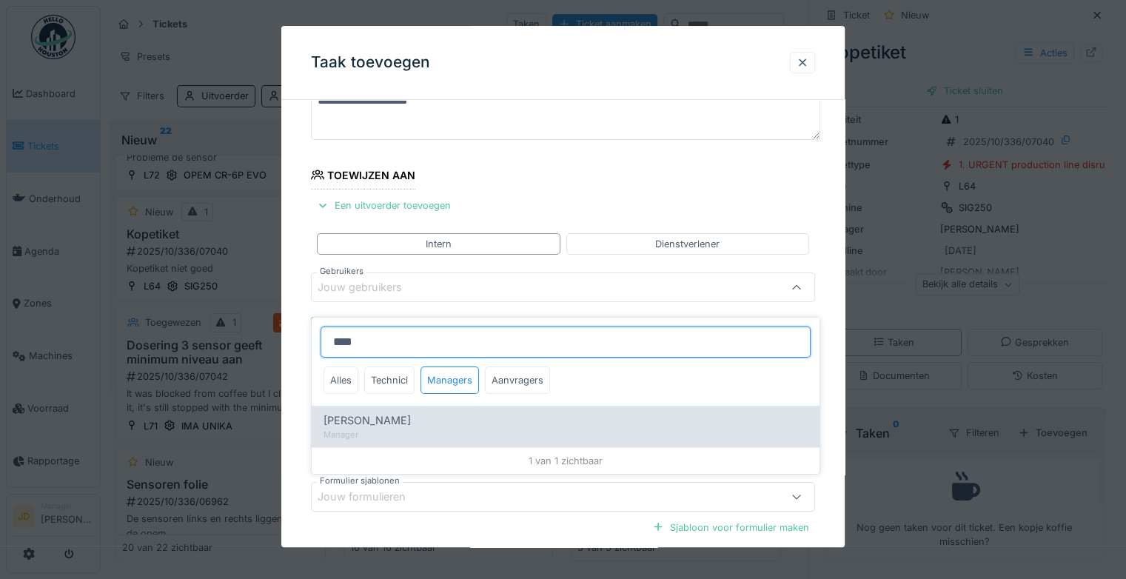
type input "****"
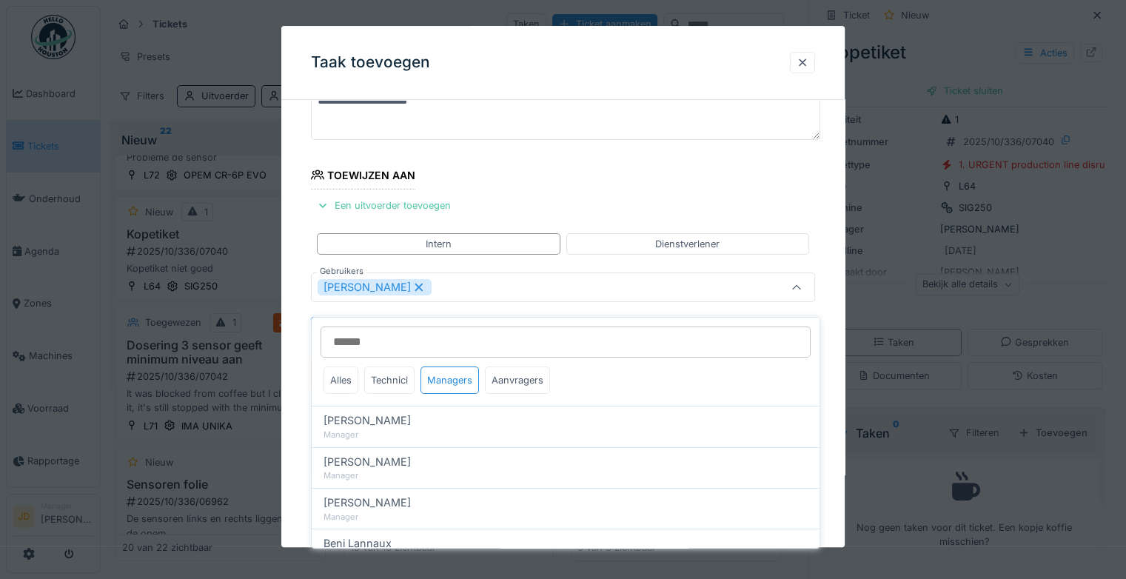
click at [802, 284] on icon at bounding box center [796, 288] width 12 height 10
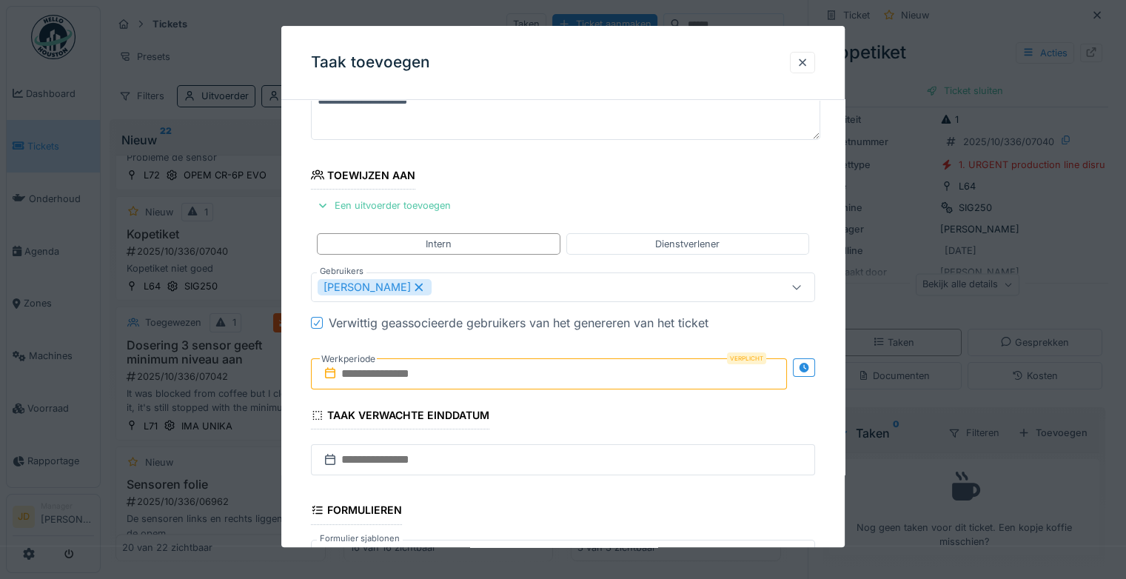
click at [462, 366] on input "text" at bounding box center [549, 373] width 476 height 31
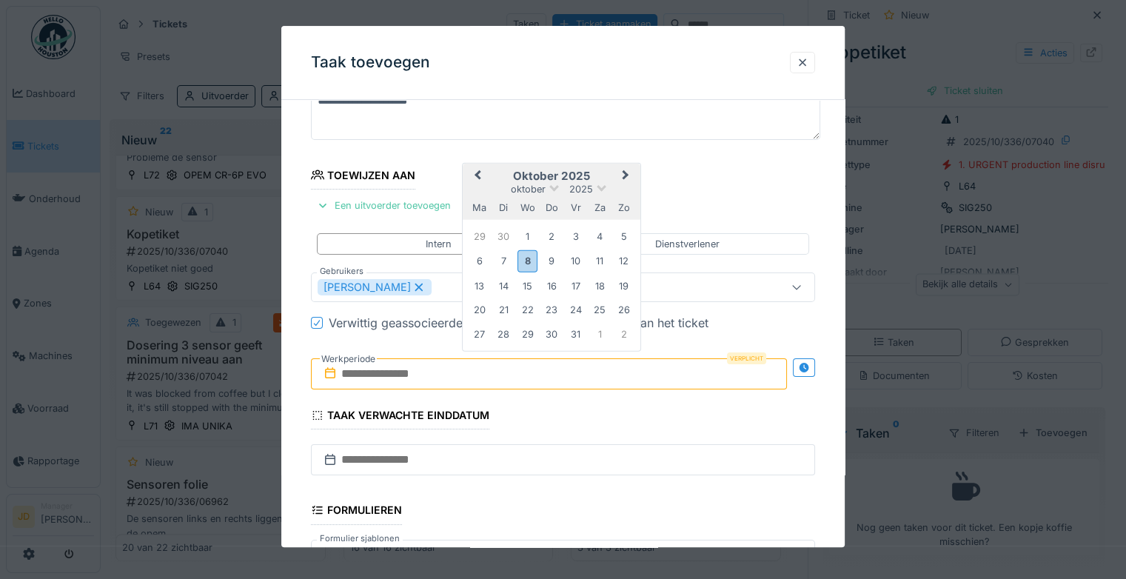
click at [589, 178] on h2 "oktober 2025" at bounding box center [552, 175] width 178 height 13
click at [534, 263] on div "8" at bounding box center [527, 260] width 20 height 21
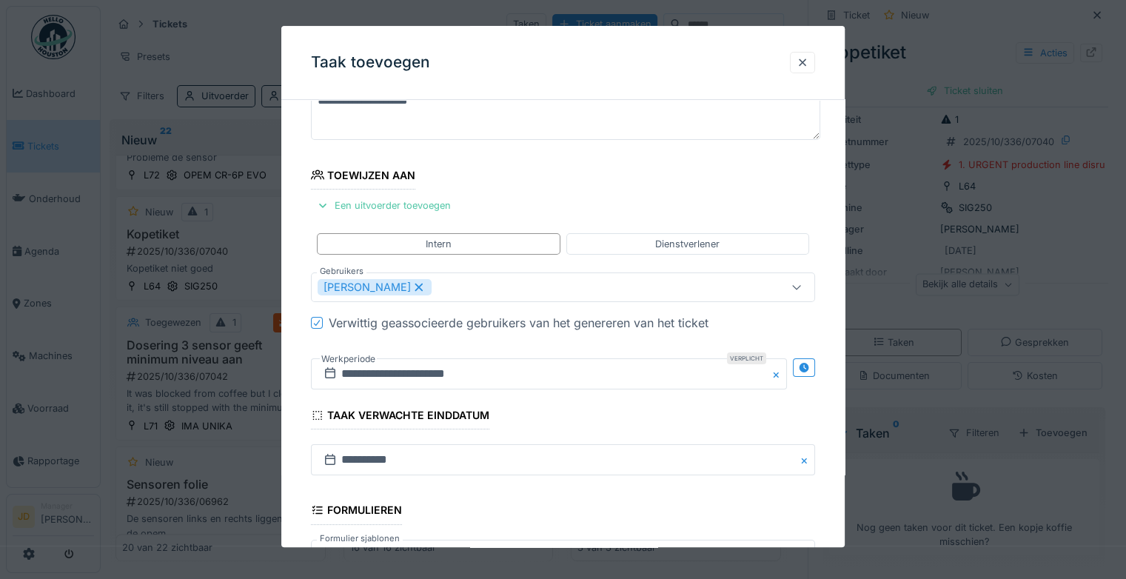
scroll to position [320, 0]
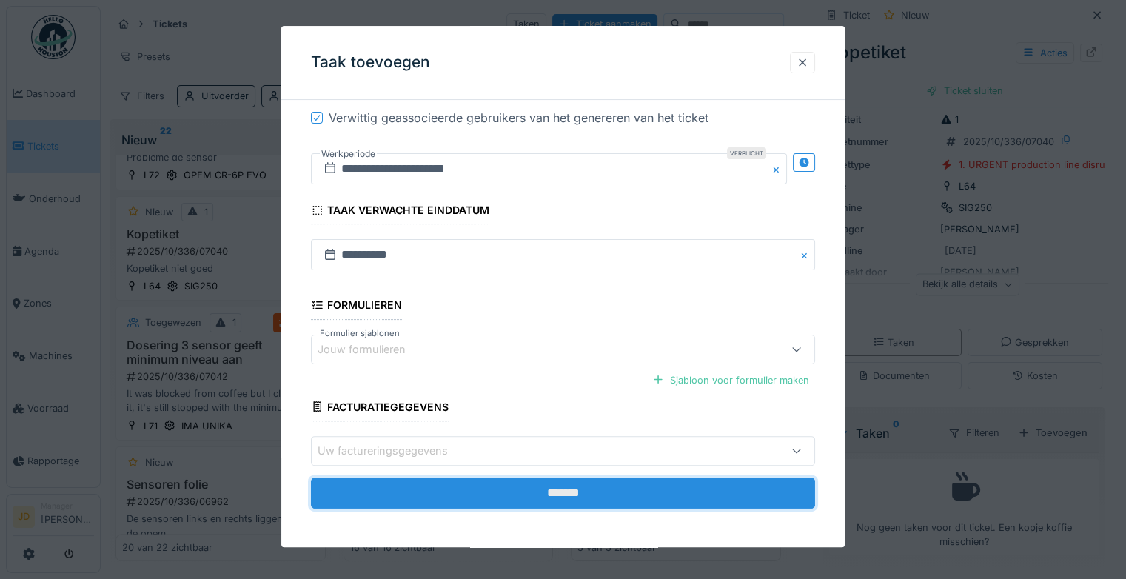
click at [542, 479] on input "*******" at bounding box center [563, 492] width 504 height 31
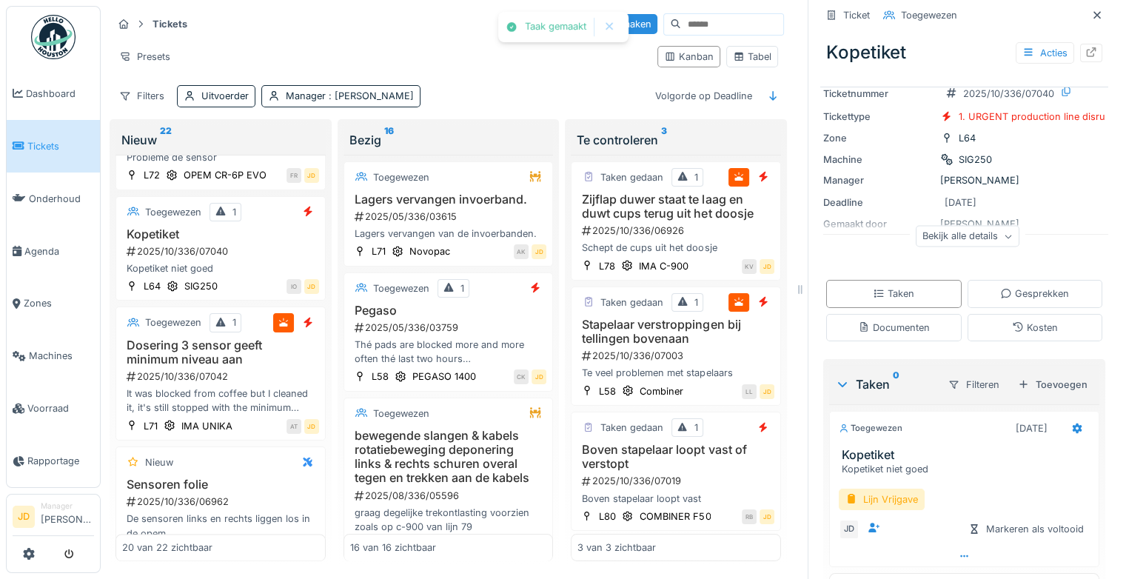
scroll to position [102, 0]
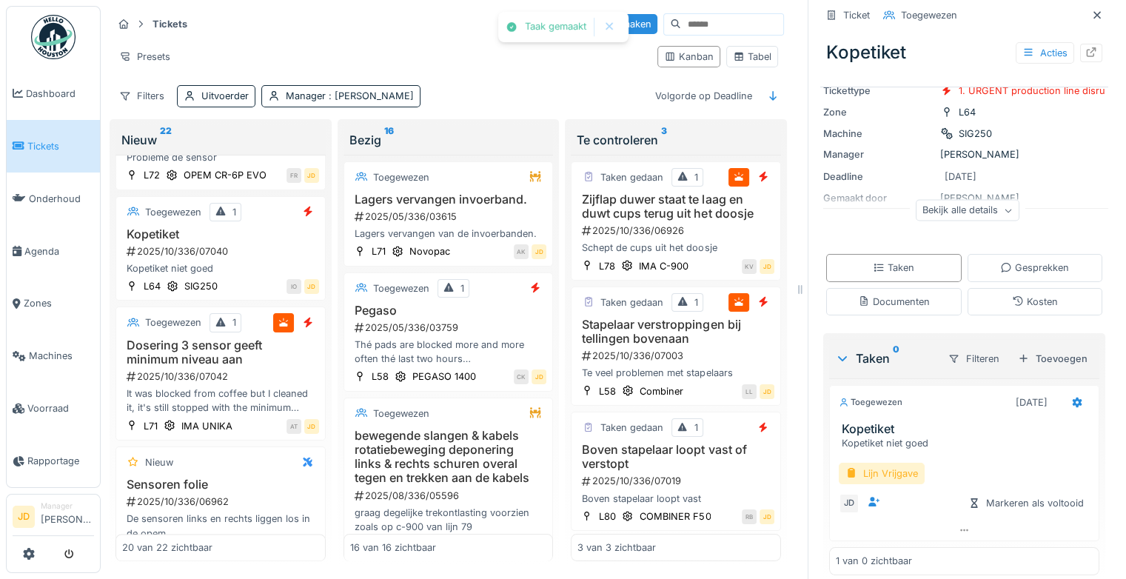
click at [890, 467] on div "Lijn Vrijgave" at bounding box center [882, 473] width 86 height 21
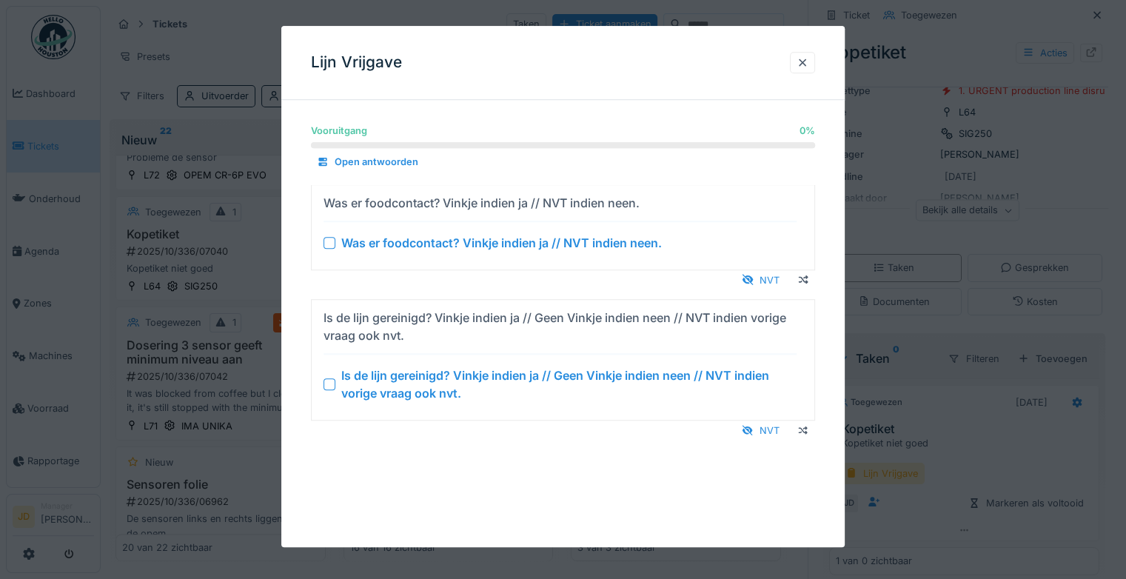
click at [323, 383] on div at bounding box center [329, 384] width 12 height 12
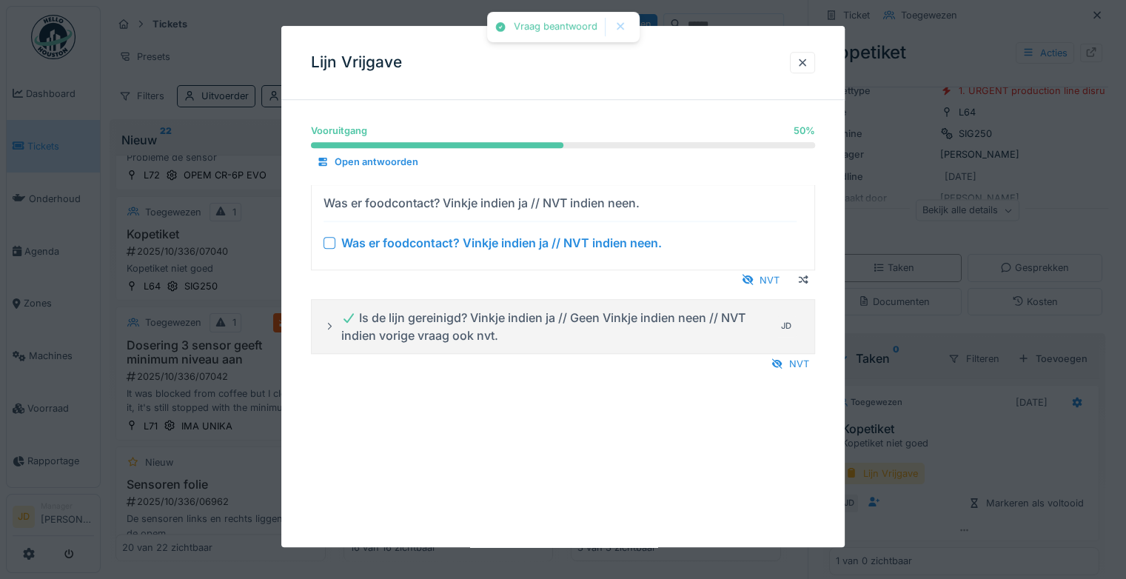
click at [329, 239] on div at bounding box center [329, 243] width 12 height 12
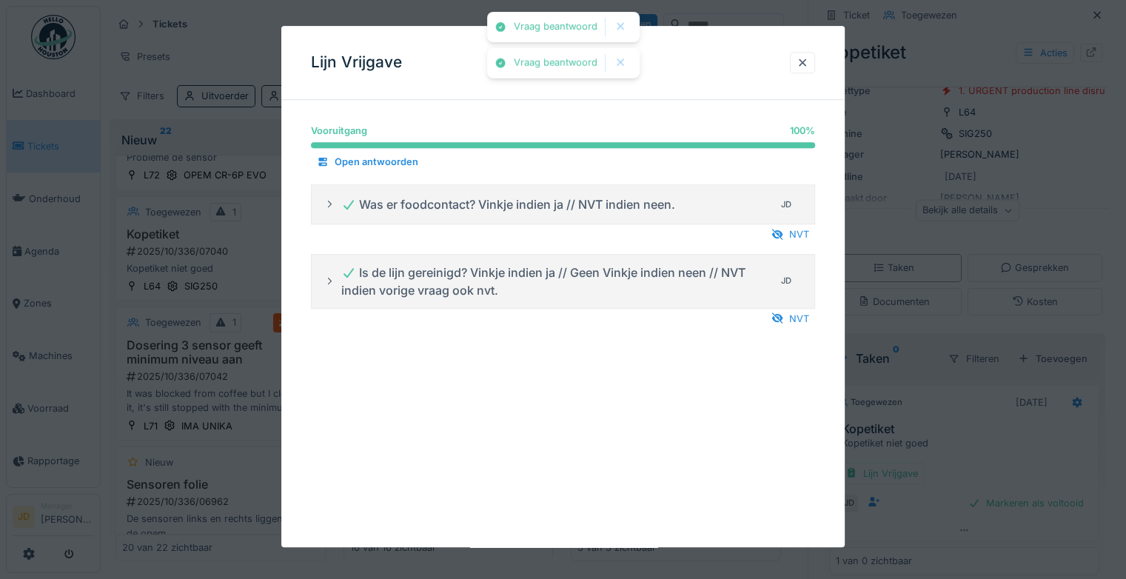
click at [947, 417] on div at bounding box center [563, 289] width 1126 height 579
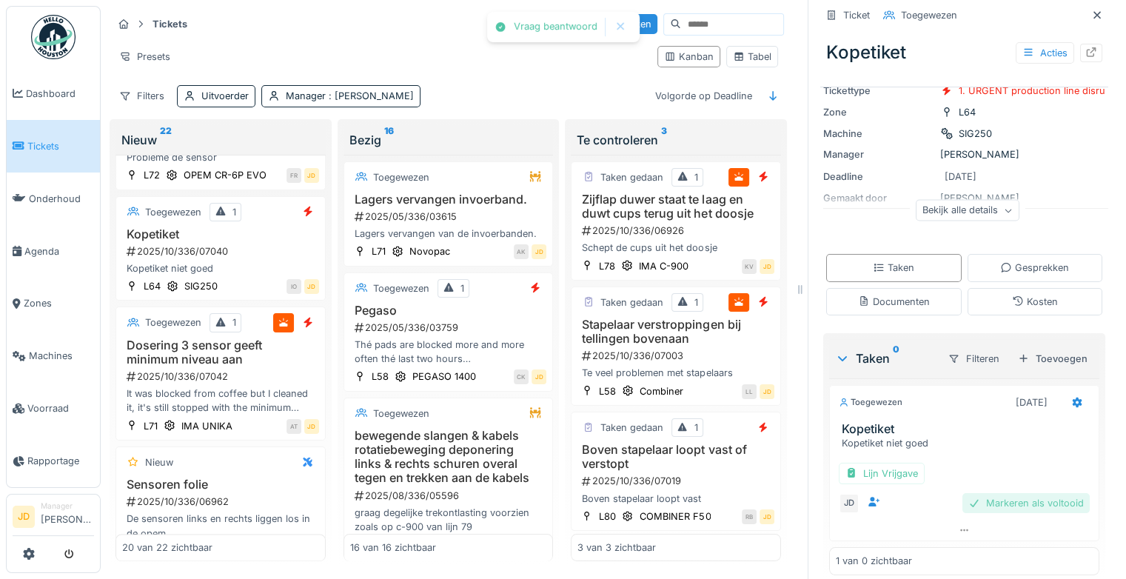
click at [984, 493] on div "Markeren als voltooid" at bounding box center [1025, 503] width 127 height 20
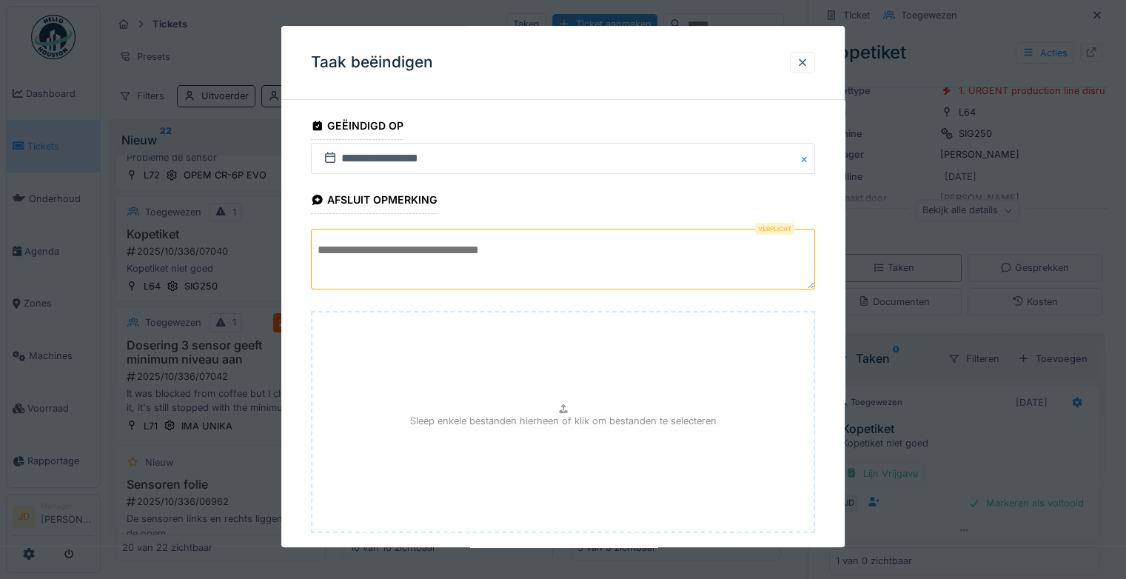
click at [535, 263] on textarea at bounding box center [563, 259] width 504 height 61
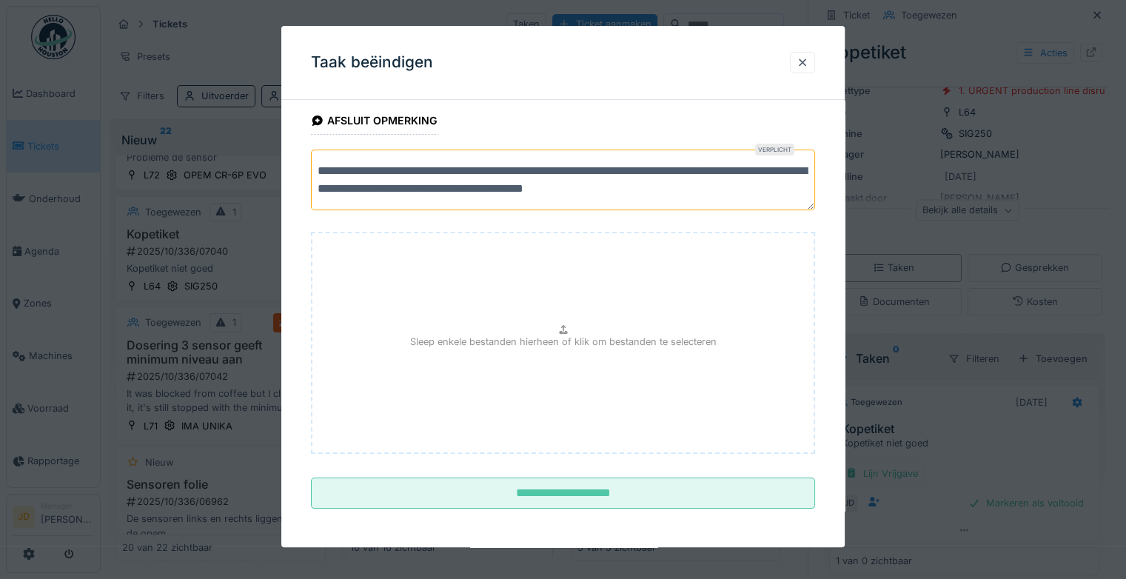
scroll to position [81, 0]
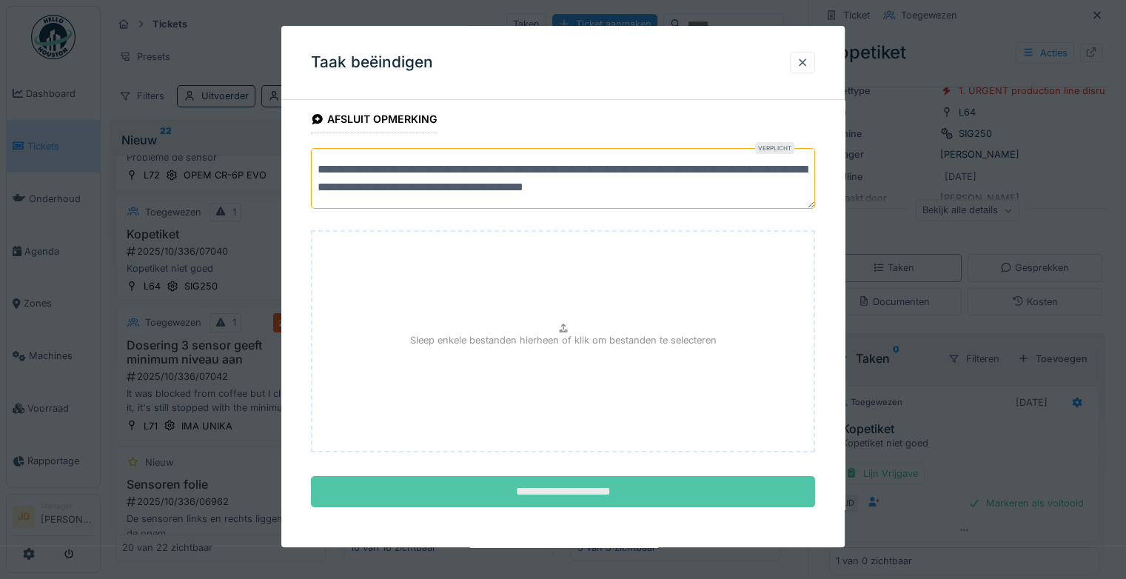
type textarea "**********"
click at [594, 481] on input "**********" at bounding box center [563, 492] width 504 height 31
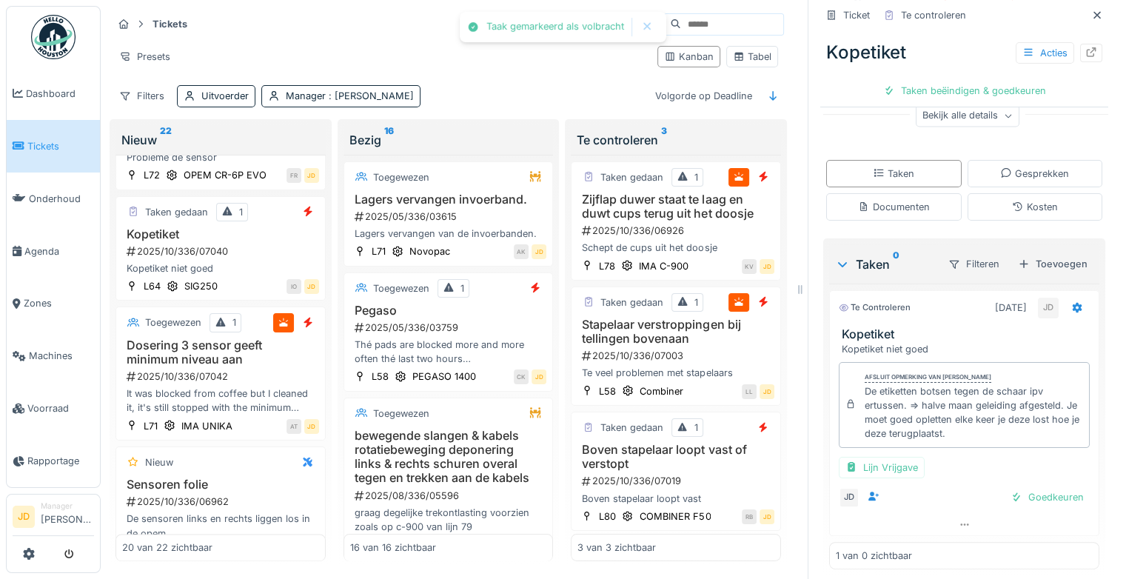
scroll to position [224, 0]
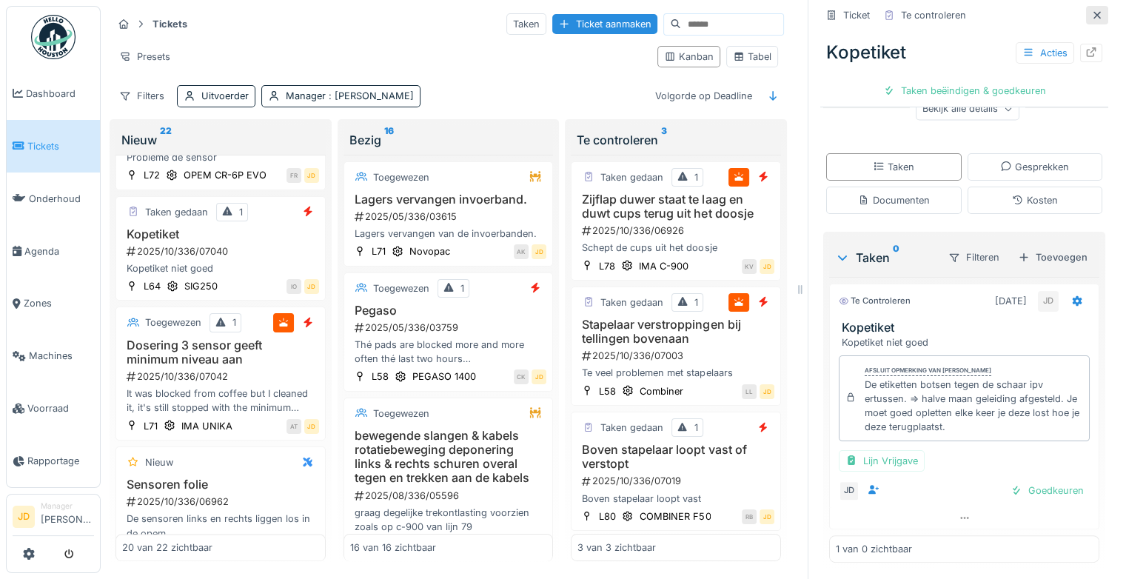
click at [1093, 11] on icon at bounding box center [1096, 14] width 7 height 7
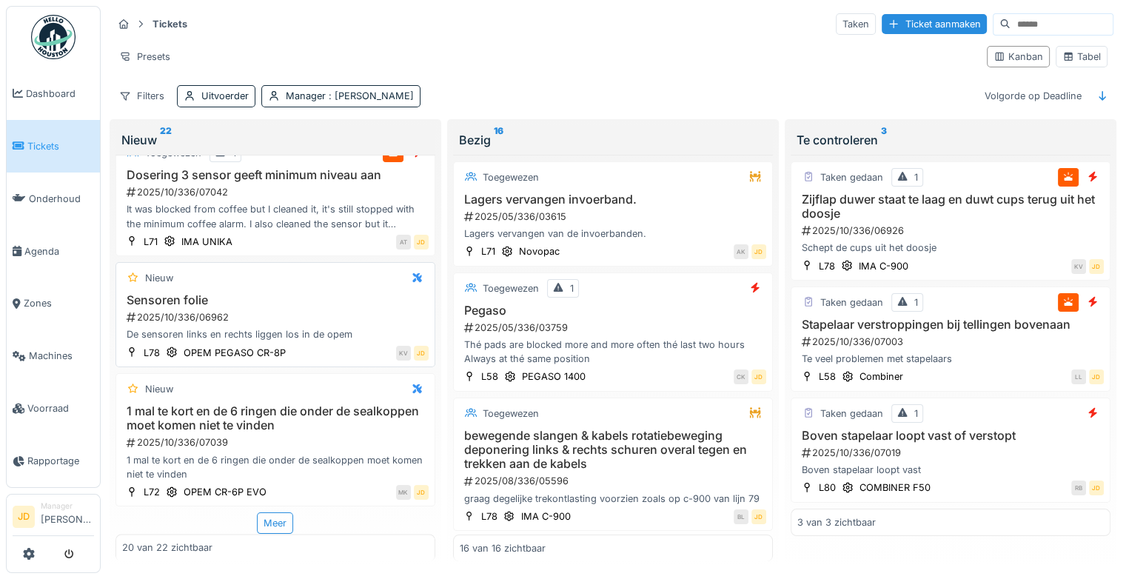
scroll to position [2105, 0]
click at [269, 512] on div "Meer" at bounding box center [275, 522] width 36 height 21
click at [283, 413] on h3 "1 mal te kort en de 6 ringen die onder de sealkoppen moet komen niet te vinden" at bounding box center [275, 418] width 306 height 28
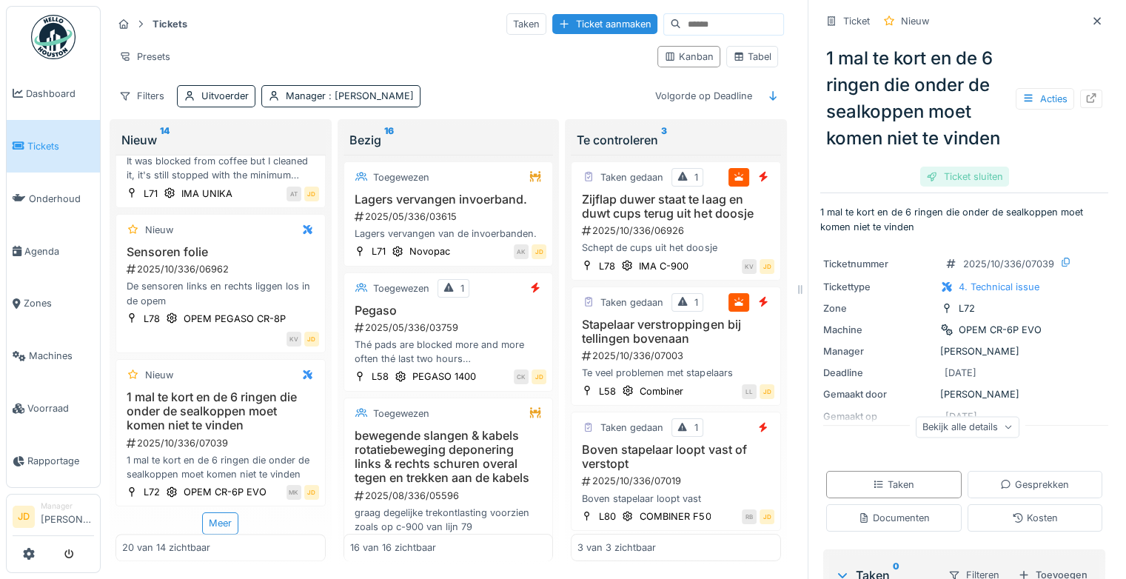
click at [935, 186] on div "Ticket sluiten" at bounding box center [964, 177] width 89 height 20
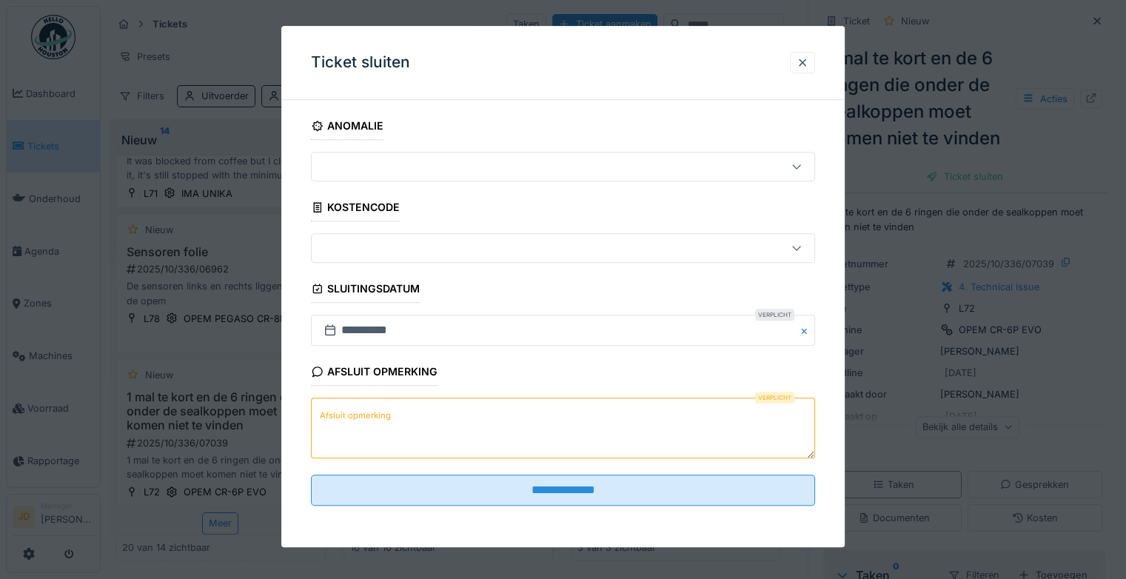
click at [414, 411] on textarea "Afsluit opmerking" at bounding box center [563, 428] width 504 height 61
type textarea "*"
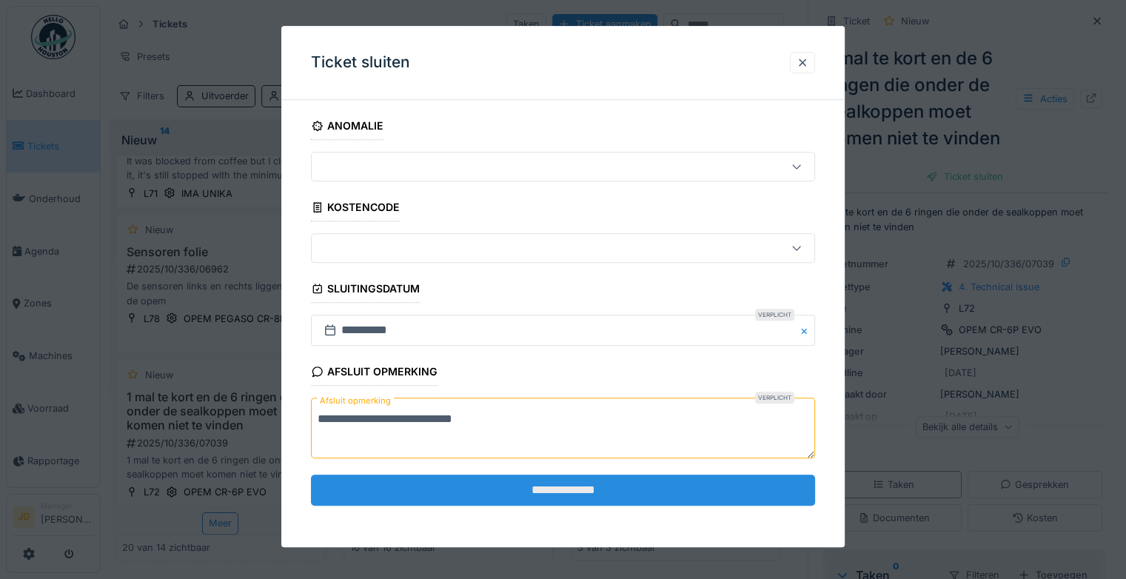
type textarea "**********"
click at [429, 481] on input "**********" at bounding box center [563, 489] width 504 height 31
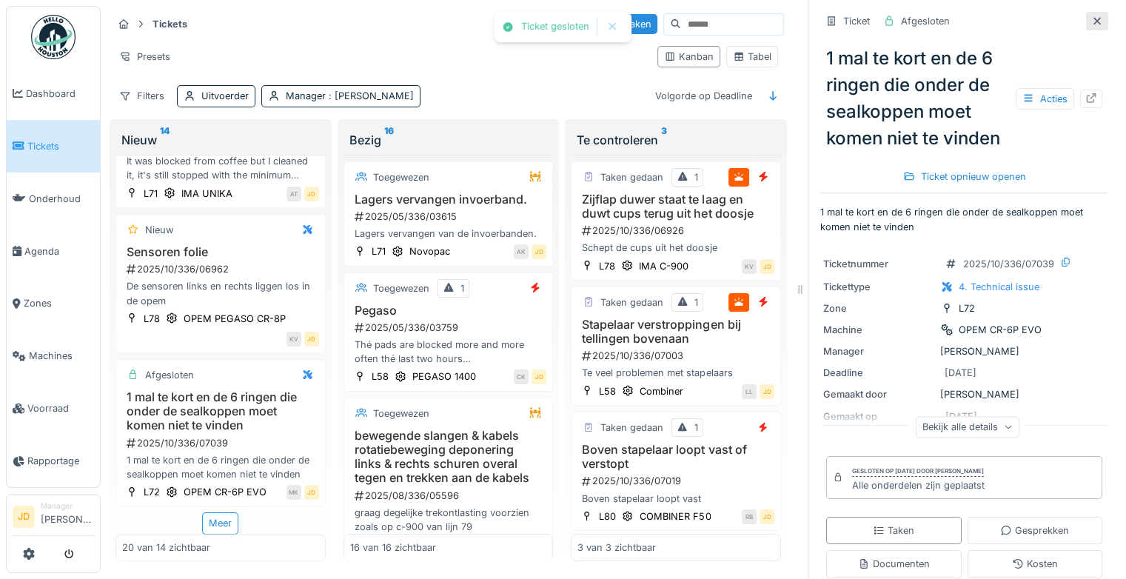
click at [1091, 14] on div at bounding box center [1097, 21] width 12 height 14
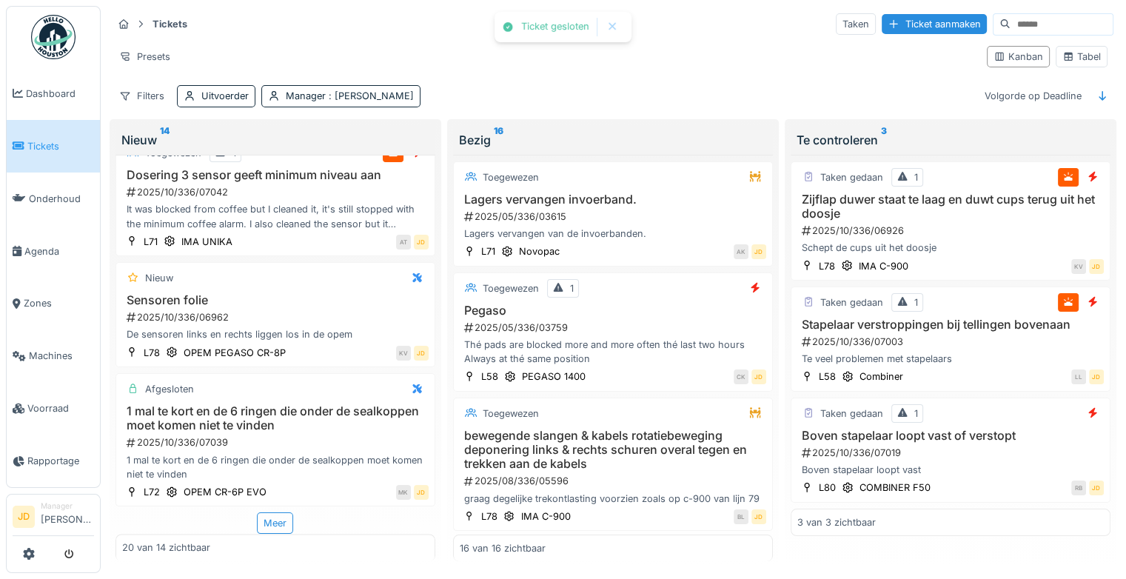
scroll to position [2105, 0]
click at [261, 513] on div "Meer" at bounding box center [275, 522] width 36 height 21
click at [275, 512] on div "Meer" at bounding box center [275, 522] width 36 height 21
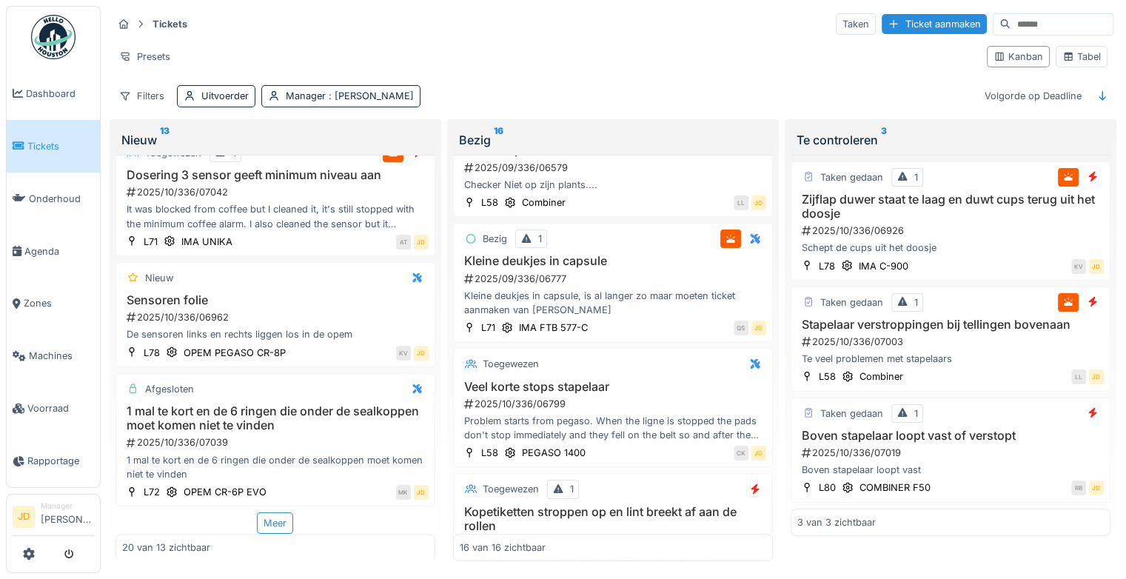
scroll to position [1406, 0]
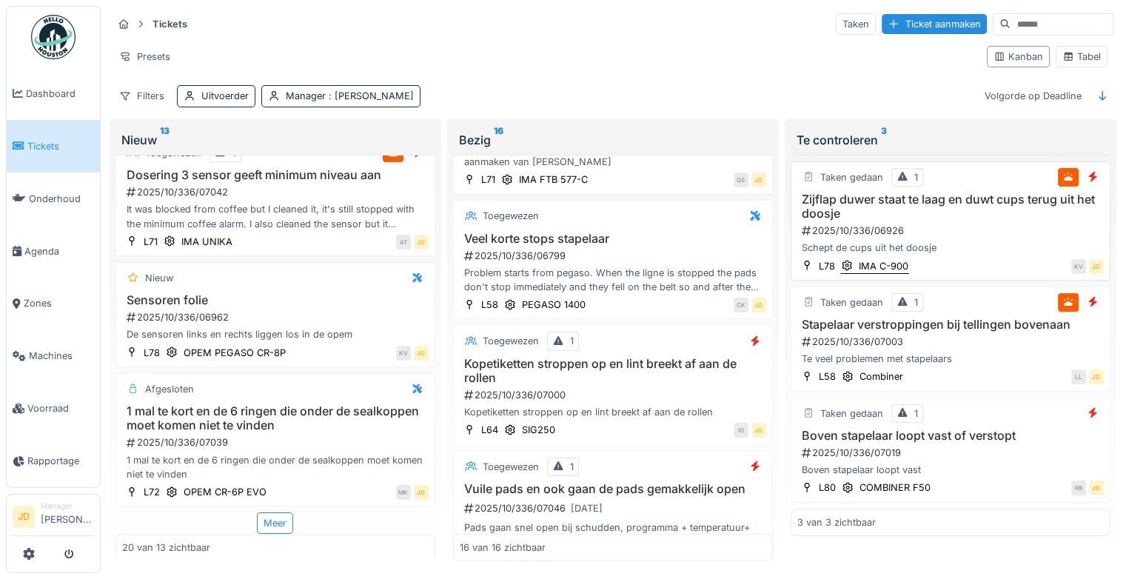
click at [645, 266] on div "Problem starts from pegaso. When the ligne is stopped the pads don't stop immed…" at bounding box center [613, 280] width 306 height 28
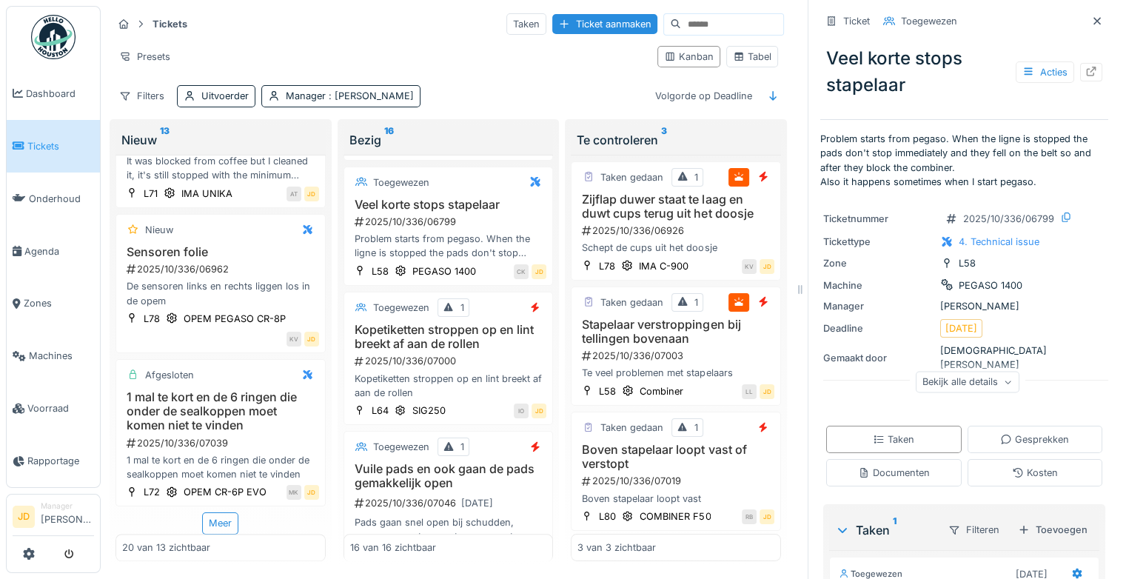
scroll to position [222, 0]
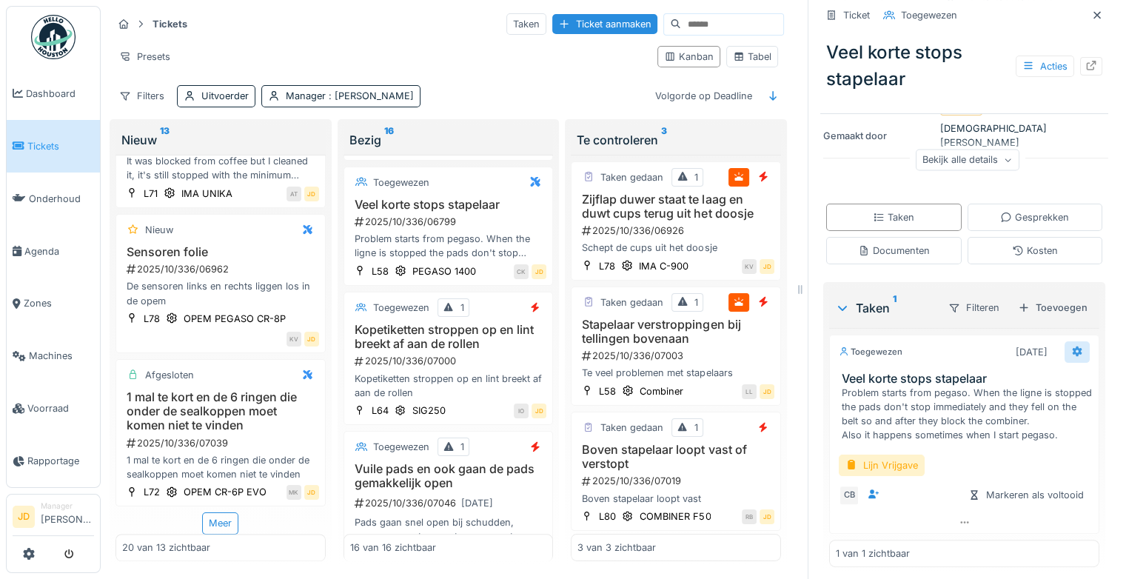
click at [1071, 345] on div at bounding box center [1077, 352] width 12 height 14
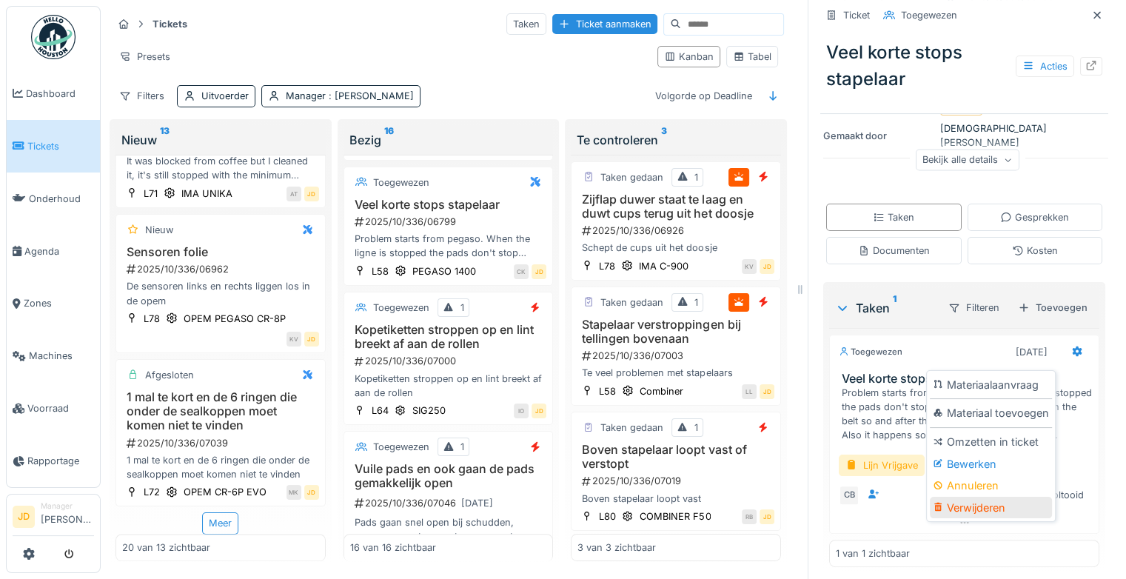
click at [989, 497] on div "Verwijderen" at bounding box center [991, 508] width 122 height 22
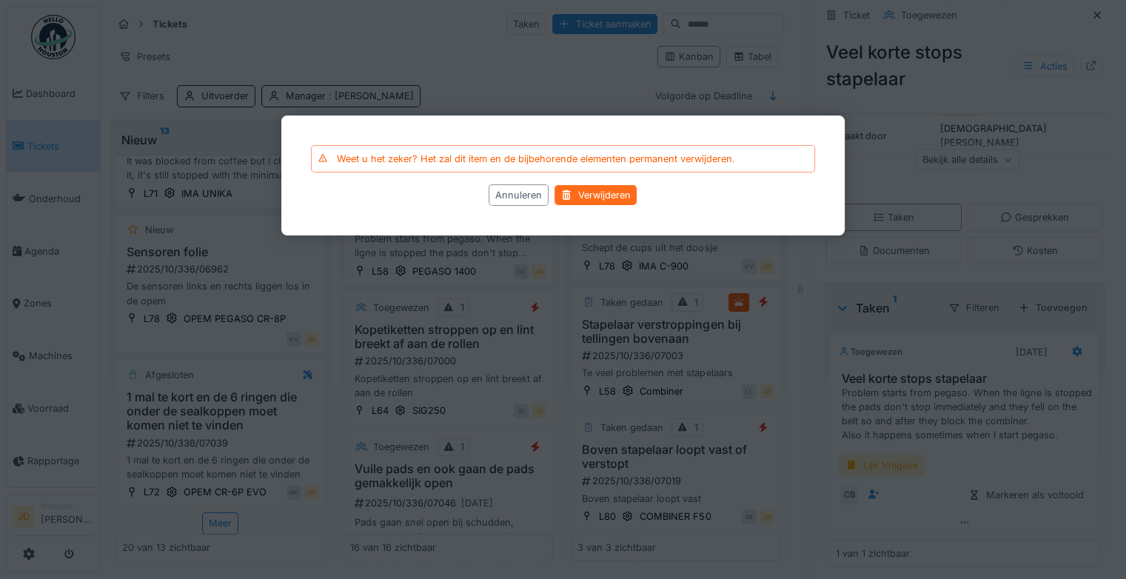
click at [601, 193] on div "Verwijderen" at bounding box center [596, 196] width 82 height 20
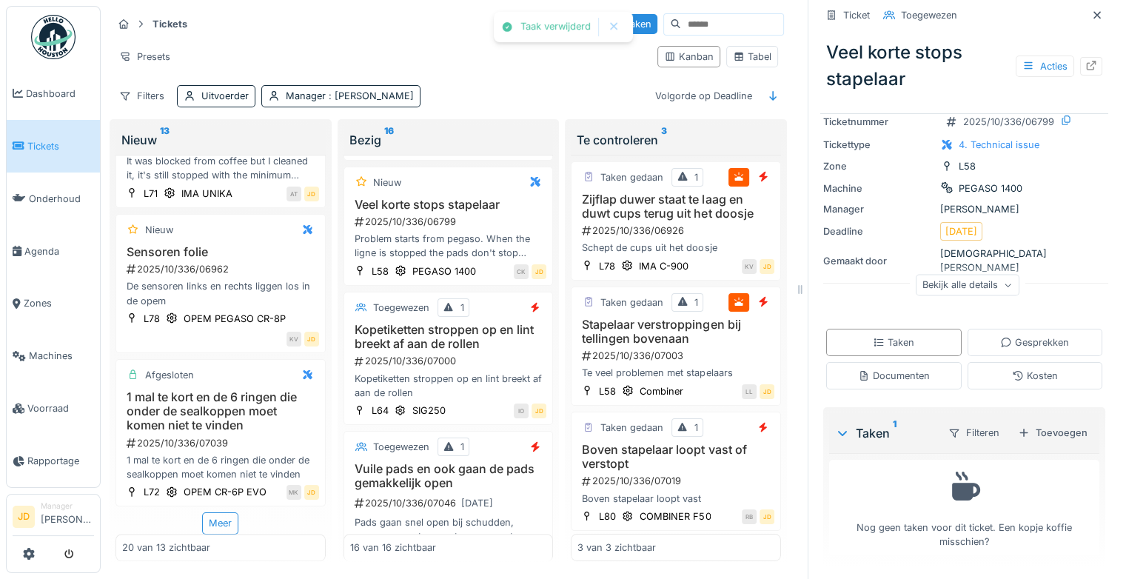
scroll to position [118, 0]
